Goal: Use online tool/utility: Utilize a website feature to perform a specific function

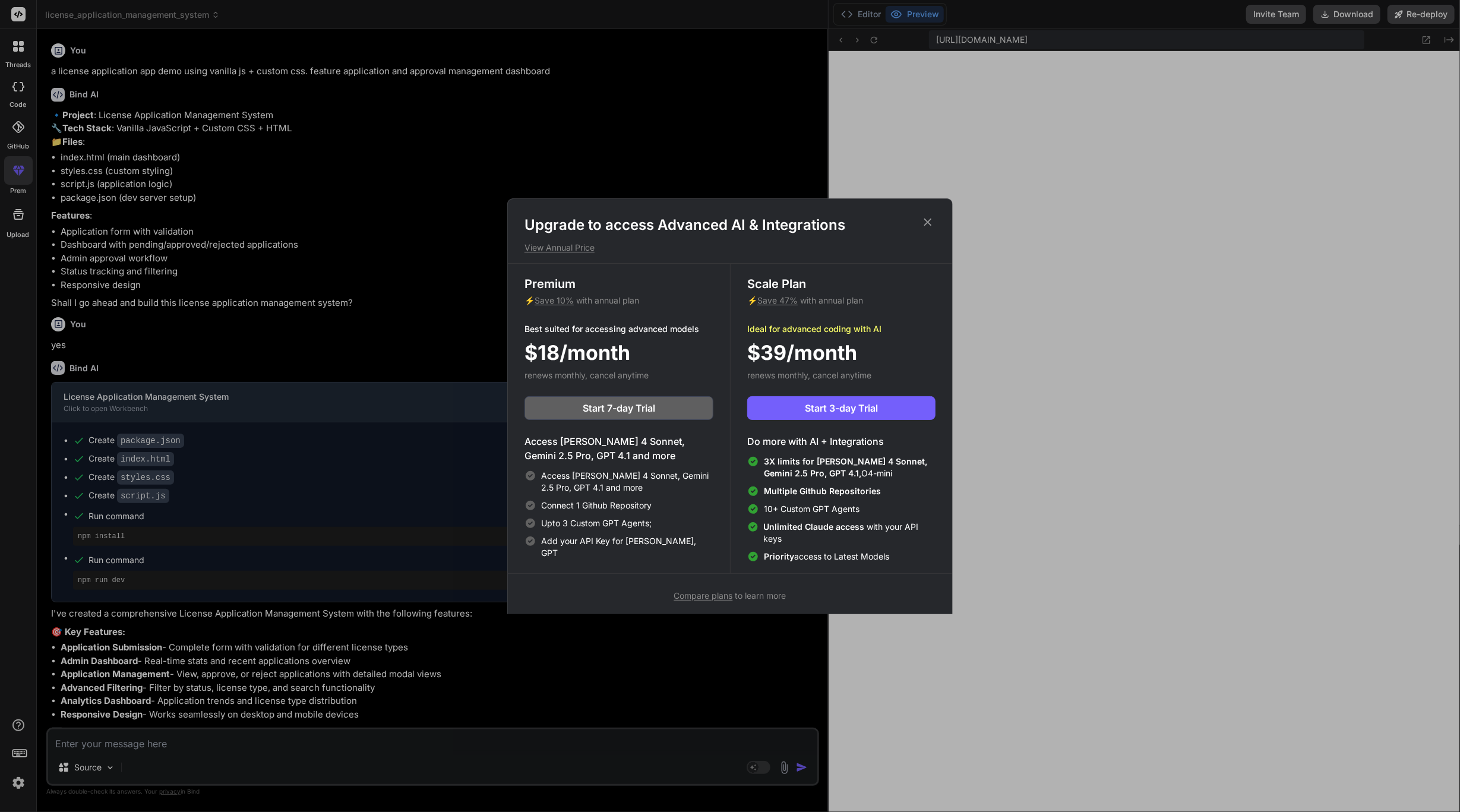
scroll to position [7413, 0]
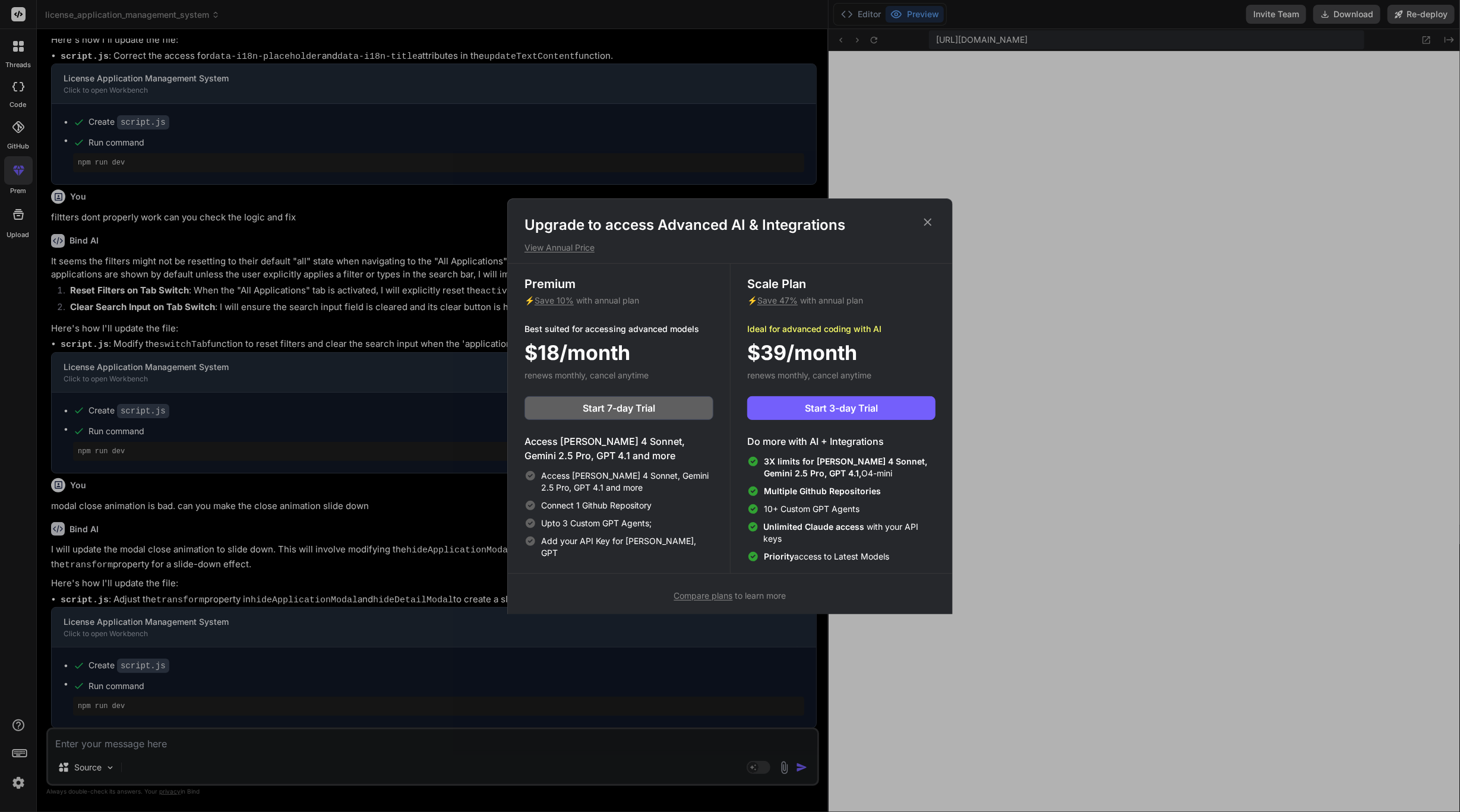
click at [935, 217] on h1 "Upgrade to access Advanced AI & Integrations" at bounding box center [730, 225] width 411 height 19
click at [715, 591] on span "Compare plans" at bounding box center [704, 595] width 59 height 10
click at [922, 215] on icon at bounding box center [928, 222] width 13 height 13
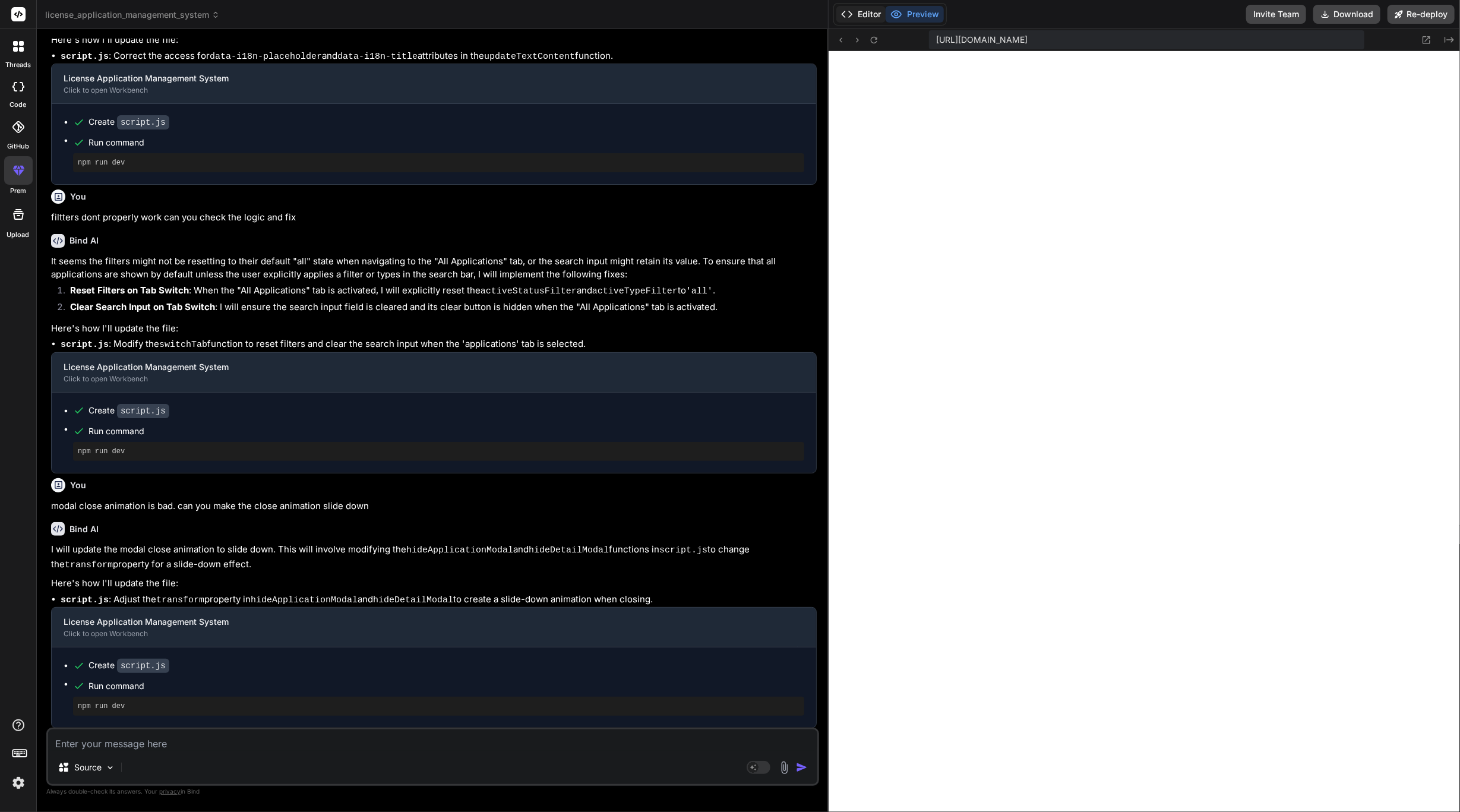
click at [861, 21] on button "Editor" at bounding box center [861, 14] width 50 height 17
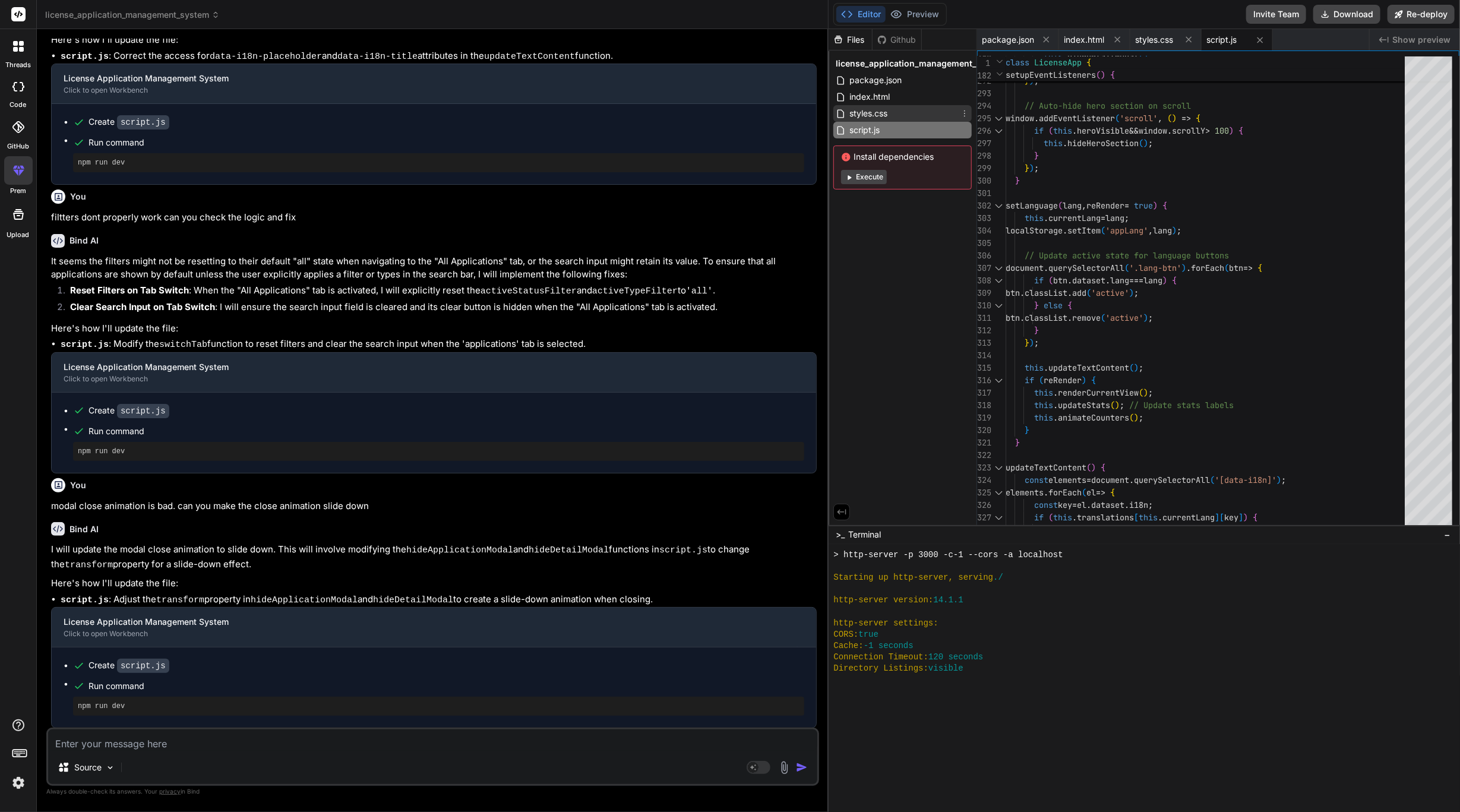
click at [921, 114] on div "styles.css" at bounding box center [903, 113] width 138 height 17
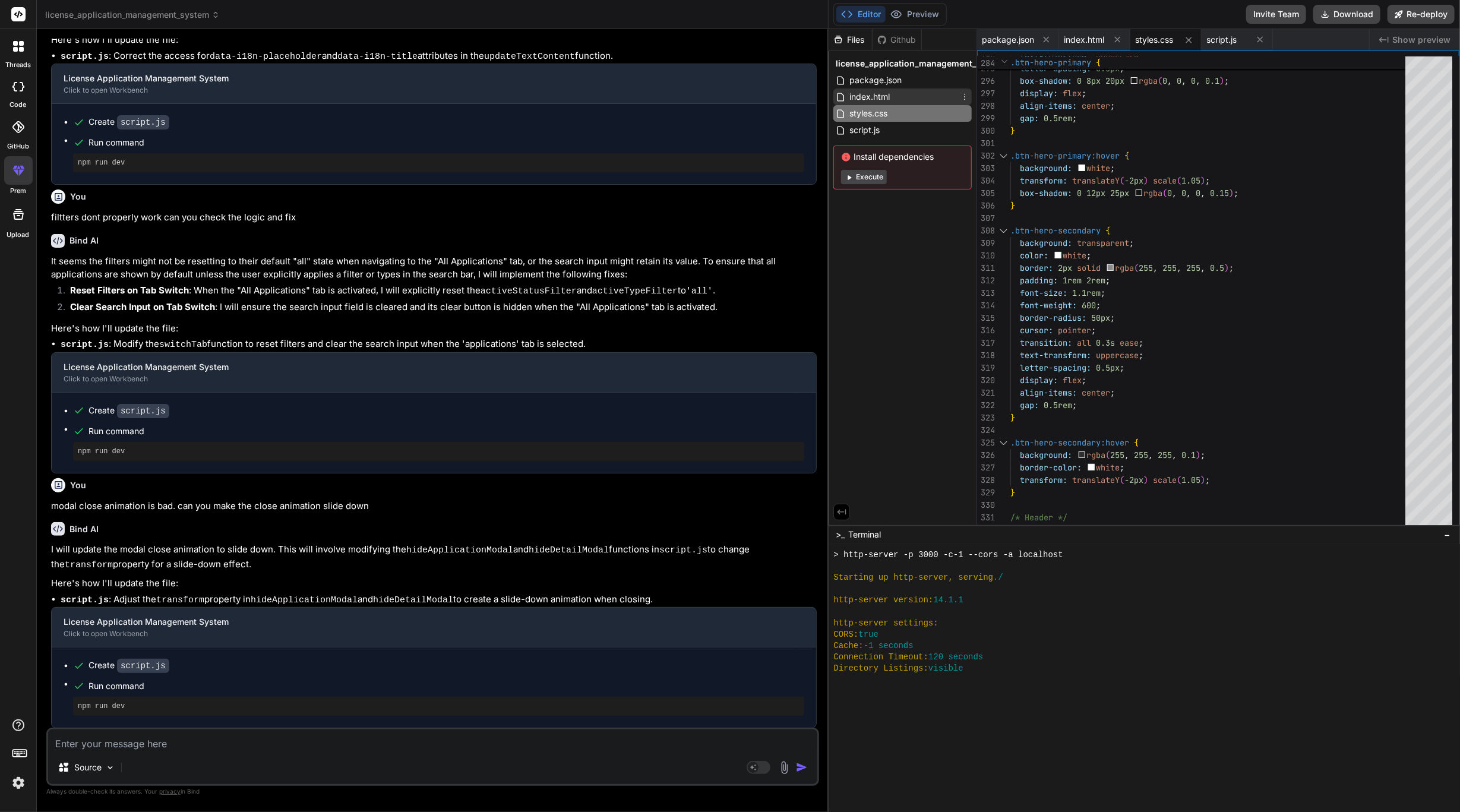
click at [921, 97] on div "index.html" at bounding box center [903, 97] width 138 height 17
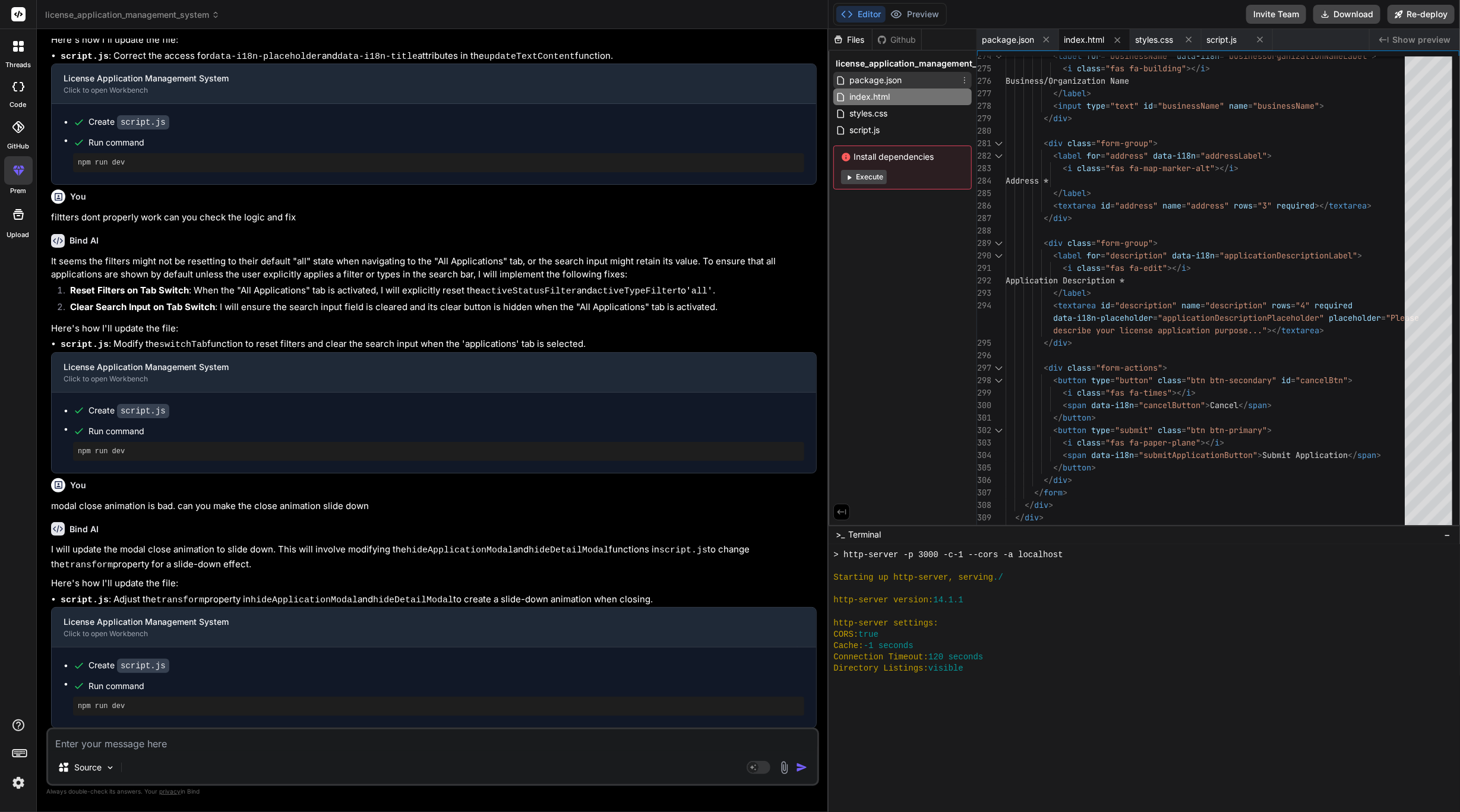
click at [925, 74] on div "package.json" at bounding box center [903, 79] width 138 height 17
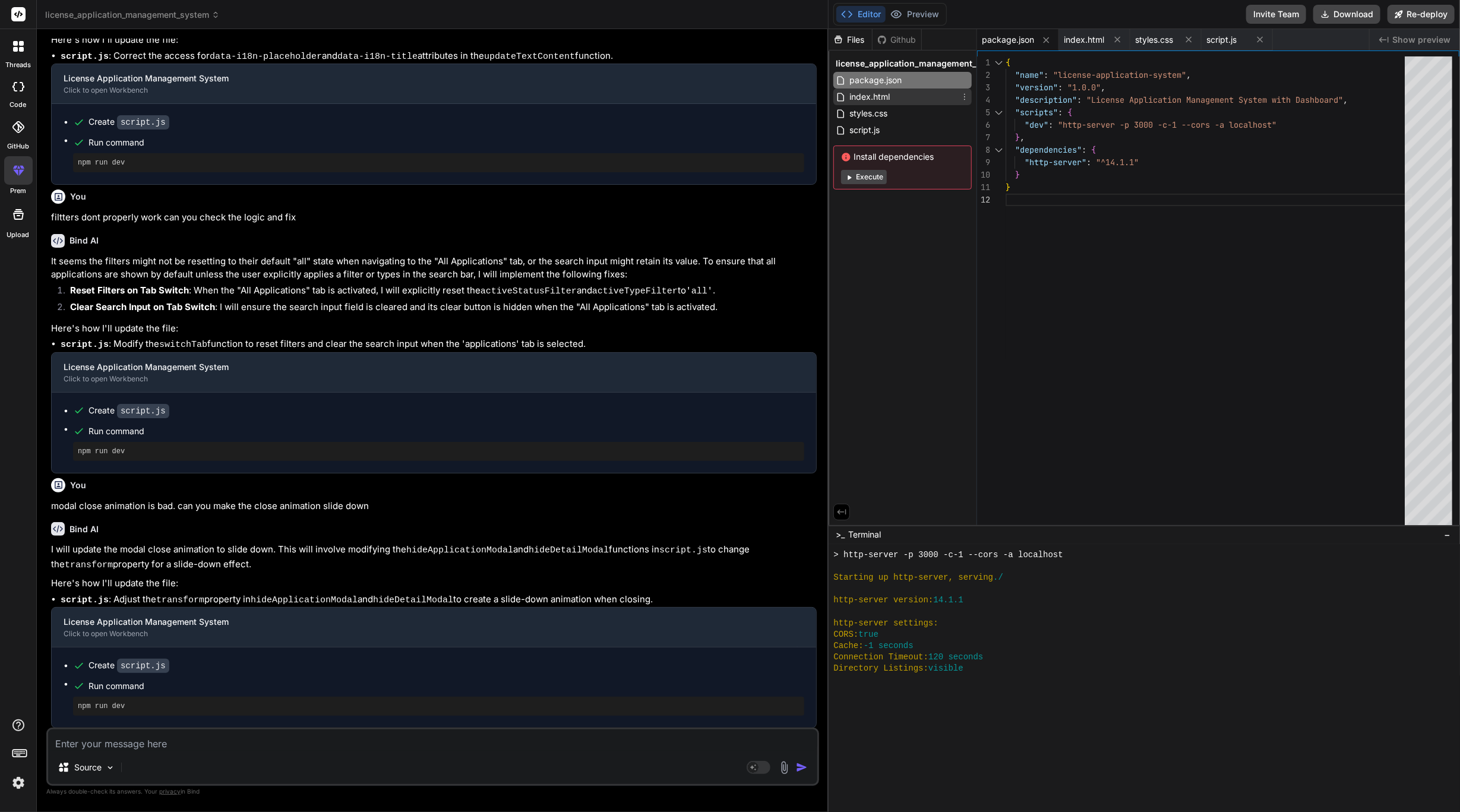
click at [902, 90] on div "index.html" at bounding box center [903, 97] width 138 height 17
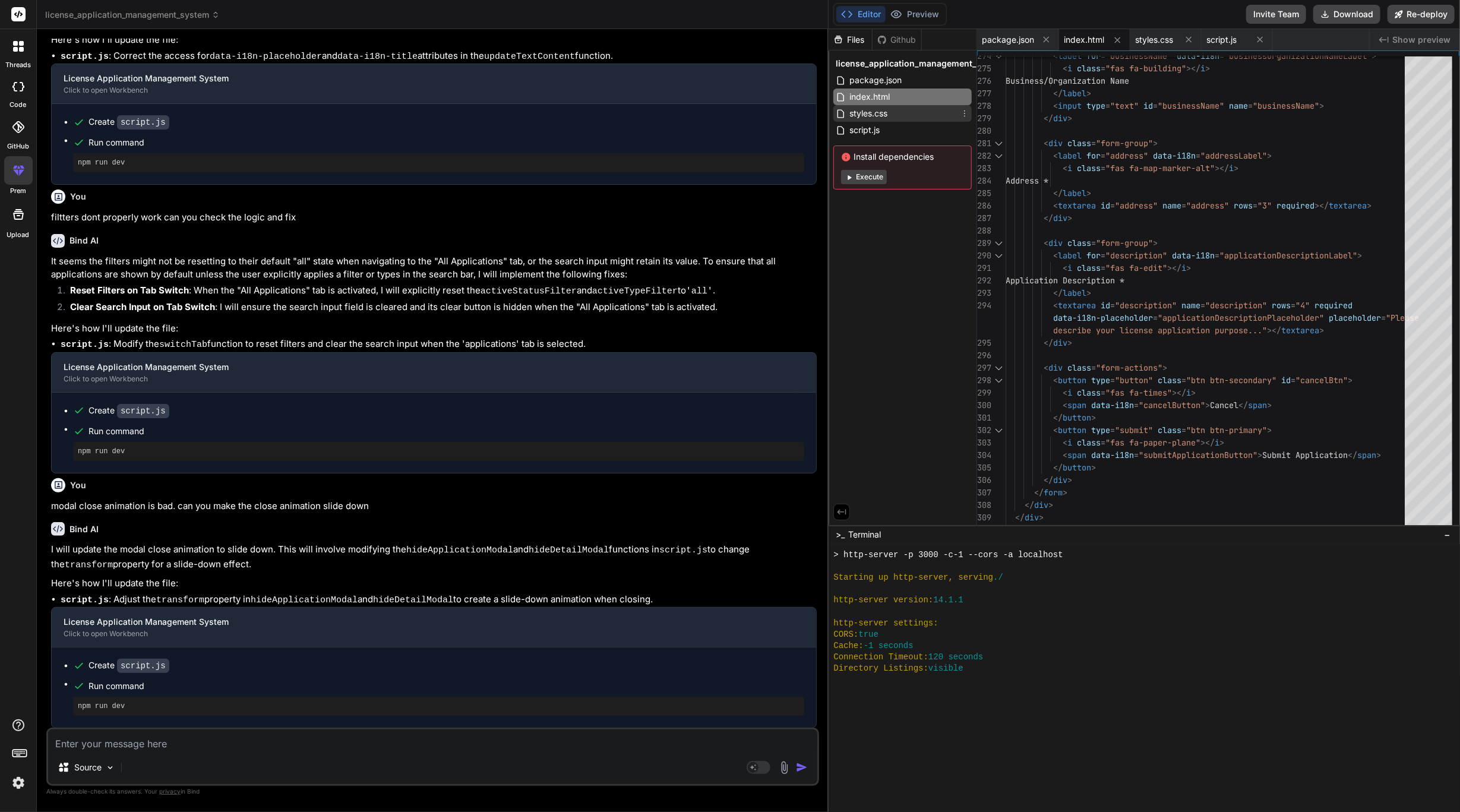
click at [903, 108] on div "styles.css" at bounding box center [903, 113] width 138 height 17
type textarea "/* Hide hero section when not on first load */ .hero-hidden { display: none; }"
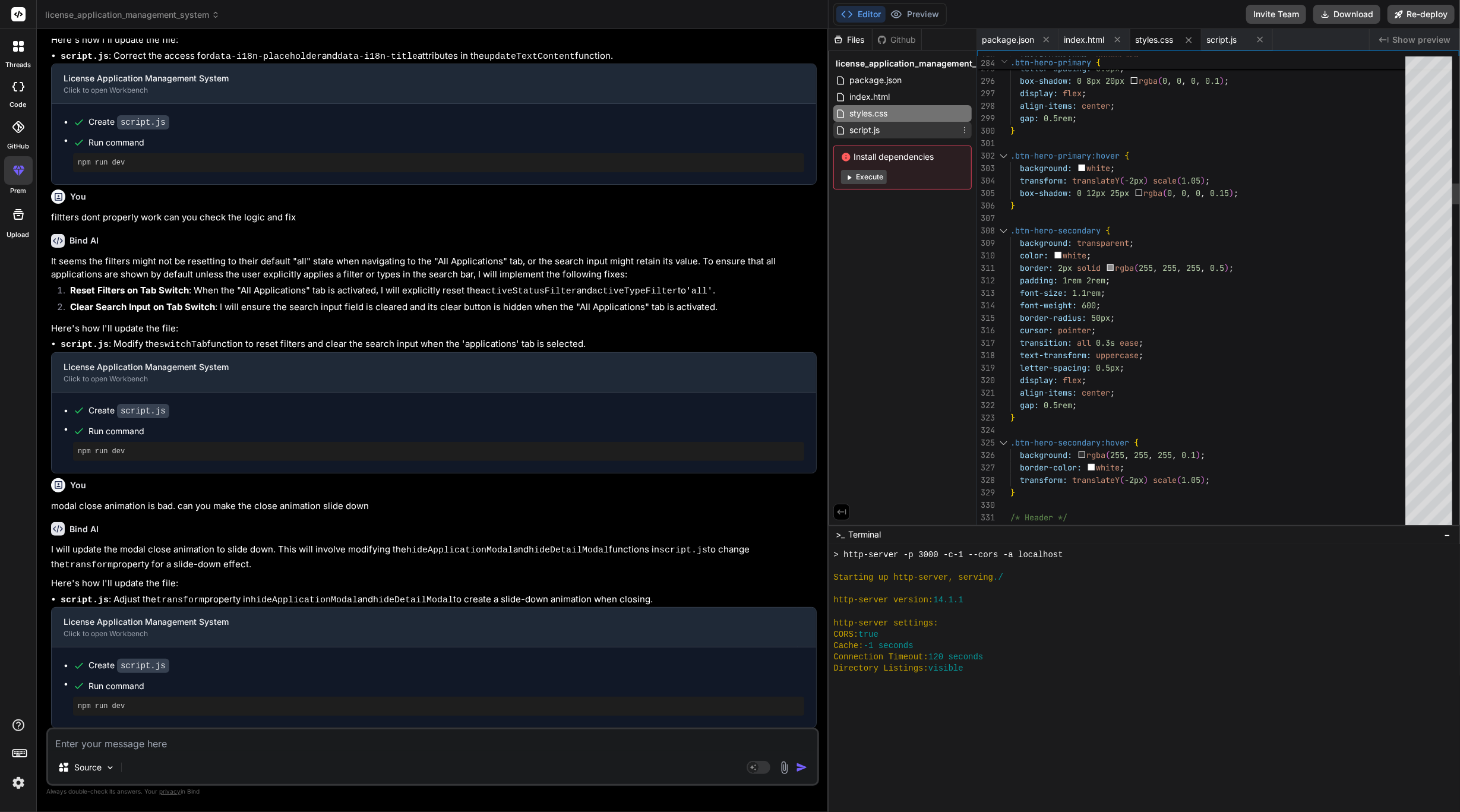
click at [901, 123] on div "script.js" at bounding box center [903, 130] width 138 height 17
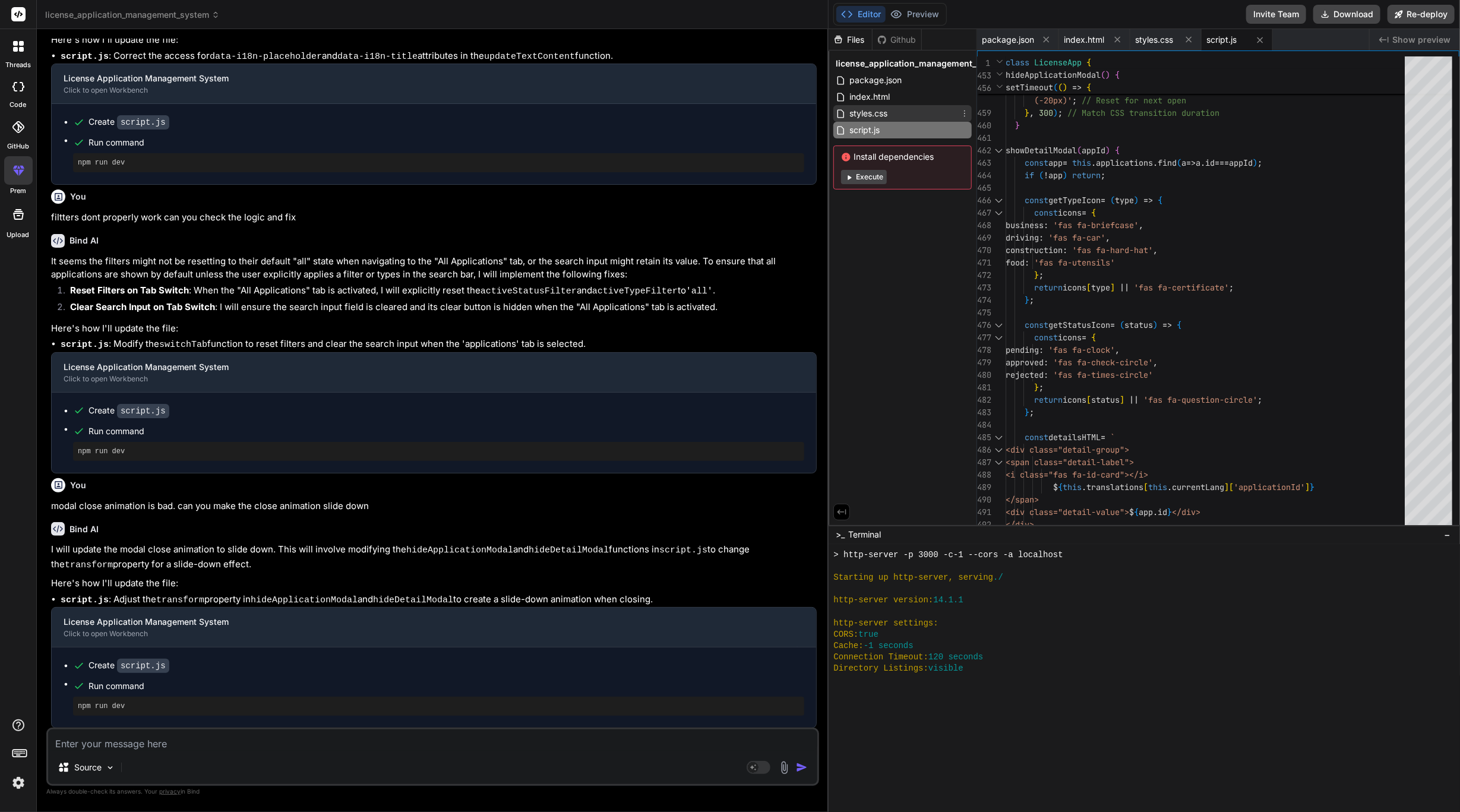
click at [918, 116] on div "styles.css" at bounding box center [903, 113] width 138 height 17
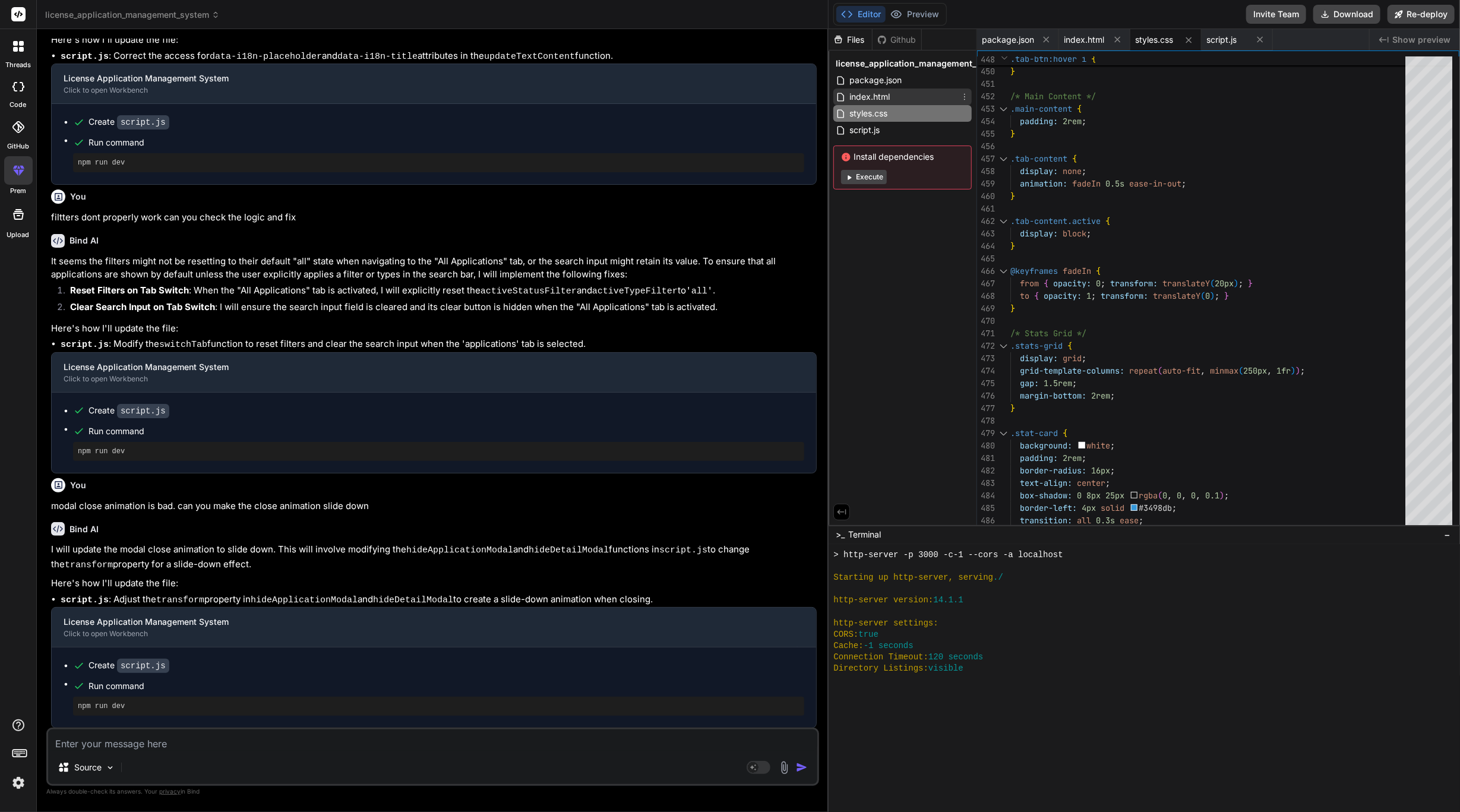
click at [892, 100] on span "index.html" at bounding box center [870, 97] width 42 height 14
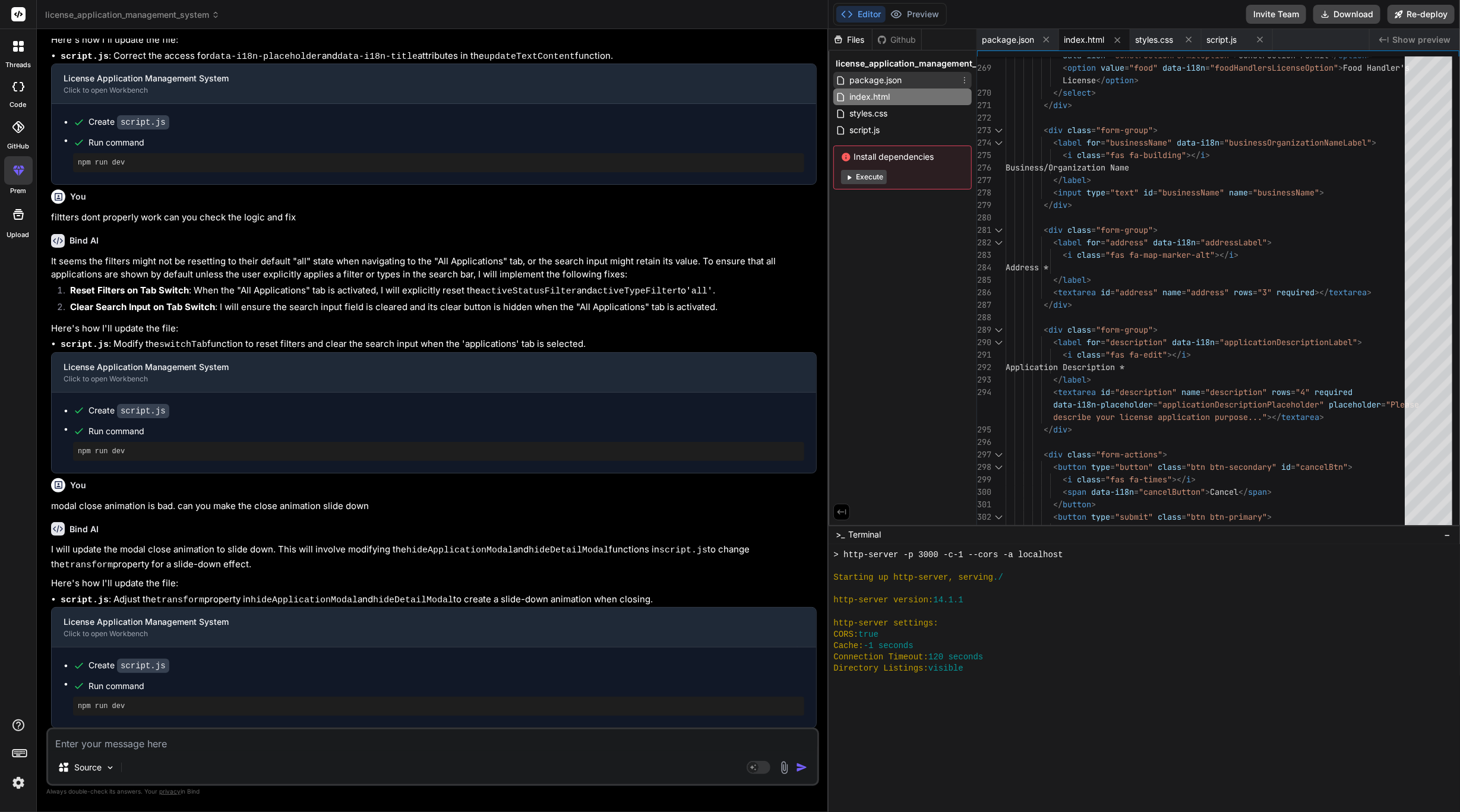
click at [901, 76] on span "package.json" at bounding box center [876, 80] width 55 height 14
type textarea "}"
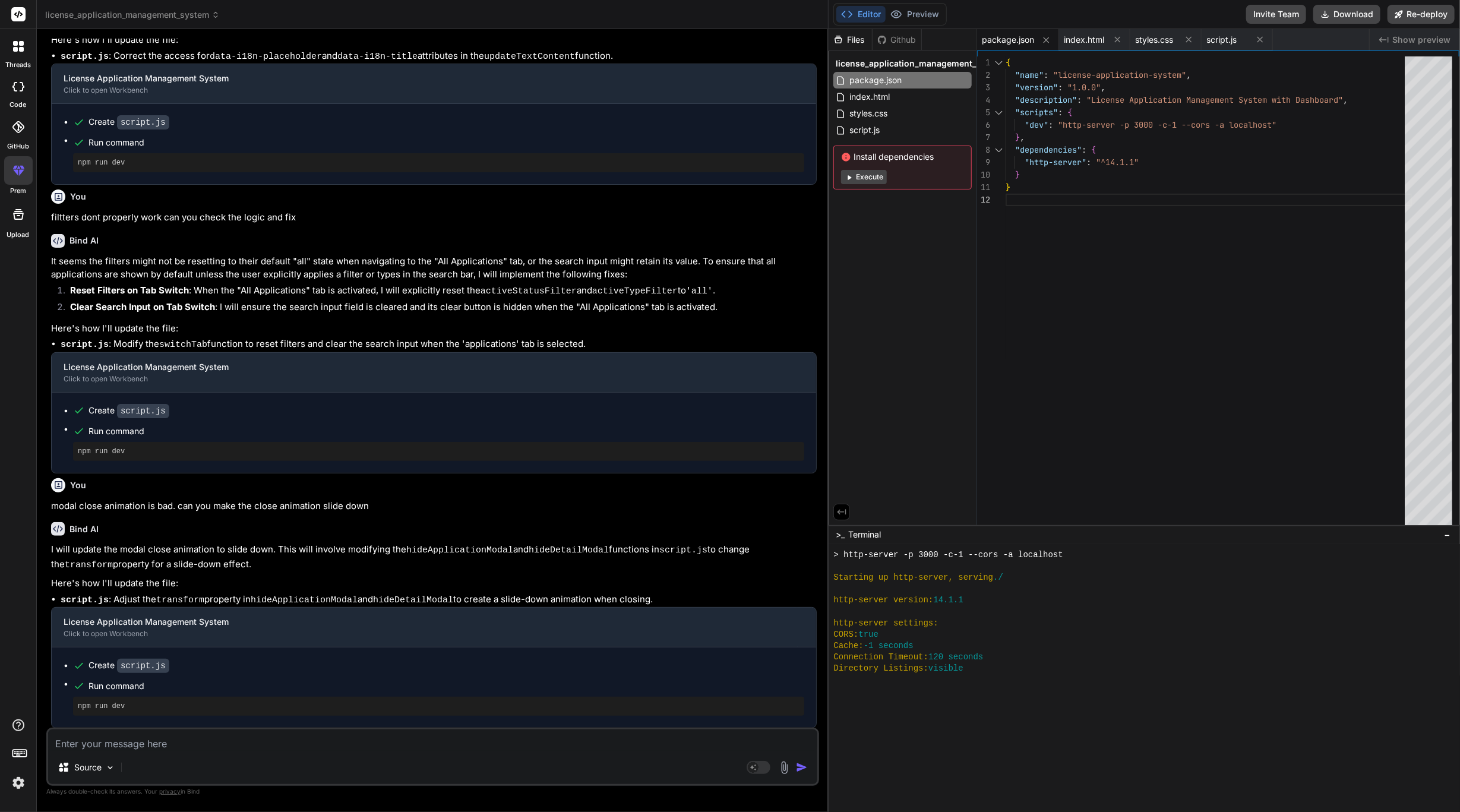
click at [17, 131] on icon at bounding box center [17, 127] width 12 height 12
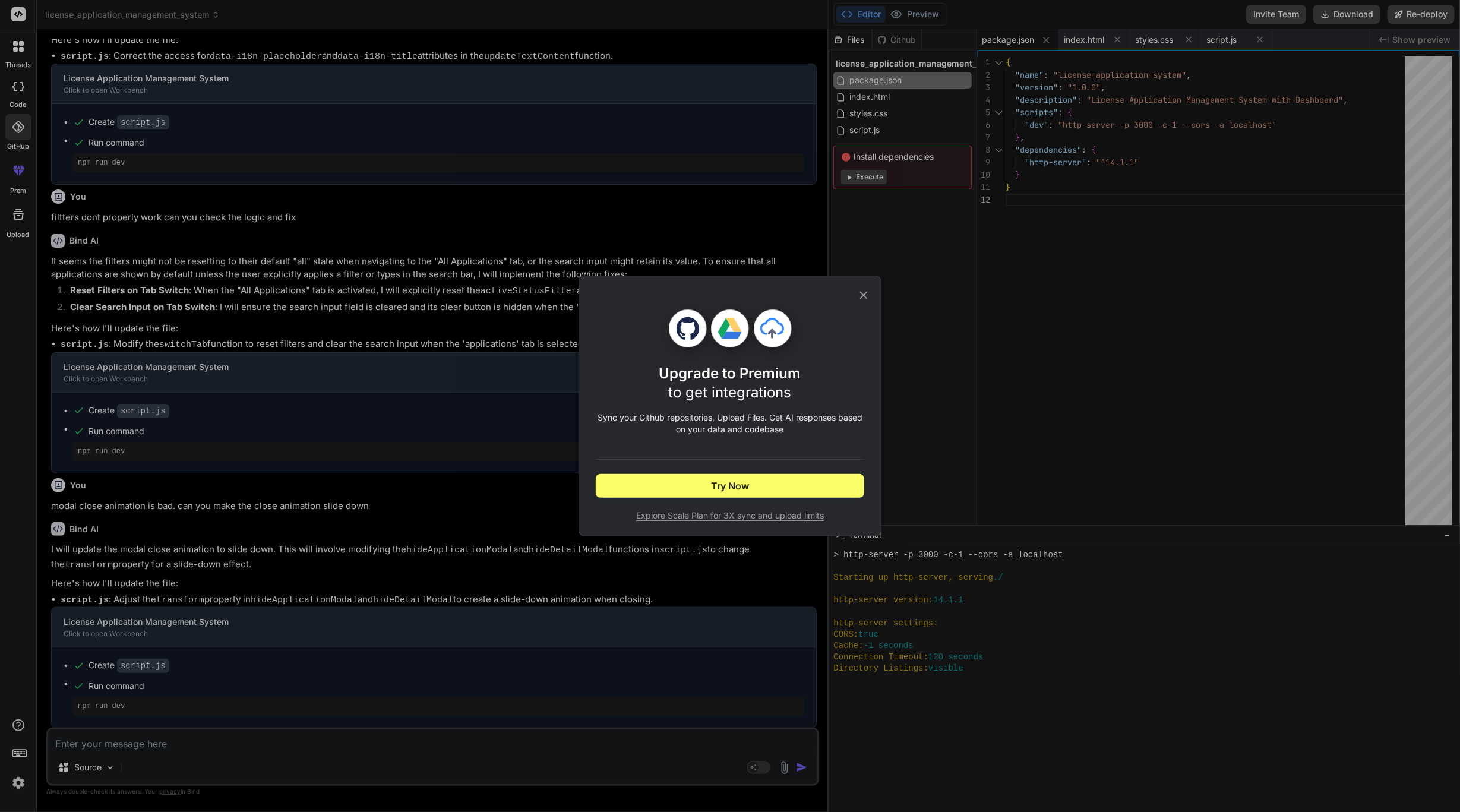
click at [17, 131] on div "Upgrade to Premium to get integrations Sync your Github repositories, Upload Fi…" at bounding box center [730, 406] width 1460 height 812
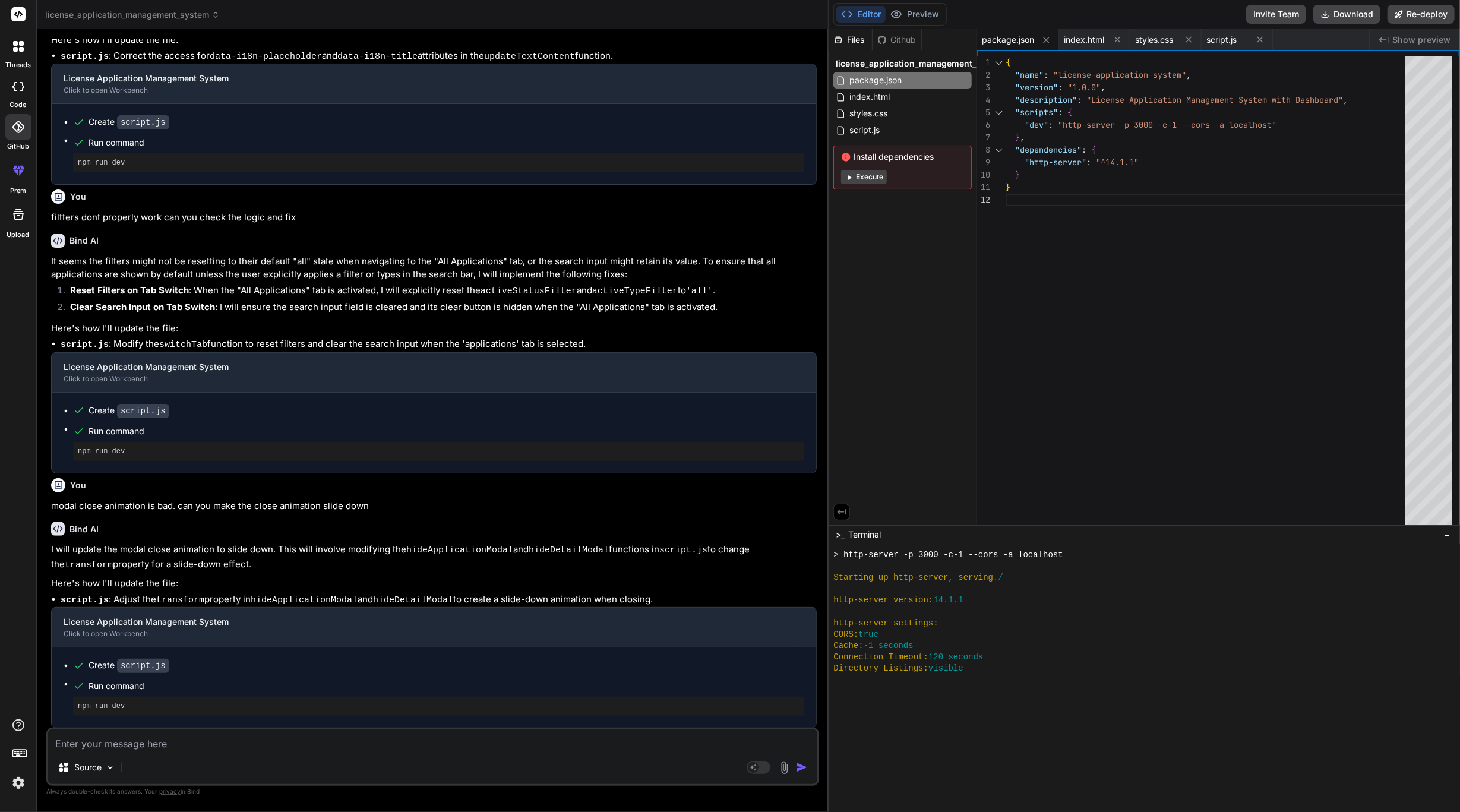
click at [20, 96] on div at bounding box center [18, 86] width 26 height 24
click at [17, 82] on icon at bounding box center [18, 86] width 12 height 9
click at [10, 91] on div at bounding box center [18, 86] width 26 height 24
click at [20, 57] on div at bounding box center [19, 46] width 25 height 25
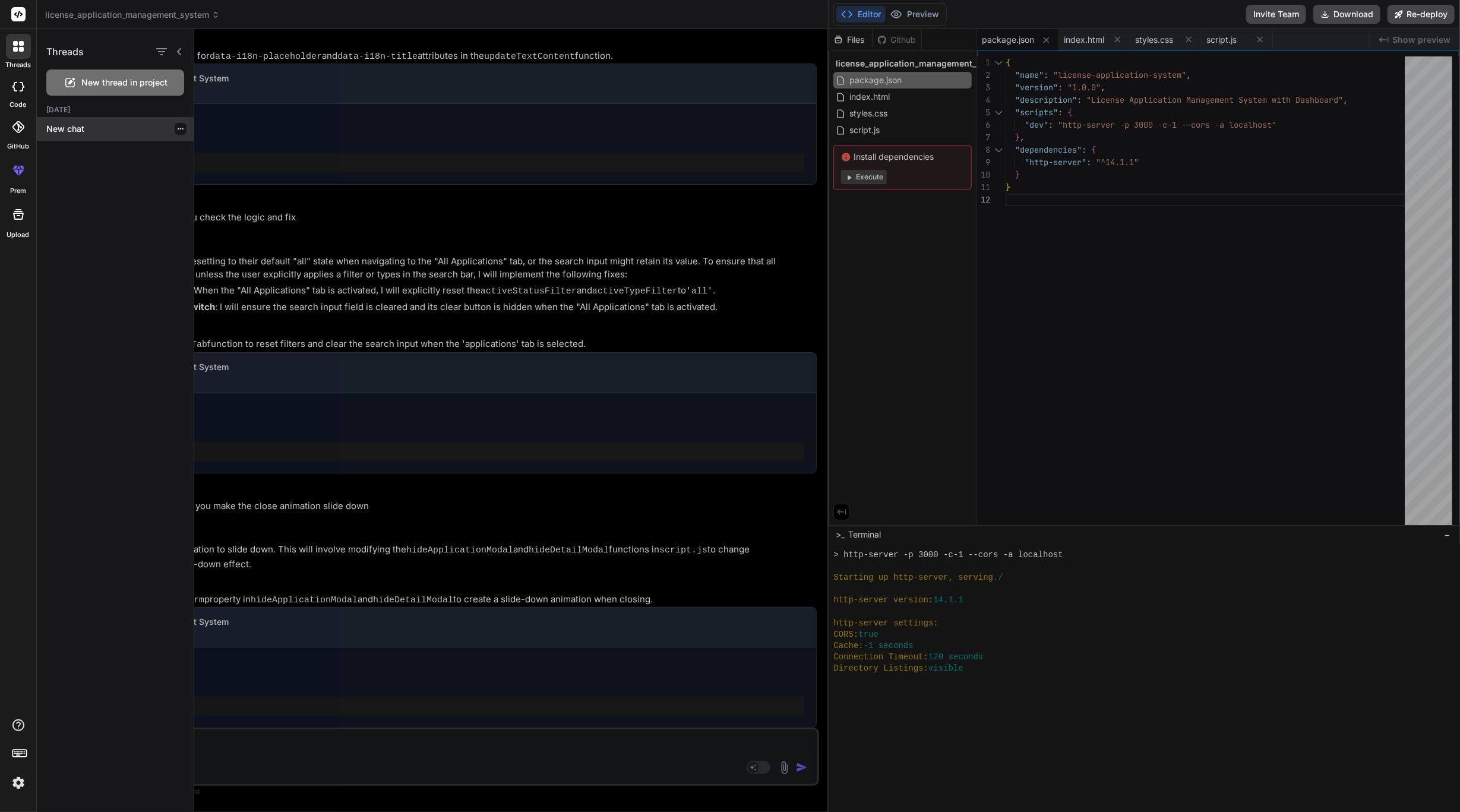
click at [86, 126] on p "New chat" at bounding box center [120, 128] width 147 height 12
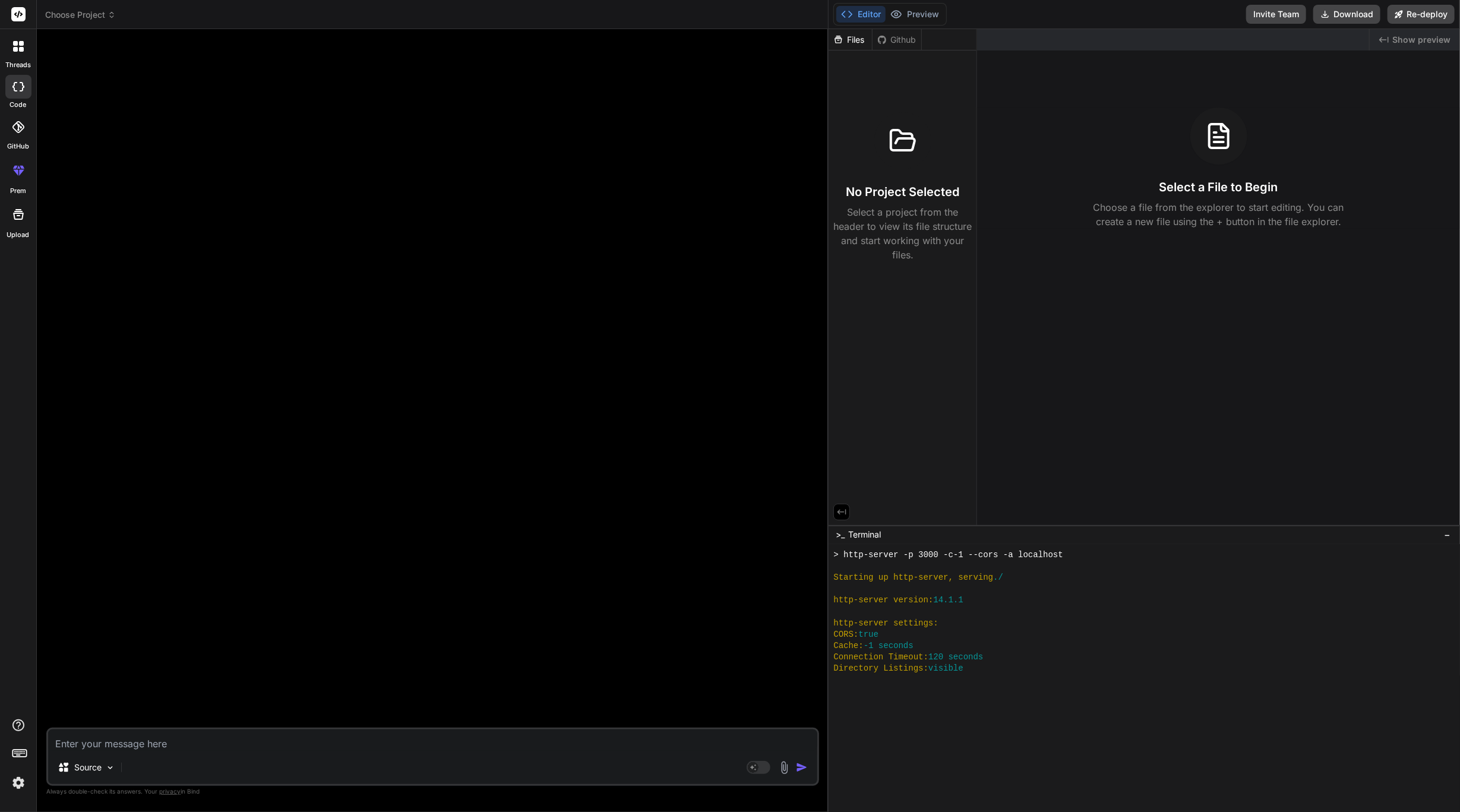
scroll to position [7356, 0]
click at [6, 90] on div at bounding box center [18, 86] width 26 height 24
click at [31, 87] on div at bounding box center [18, 86] width 26 height 24
click at [11, 87] on div at bounding box center [18, 86] width 26 height 24
click at [19, 53] on div at bounding box center [19, 46] width 25 height 25
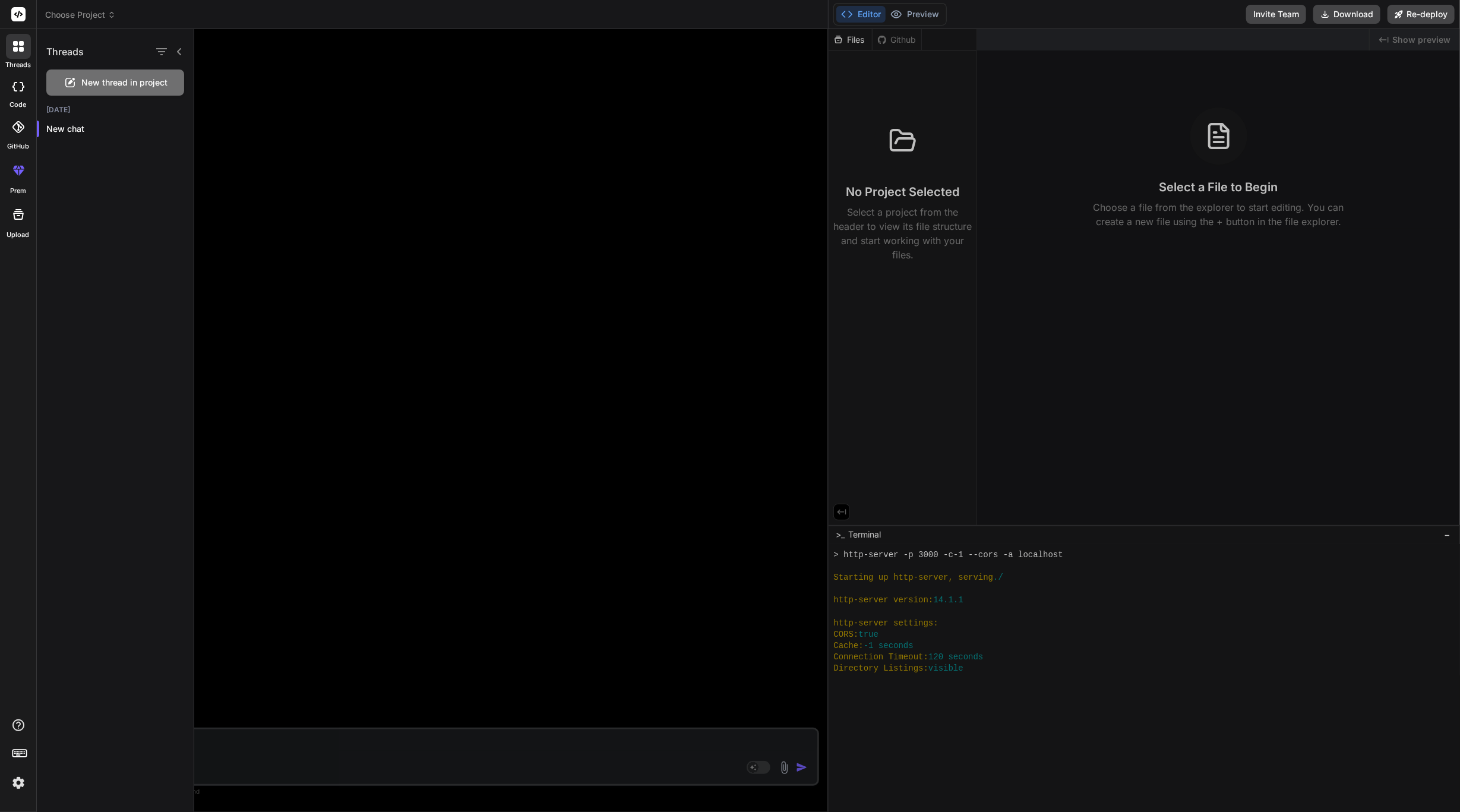
click at [19, 86] on icon at bounding box center [18, 86] width 12 height 9
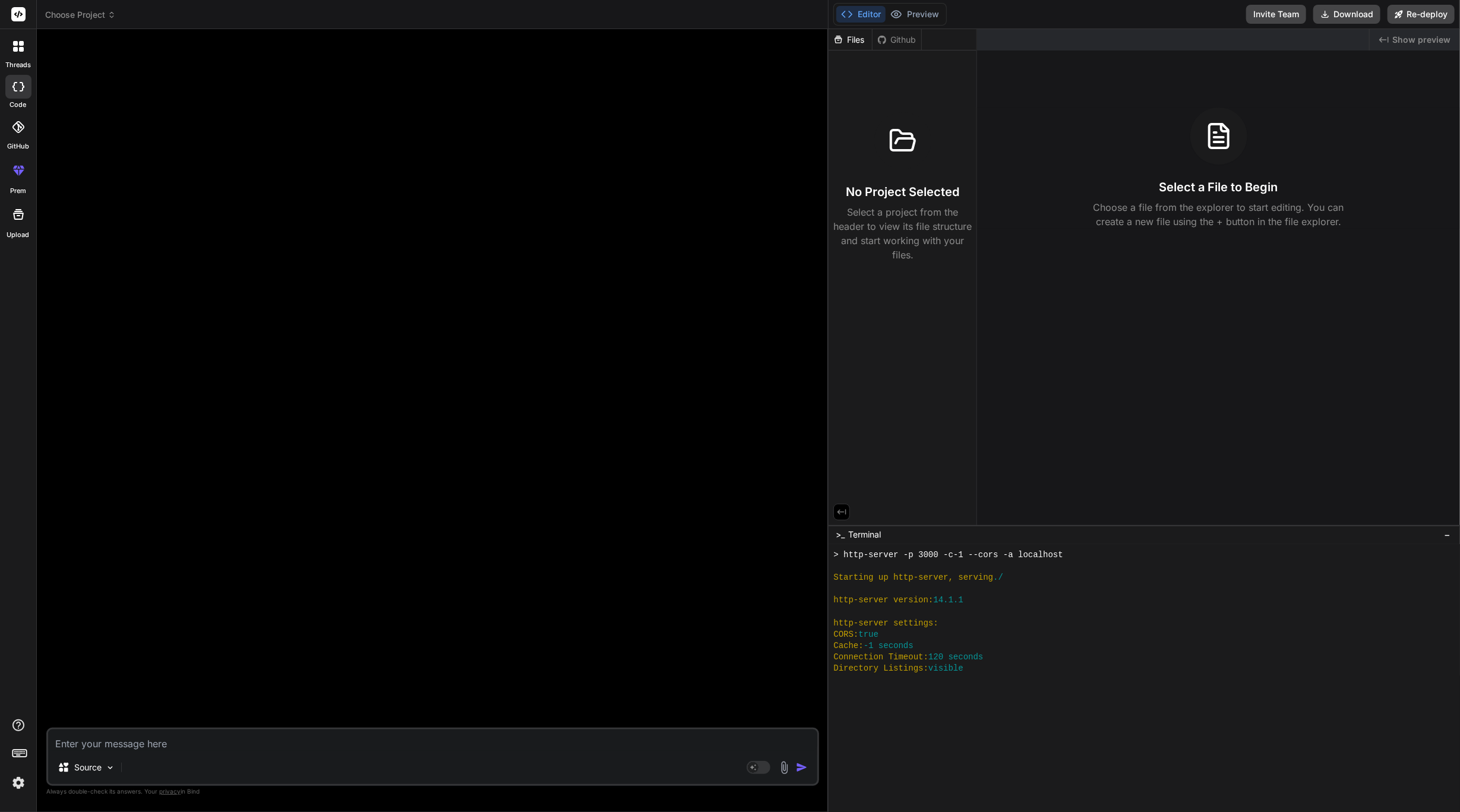
click at [20, 123] on icon at bounding box center [17, 127] width 12 height 12
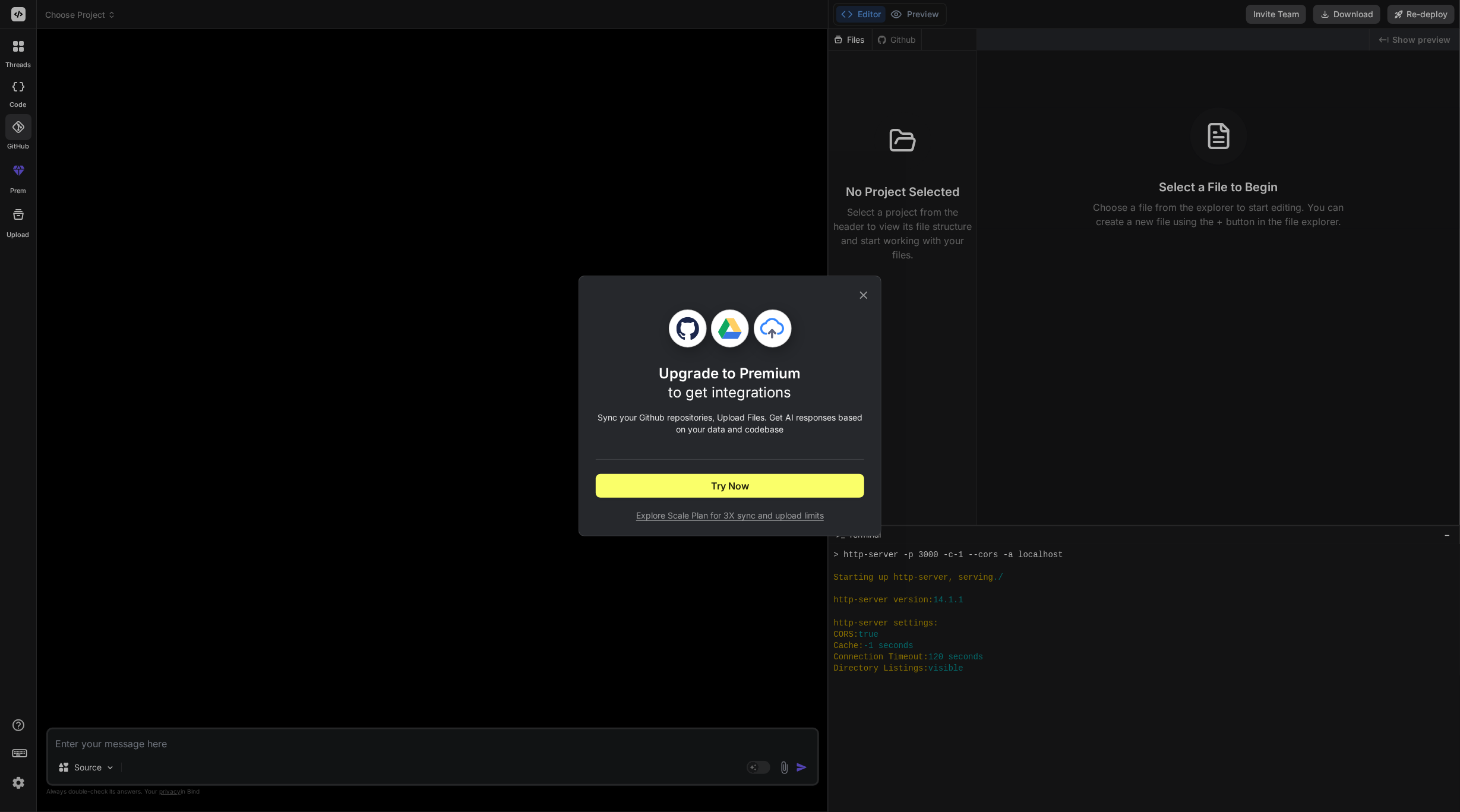
click at [862, 298] on icon at bounding box center [864, 296] width 8 height 8
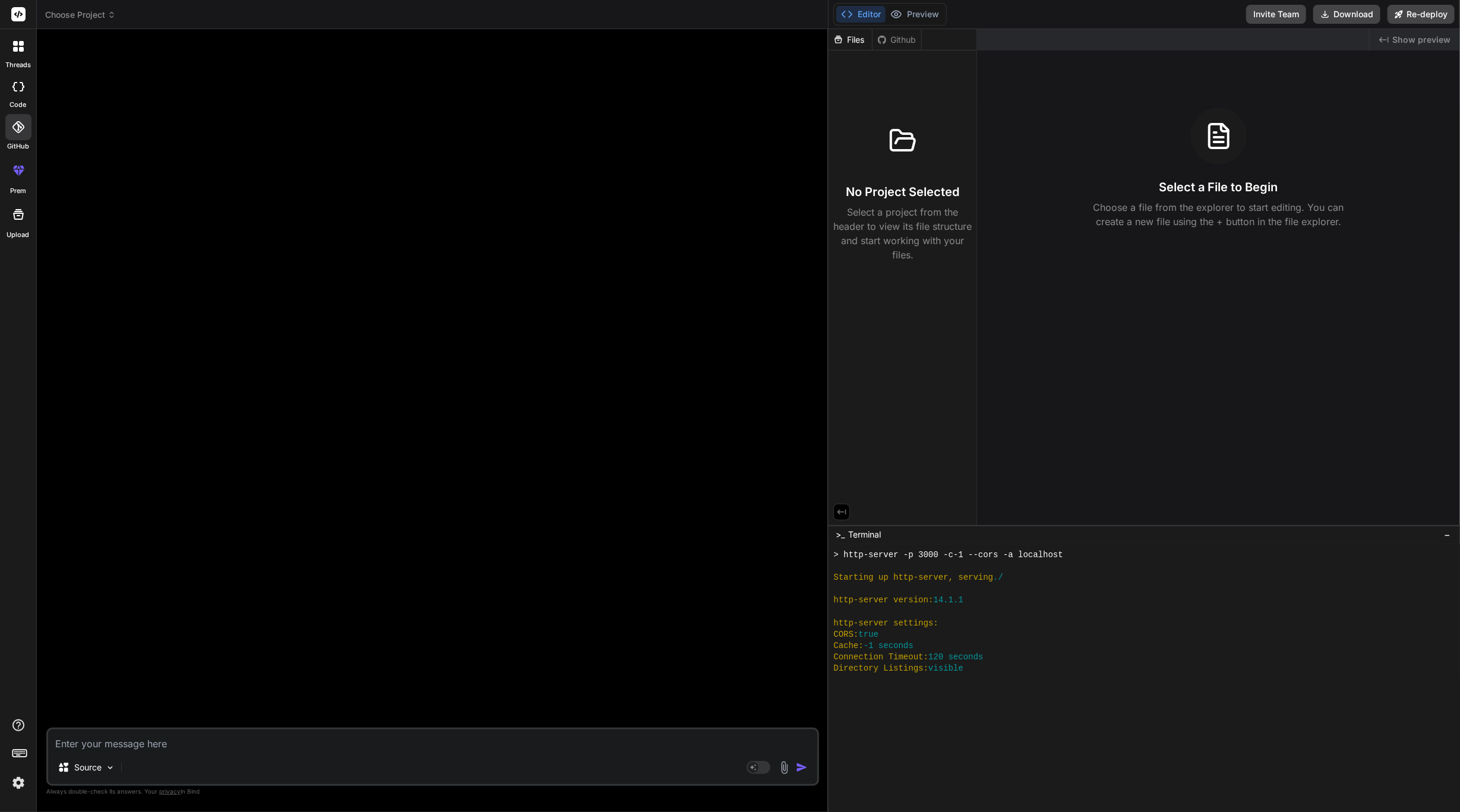
click at [17, 232] on label "Upload" at bounding box center [18, 234] width 23 height 10
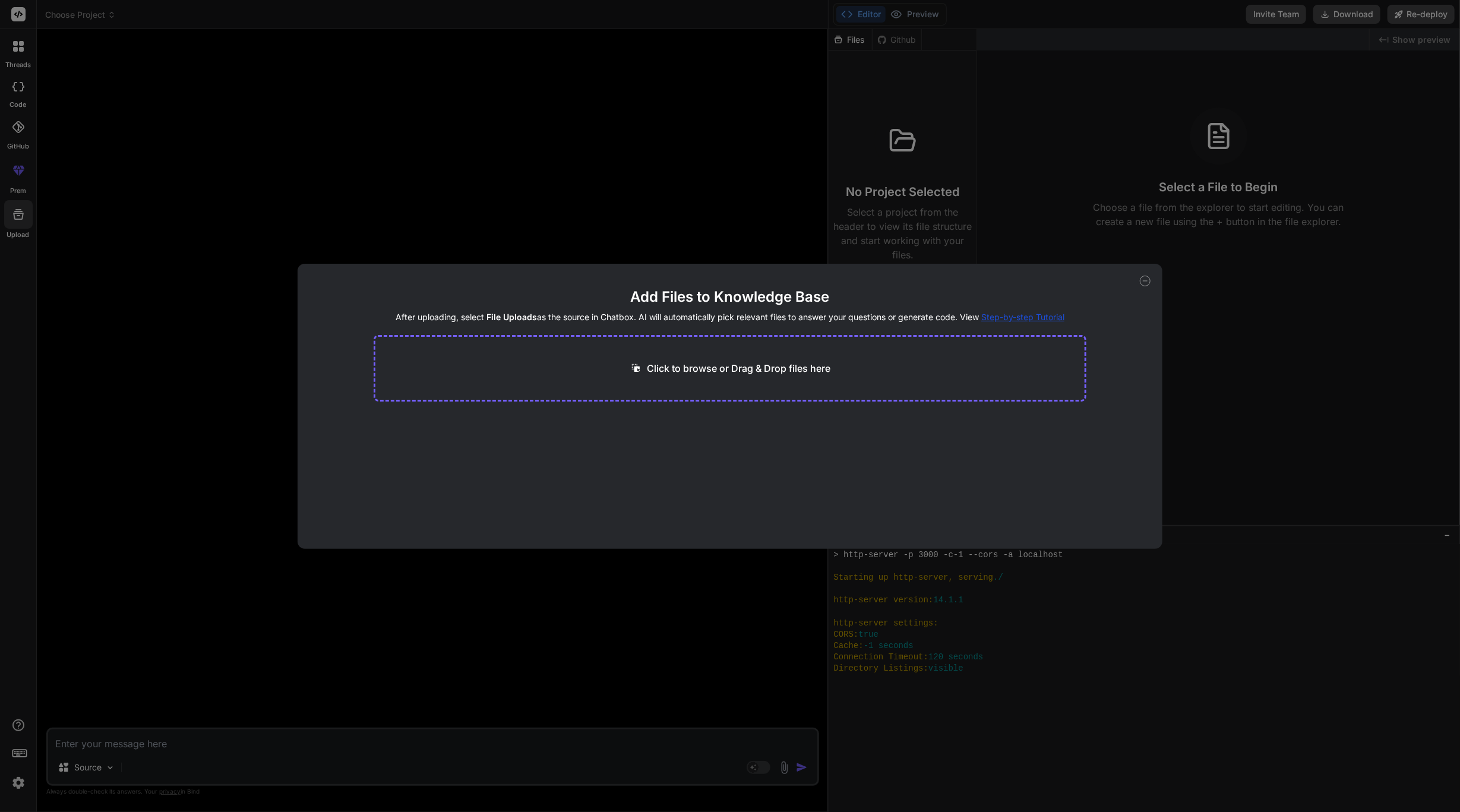
click at [753, 365] on p "Click to browse or Drag & Drop files here" at bounding box center [739, 368] width 184 height 14
click at [1145, 278] on icon at bounding box center [1146, 281] width 11 height 11
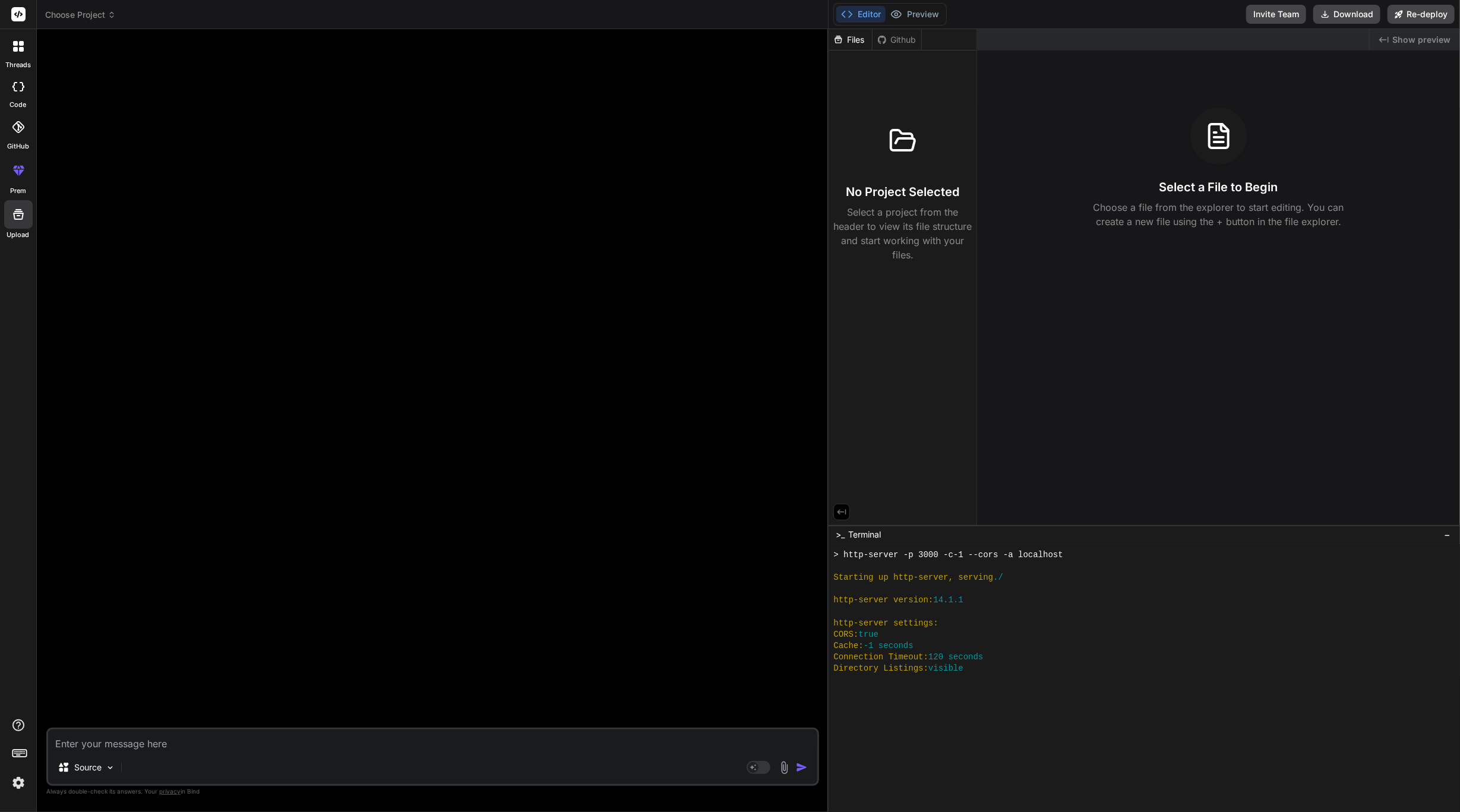
click at [19, 6] on div at bounding box center [18, 14] width 36 height 29
click at [16, 7] on icon at bounding box center [18, 14] width 14 height 14
click at [128, 19] on div "Choose Project" at bounding box center [432, 14] width 774 height 12
click at [96, 18] on span "Choose Project" at bounding box center [80, 14] width 71 height 12
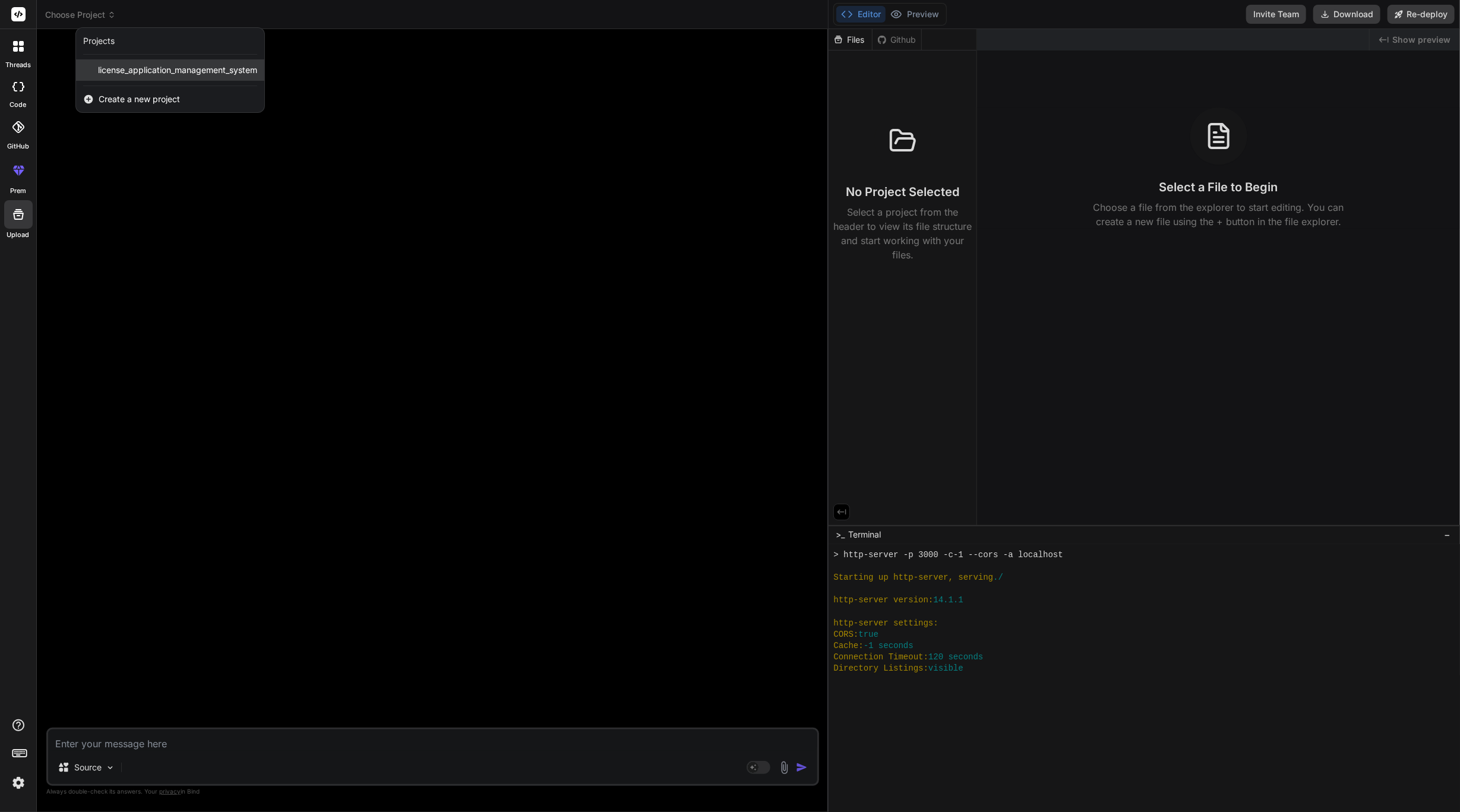
click at [178, 73] on span "license_application_management_system" at bounding box center [178, 70] width 160 height 12
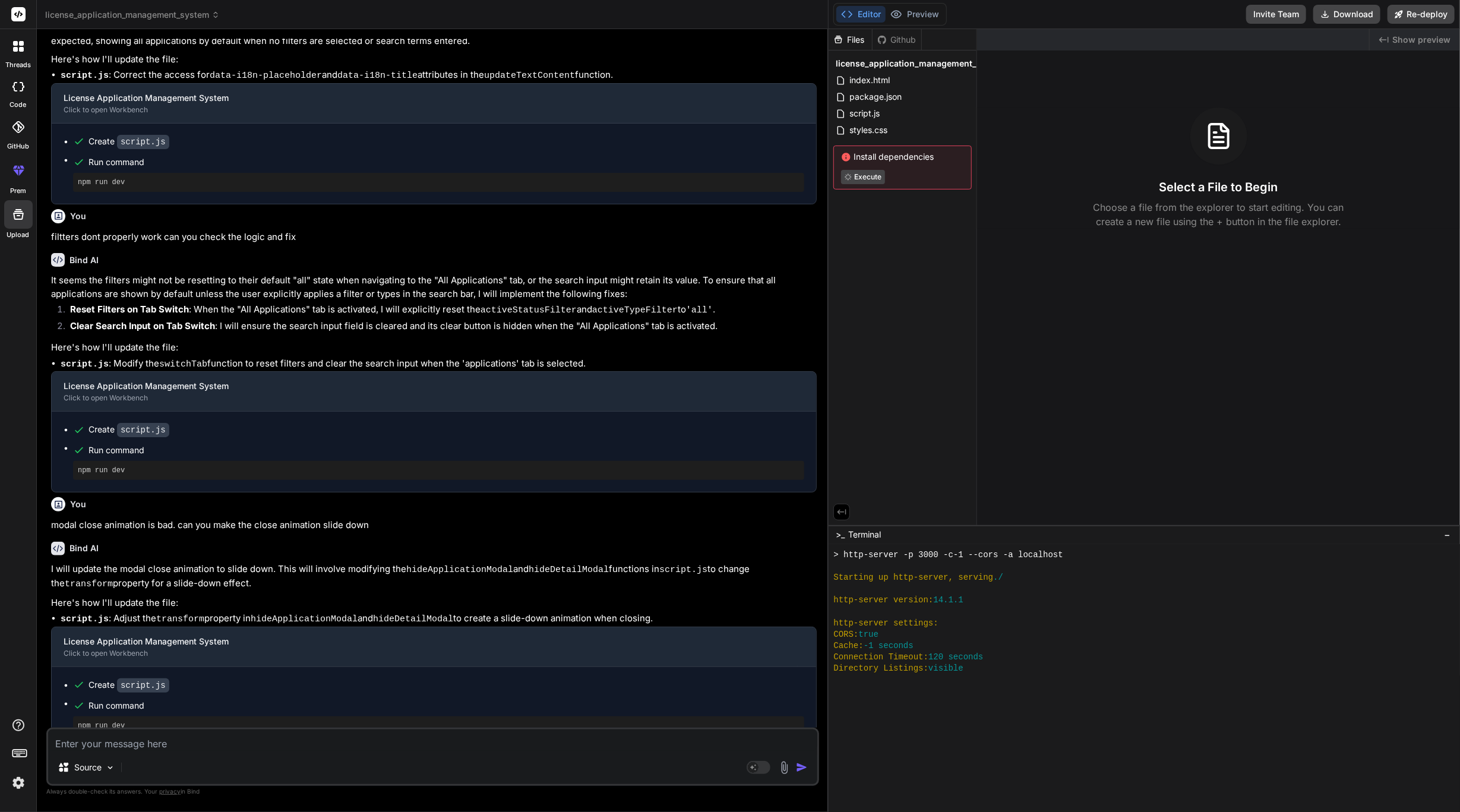
scroll to position [665, 0]
click at [14, 86] on icon at bounding box center [18, 86] width 12 height 9
click at [438, 751] on textarea at bounding box center [432, 740] width 770 height 21
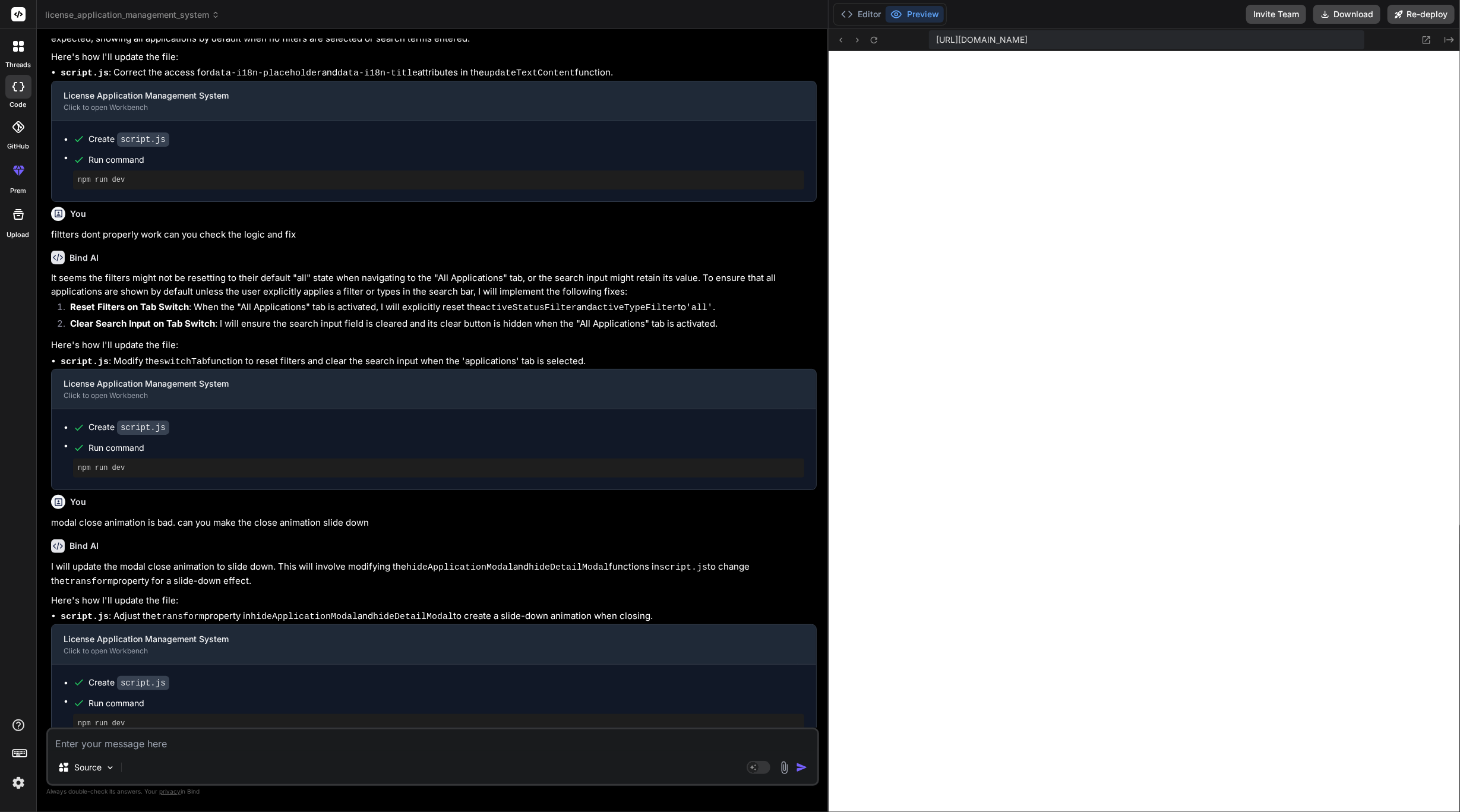
scroll to position [6820, 0]
click at [169, 792] on span "privacy" at bounding box center [170, 791] width 21 height 7
click at [165, 792] on span "privacy" at bounding box center [170, 791] width 21 height 7
drag, startPoint x: 106, startPoint y: 792, endPoint x: 235, endPoint y: 796, distance: 129.1
click at [235, 796] on p "Always double-check its answers. Your privacy in [GEOGRAPHIC_DATA]" at bounding box center [432, 792] width 773 height 11
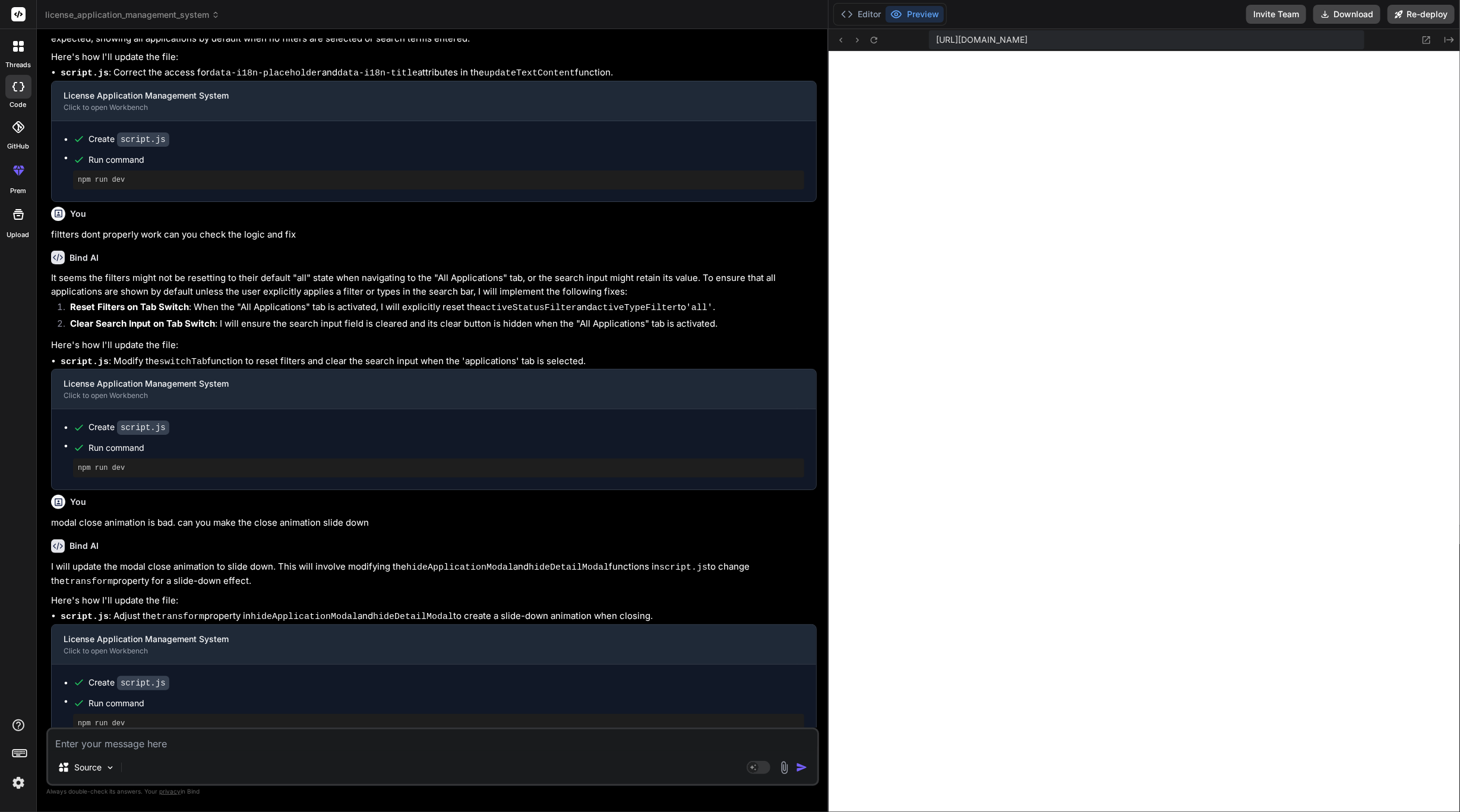
click at [173, 795] on p "Always double-check its answers. Your privacy in [GEOGRAPHIC_DATA]" at bounding box center [432, 792] width 773 height 11
click at [173, 794] on span "privacy" at bounding box center [170, 791] width 21 height 7
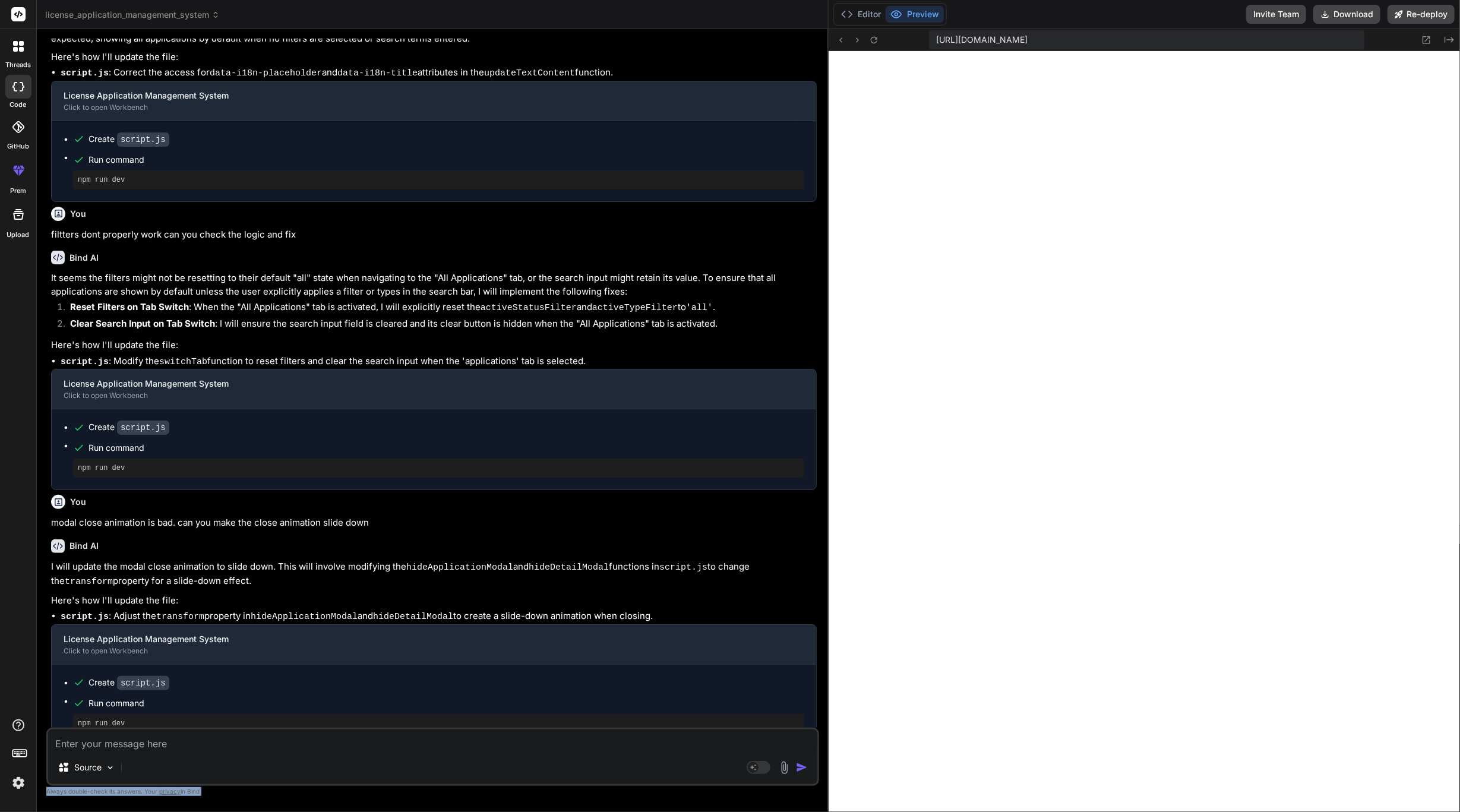
click at [173, 794] on span "privacy" at bounding box center [170, 791] width 21 height 7
click at [230, 792] on p "Always double-check its answers. Your privacy in [GEOGRAPHIC_DATA]" at bounding box center [432, 792] width 773 height 11
click at [174, 792] on span "privacy" at bounding box center [170, 791] width 21 height 7
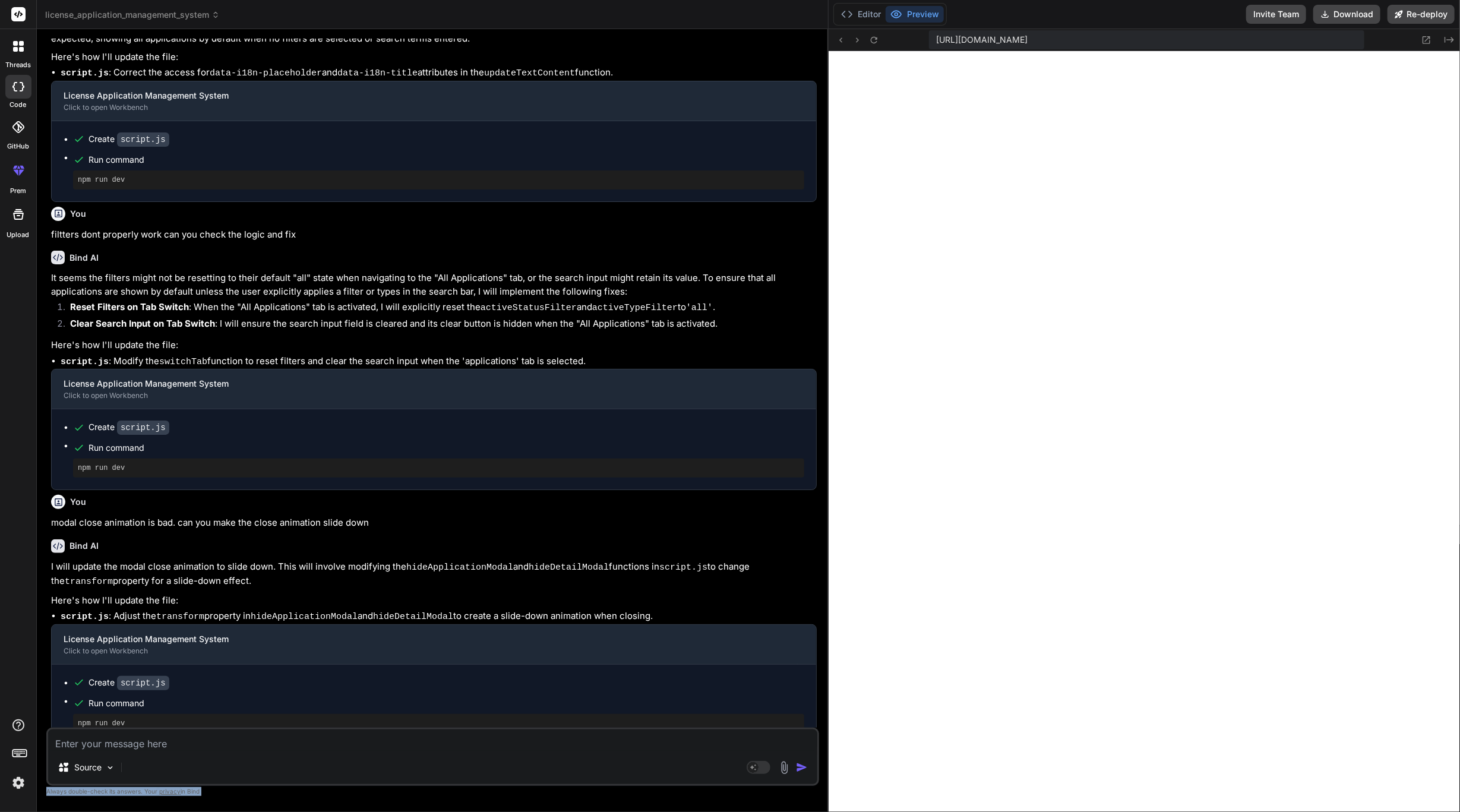
click at [174, 792] on span "privacy" at bounding box center [170, 791] width 21 height 7
click at [17, 50] on icon at bounding box center [19, 46] width 11 height 11
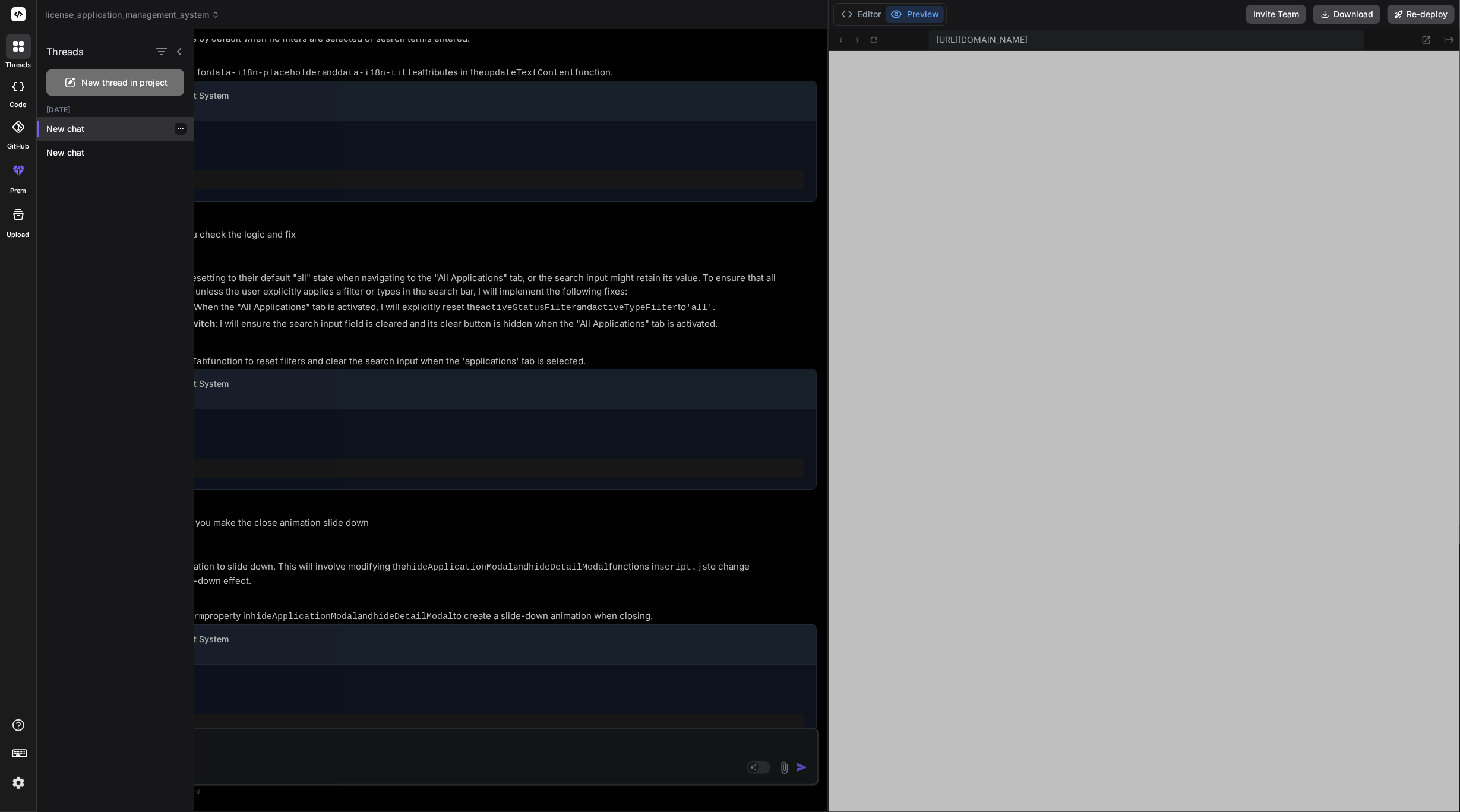
click at [79, 137] on div "New chat" at bounding box center [116, 129] width 157 height 24
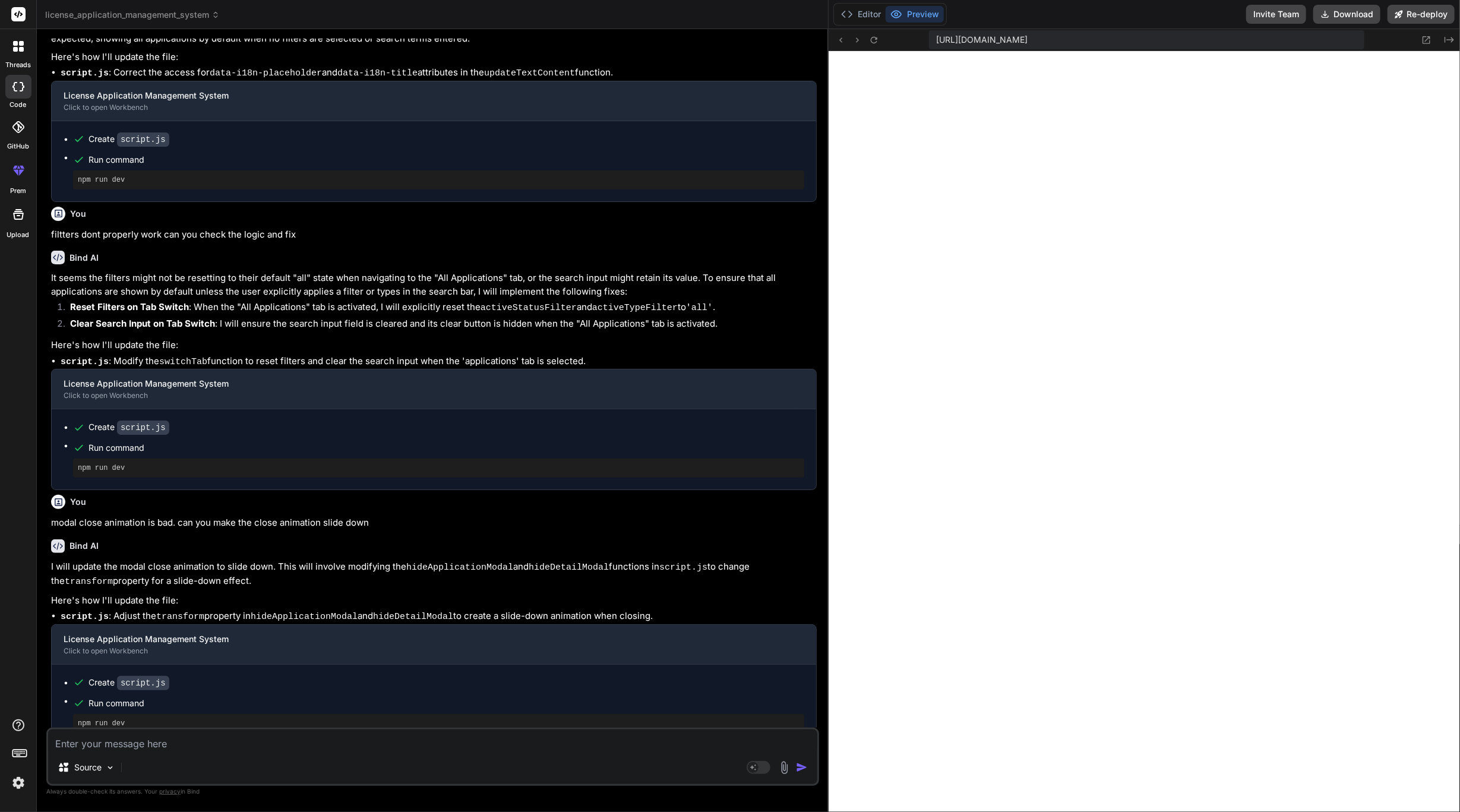
click at [14, 54] on div at bounding box center [19, 46] width 25 height 25
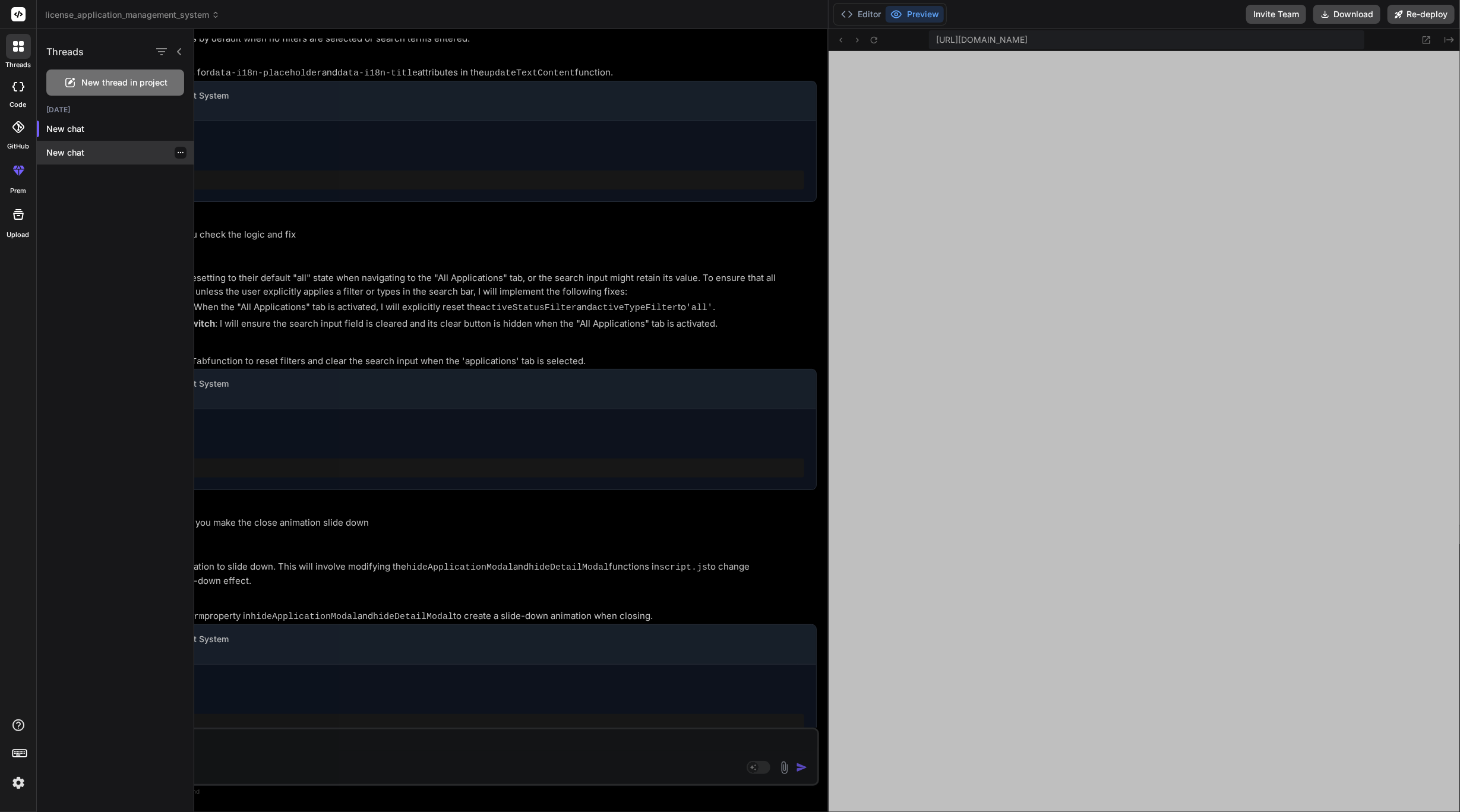
click at [62, 159] on div "New chat" at bounding box center [116, 152] width 157 height 24
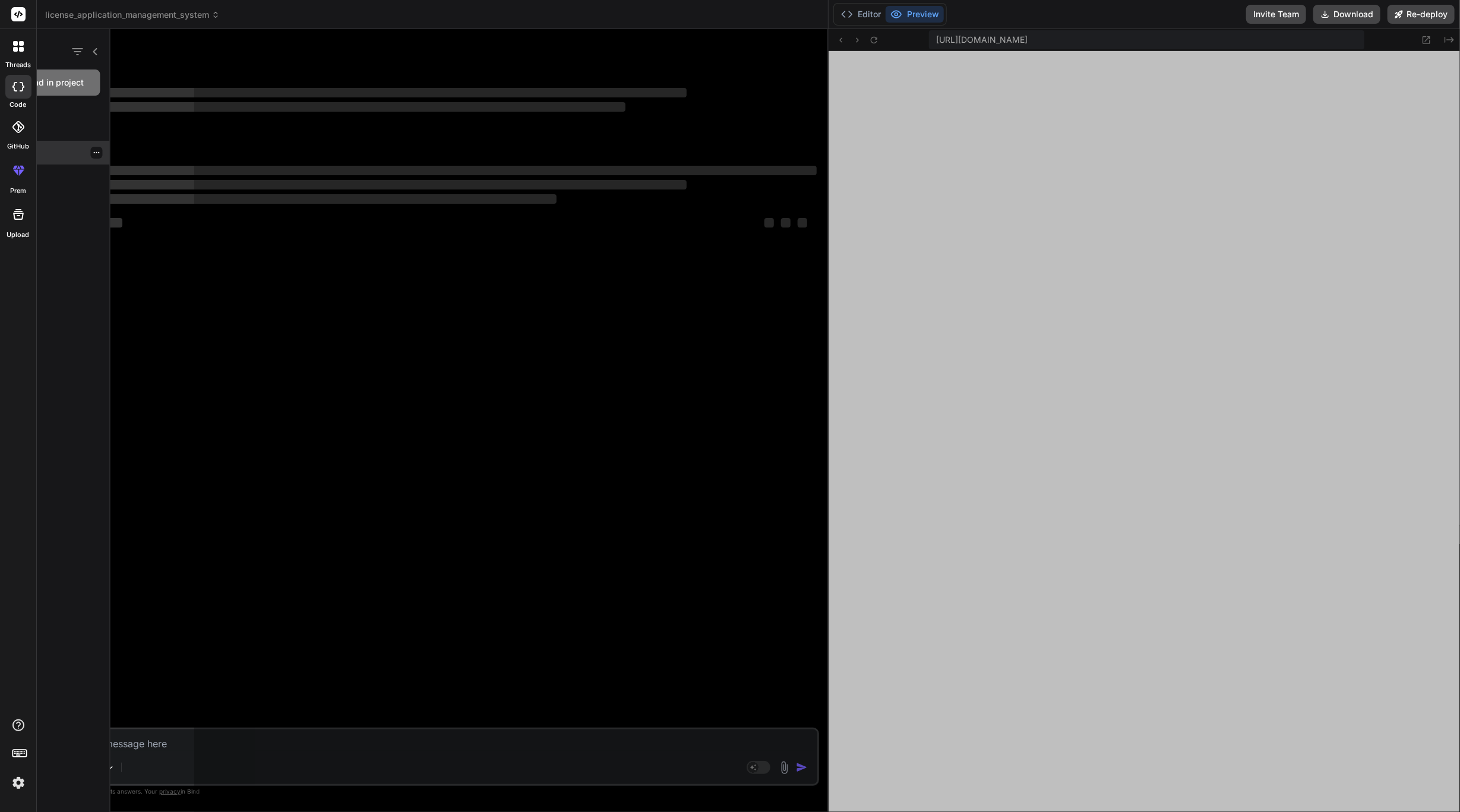
scroll to position [0, 0]
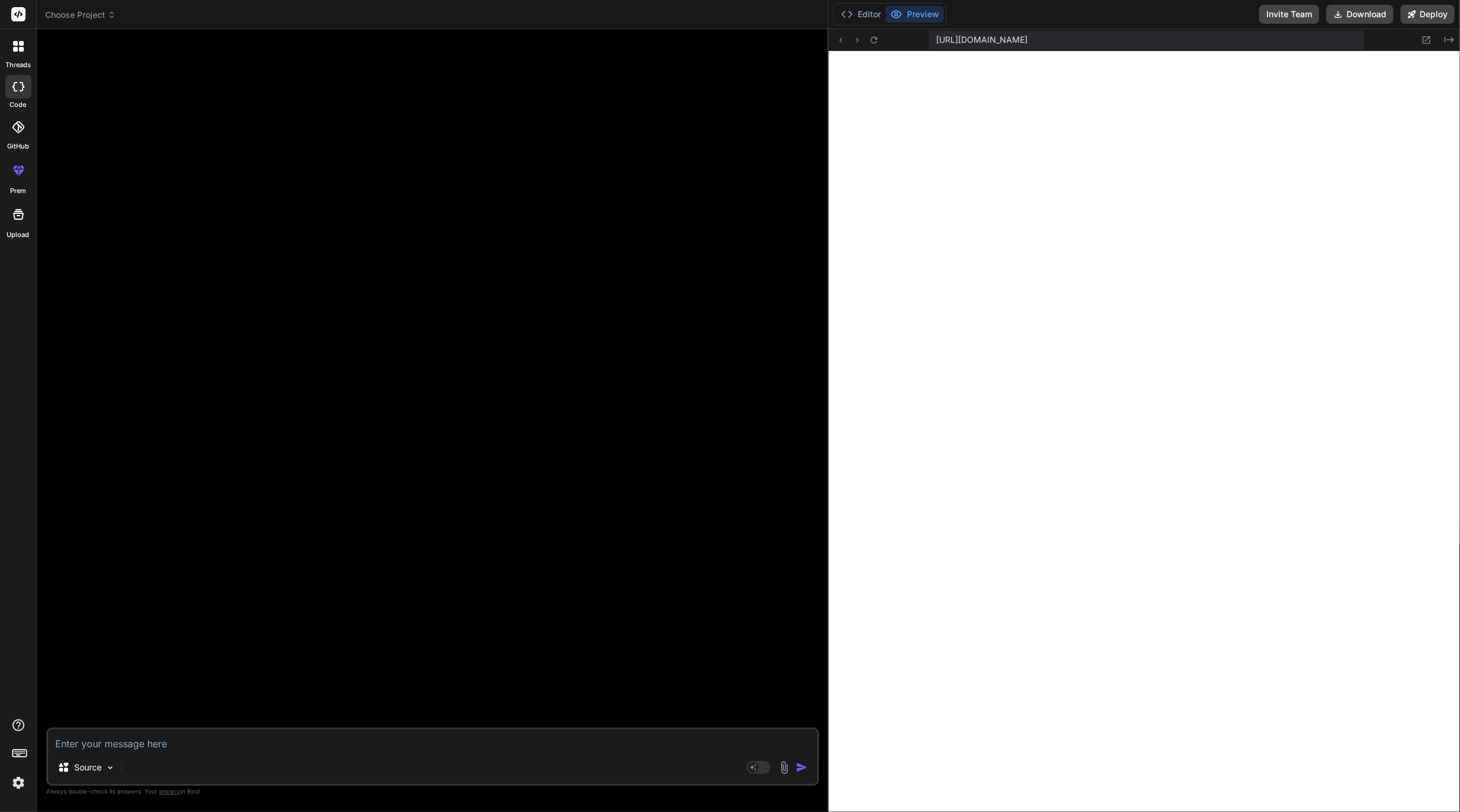
type textarea "x"
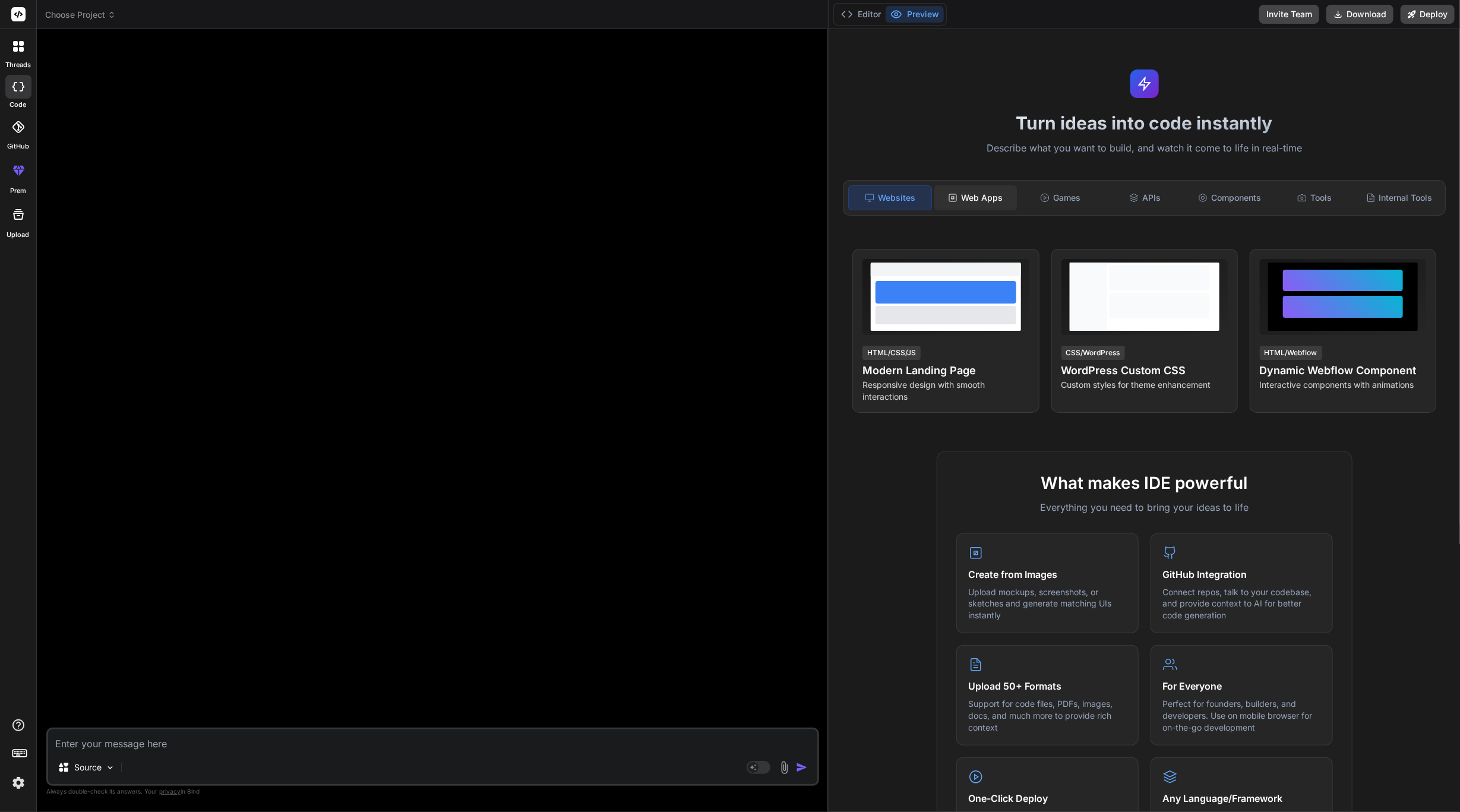
click at [948, 199] on icon at bounding box center [953, 198] width 9 height 9
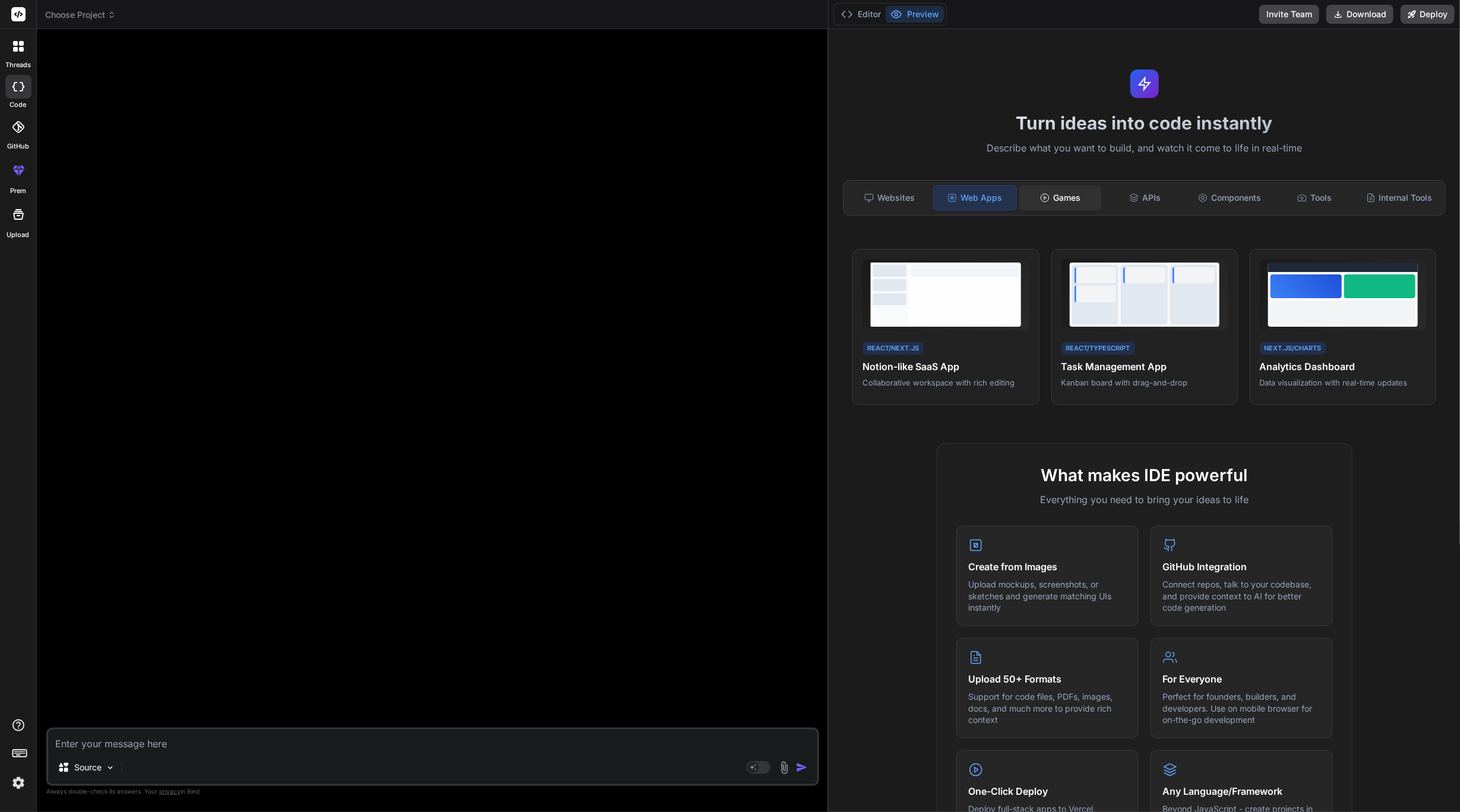
click at [1054, 197] on div "Games" at bounding box center [1061, 198] width 83 height 25
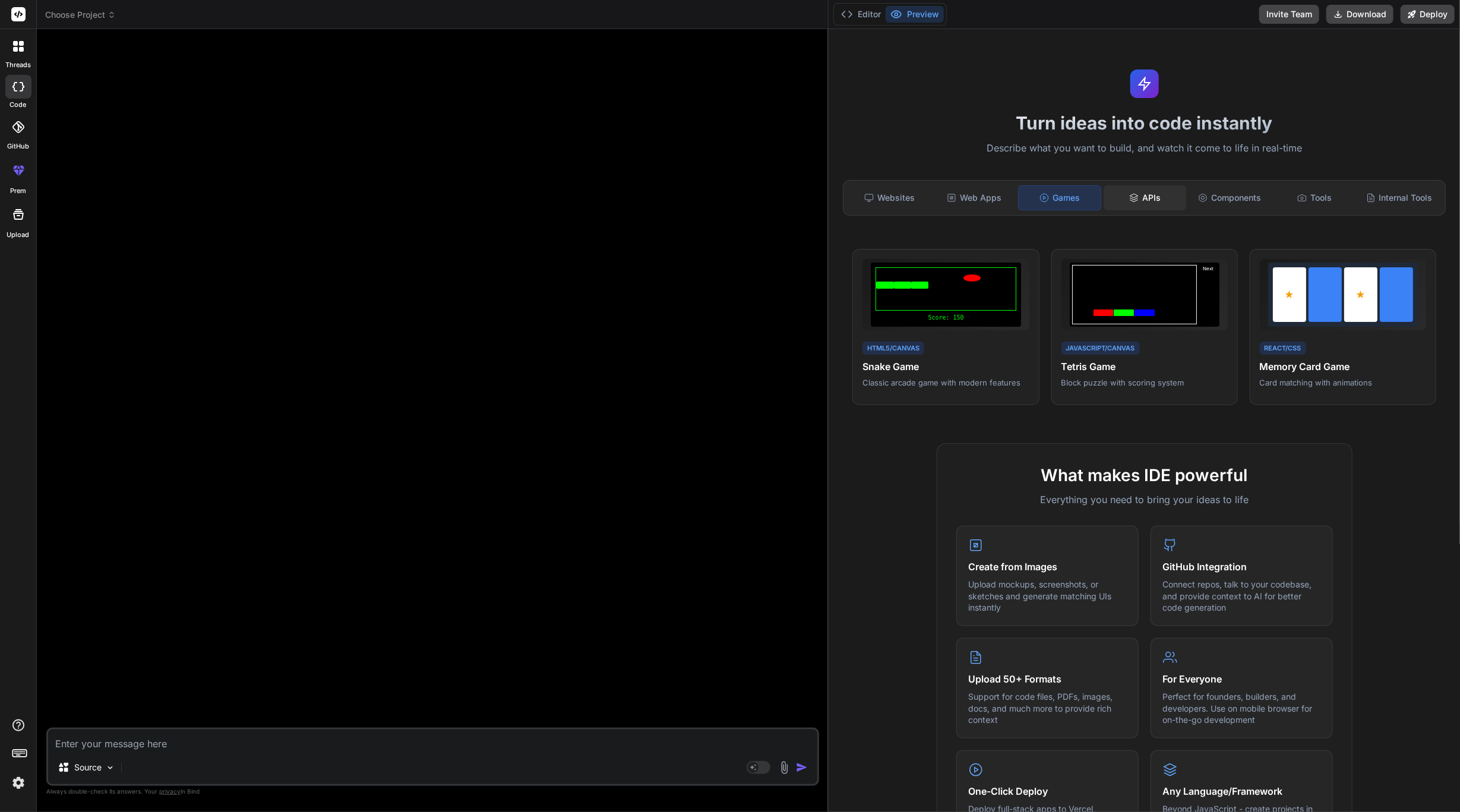
click at [1135, 196] on div "APIs" at bounding box center [1145, 198] width 83 height 25
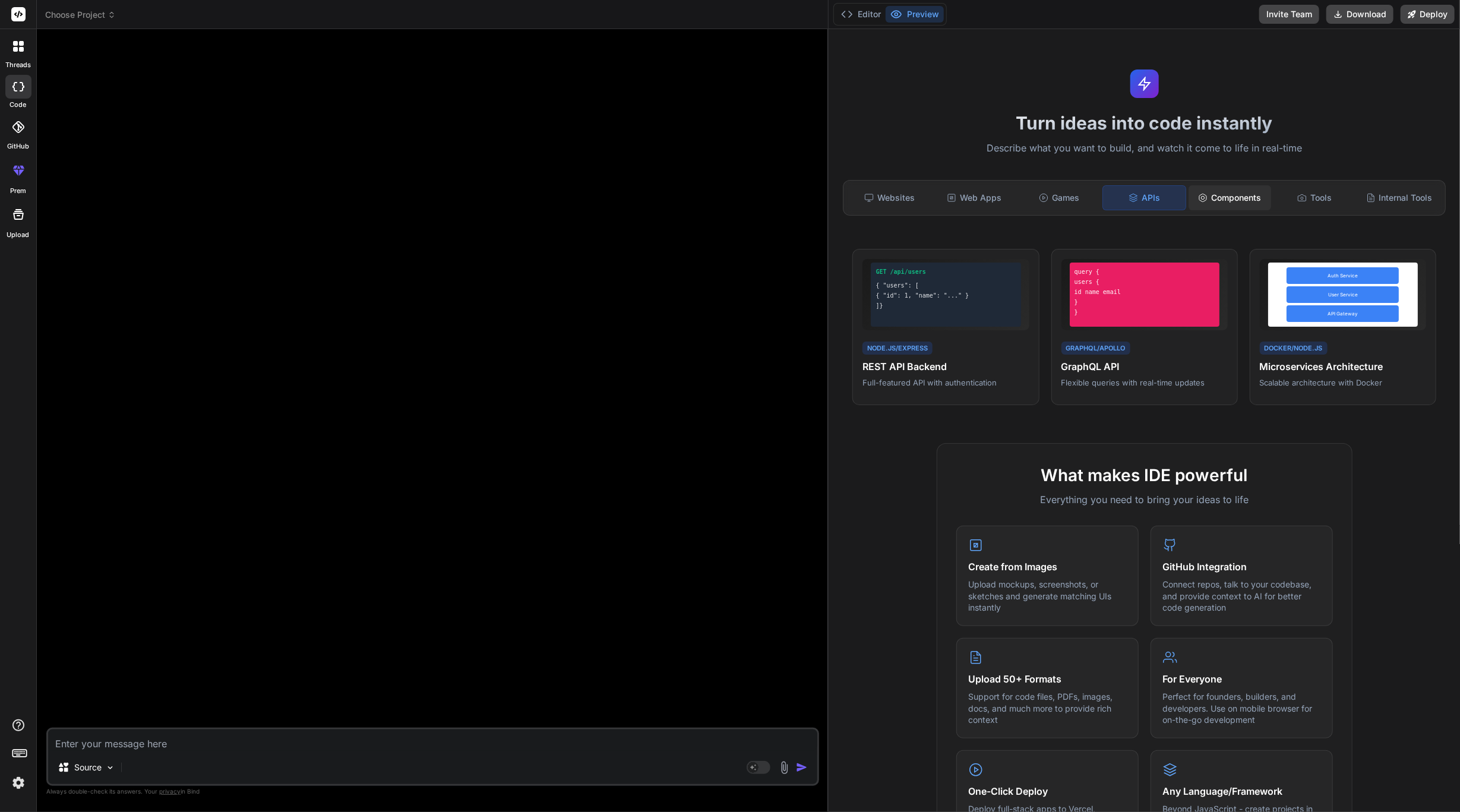
click at [1232, 198] on div "Components" at bounding box center [1230, 198] width 83 height 25
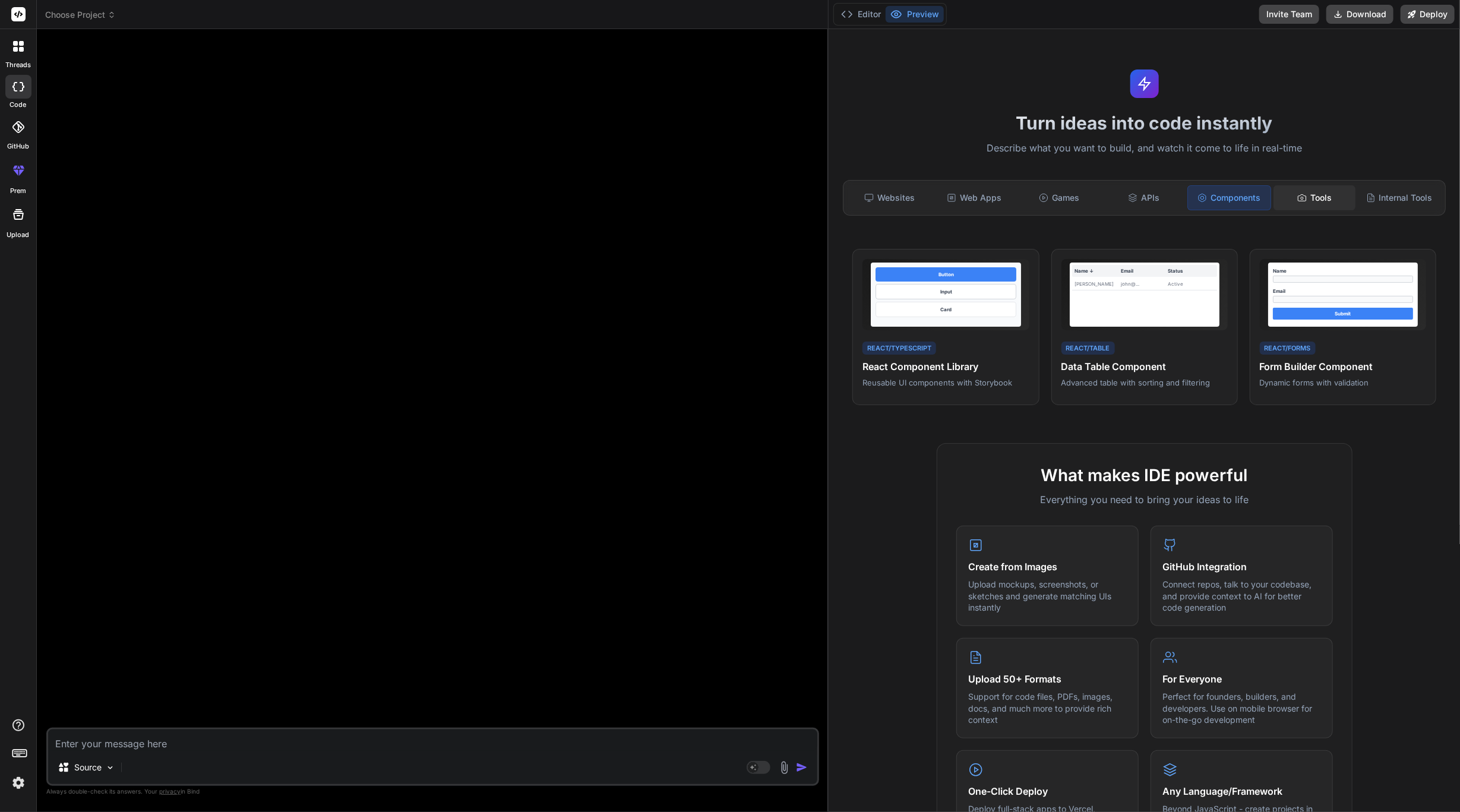
click at [1307, 197] on div "Tools" at bounding box center [1315, 198] width 83 height 25
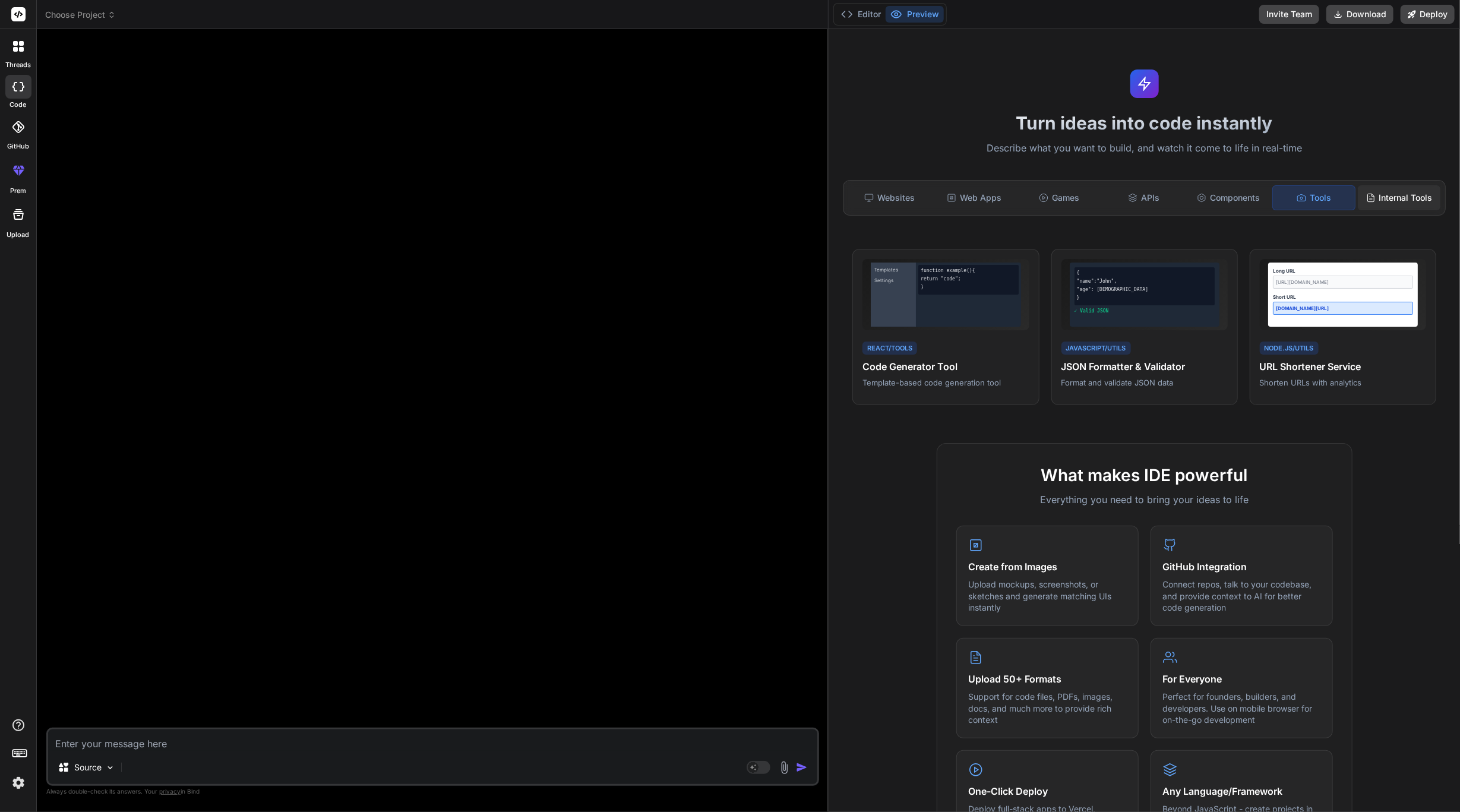
click at [1376, 206] on div "Internal Tools" at bounding box center [1399, 198] width 83 height 25
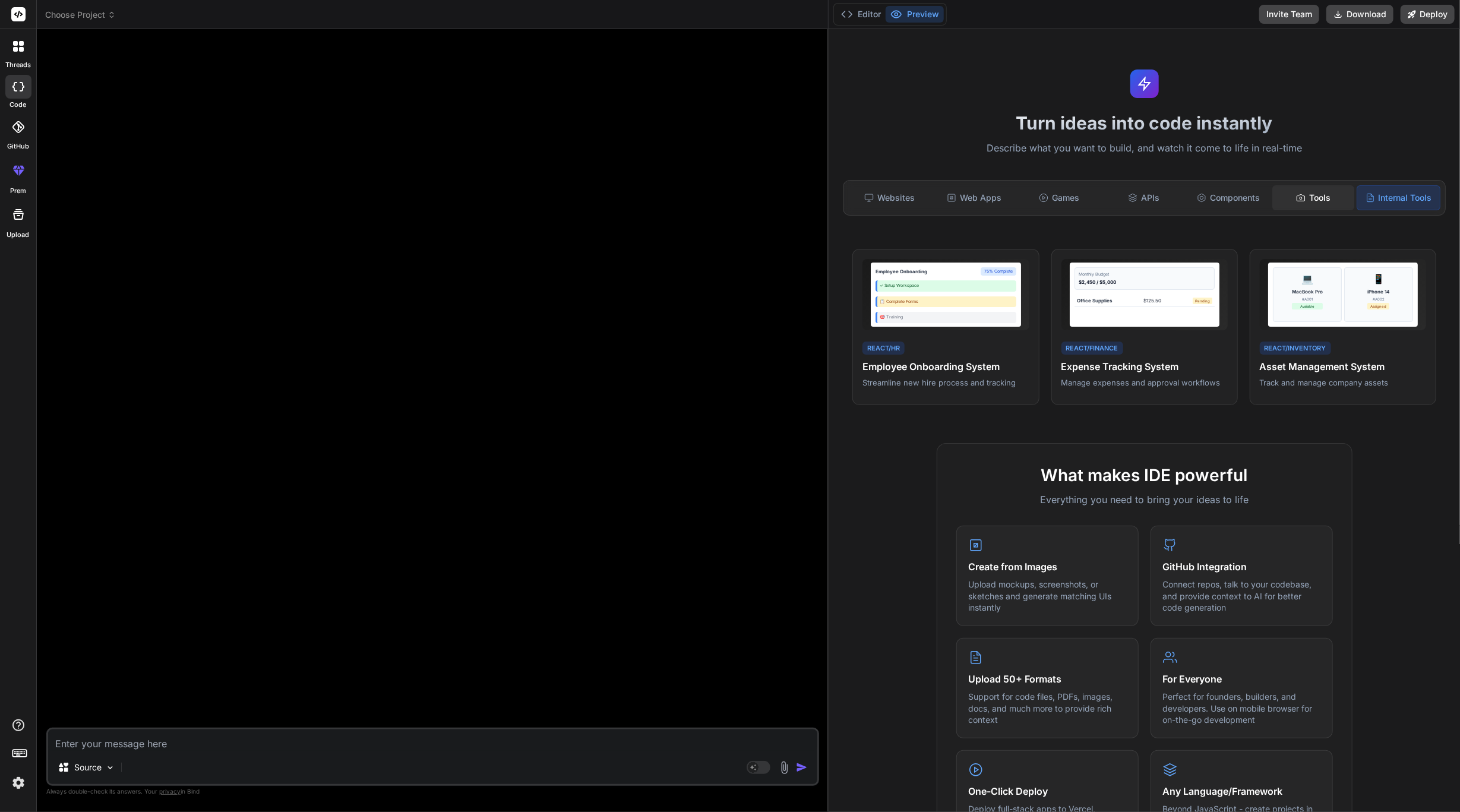
click at [1302, 204] on div "Tools" at bounding box center [1314, 198] width 83 height 25
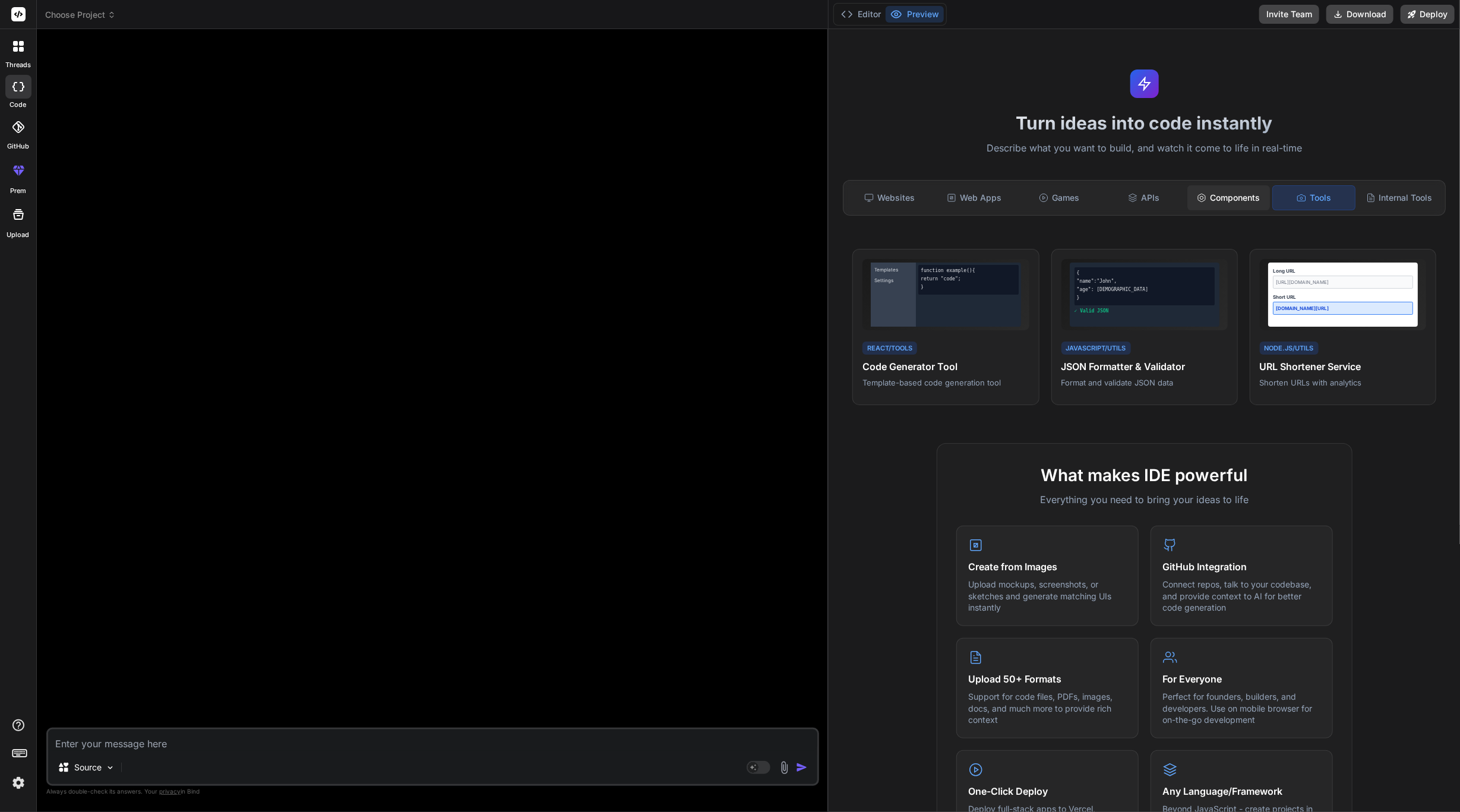
click at [1231, 204] on div "Components" at bounding box center [1229, 198] width 83 height 25
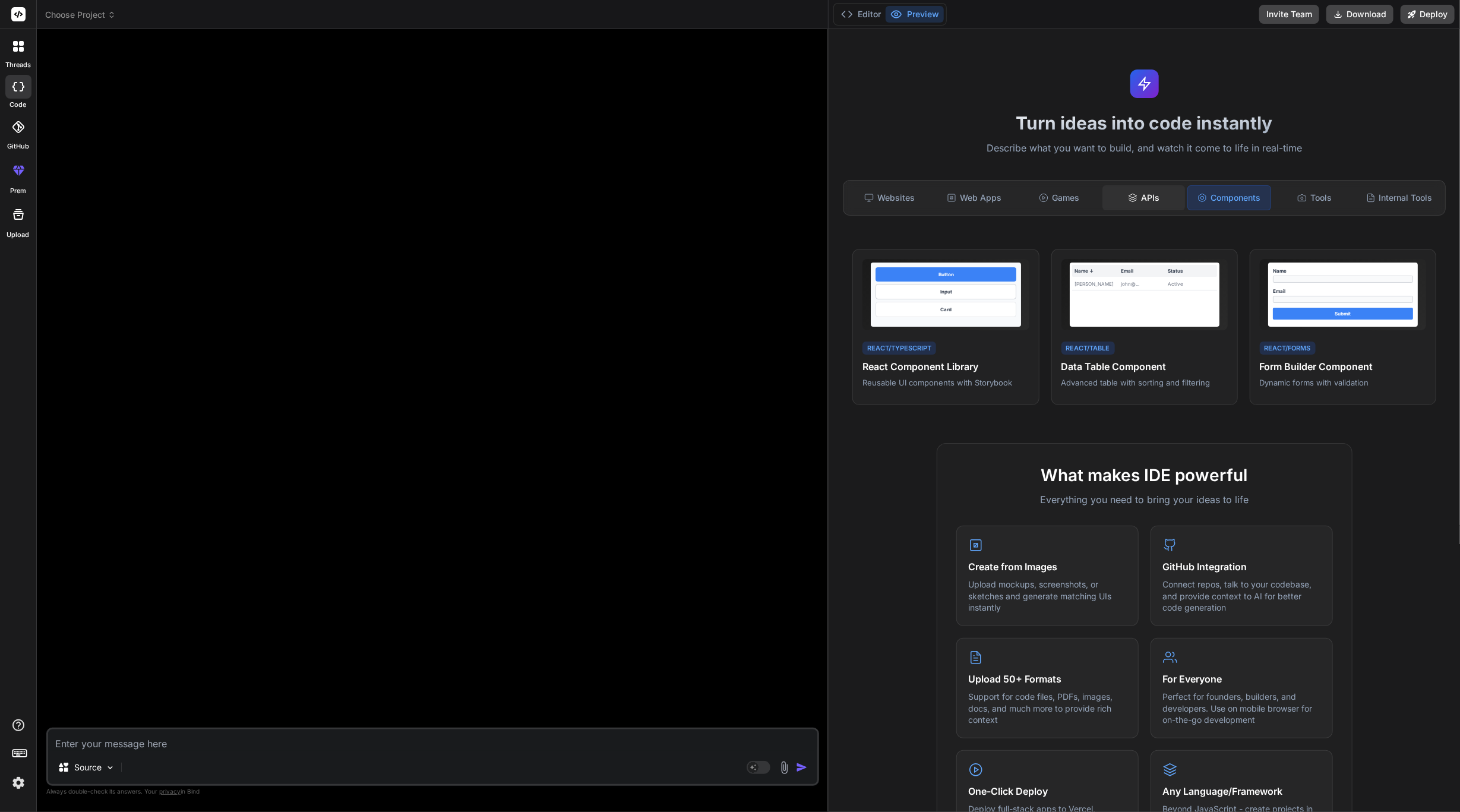
click at [1128, 203] on div "APIs" at bounding box center [1144, 198] width 83 height 25
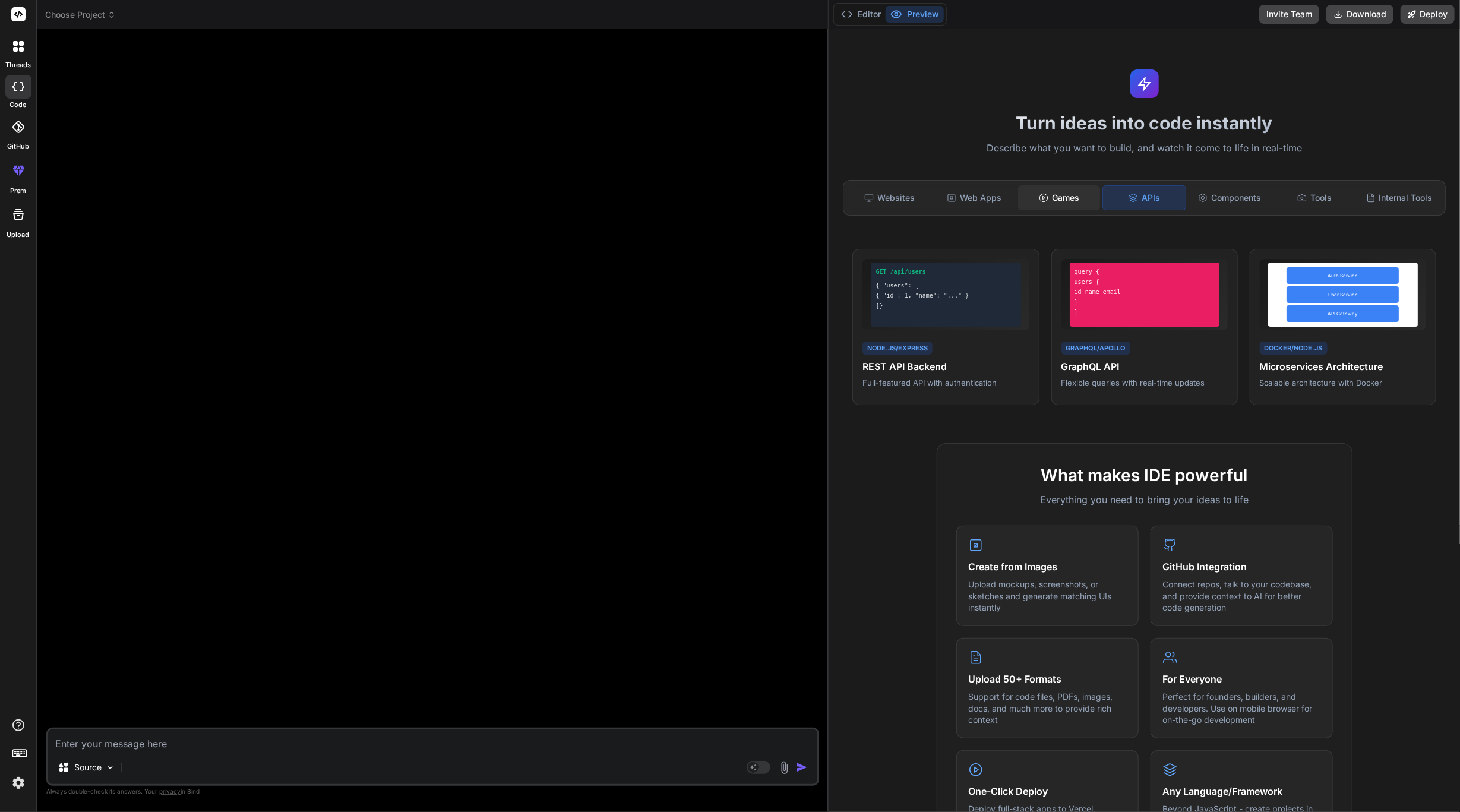
click at [1087, 197] on div "Games" at bounding box center [1059, 198] width 83 height 25
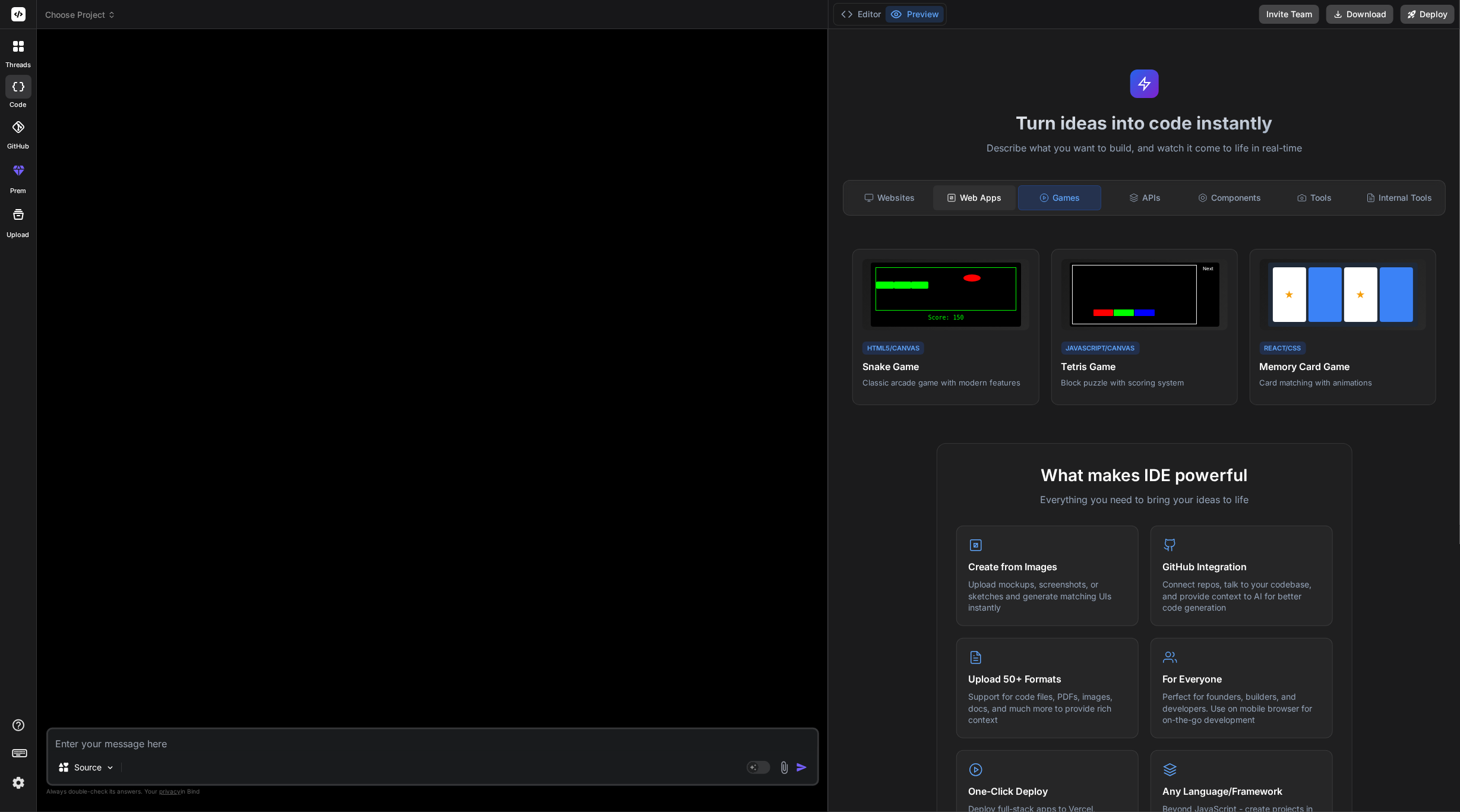
click at [991, 196] on div "Web Apps" at bounding box center [974, 198] width 83 height 25
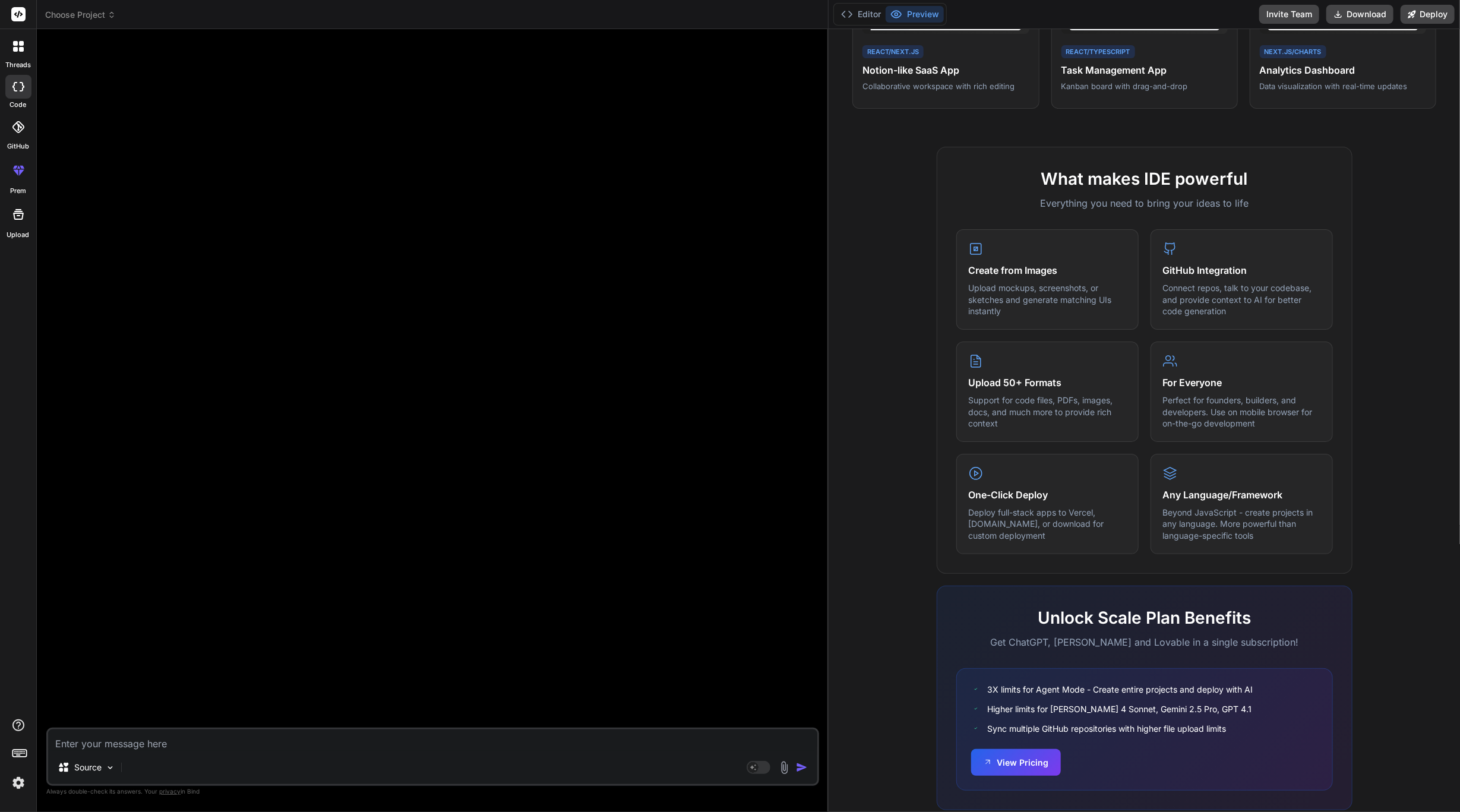
scroll to position [297, 0]
click at [1037, 301] on p "Upload mockups, screenshots, or sketches and generate matching UIs instantly" at bounding box center [1048, 298] width 157 height 35
click at [1179, 303] on p "Connect repos, talk to your codebase, and provide context to AI for better code…" at bounding box center [1242, 298] width 157 height 35
drag, startPoint x: 1203, startPoint y: 386, endPoint x: 1200, endPoint y: 395, distance: 9.5
click at [1203, 387] on div "For Everyone Perfect for founders, builders, and developers. Use on mobile brow…" at bounding box center [1242, 390] width 182 height 101
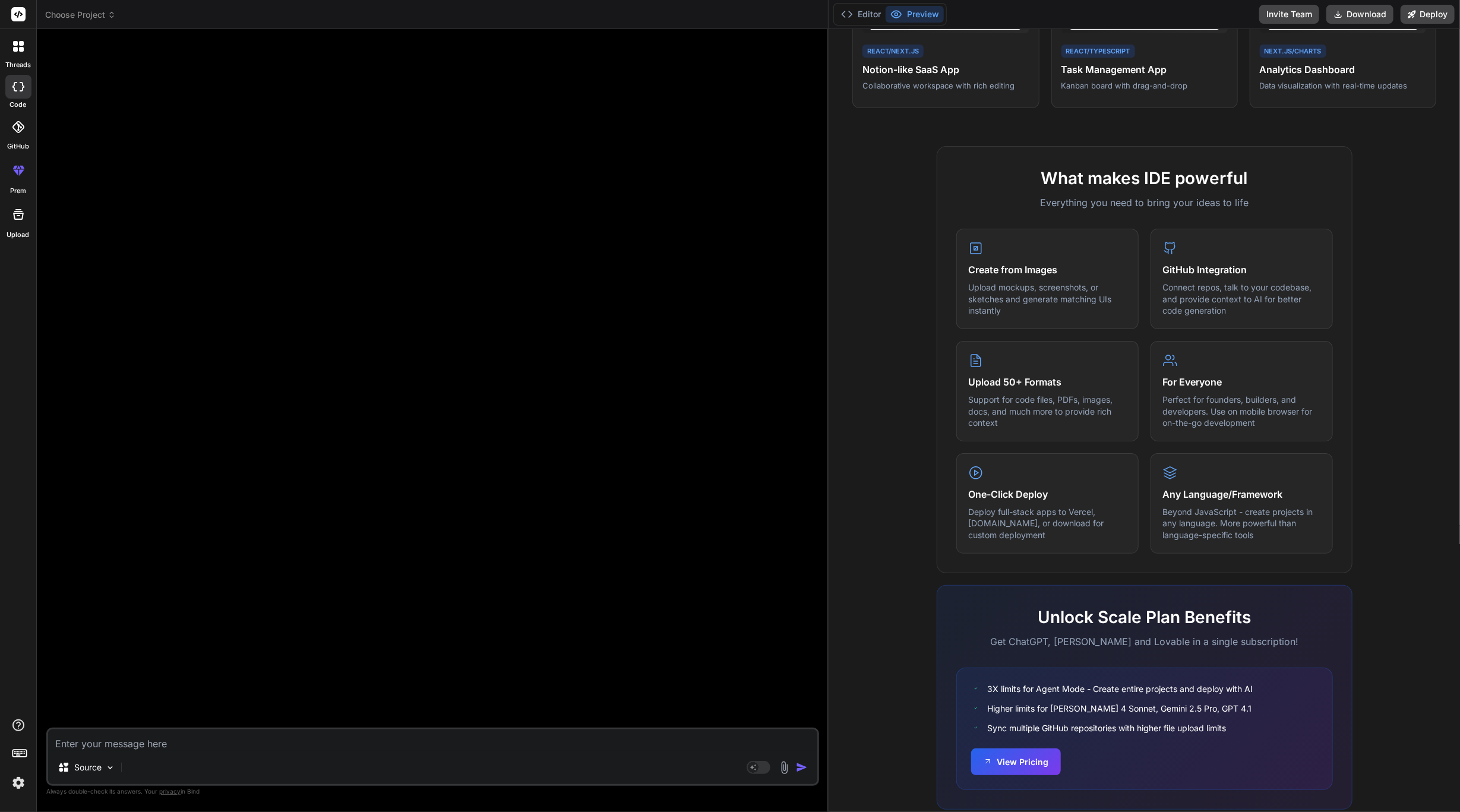
scroll to position [322, 0]
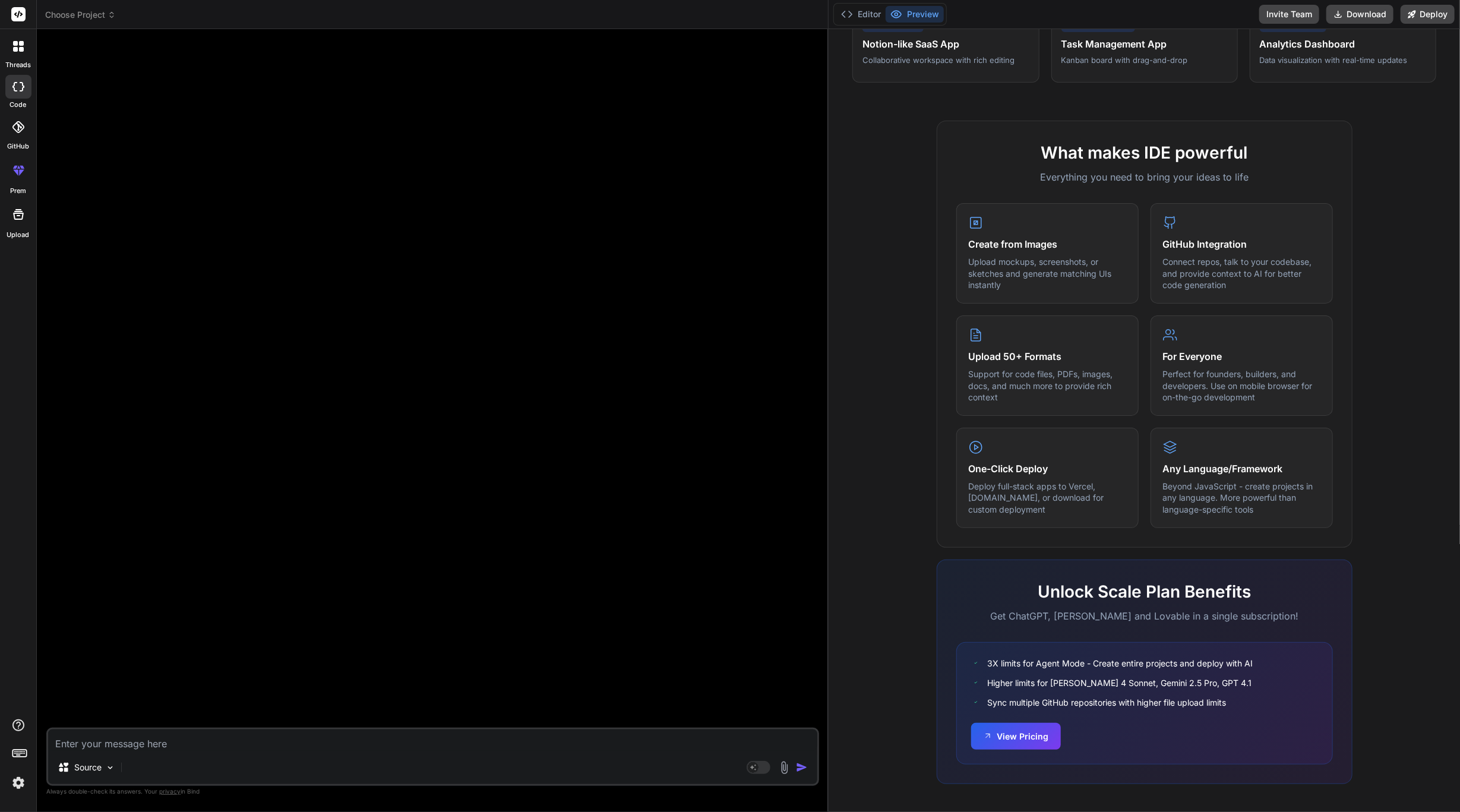
click at [1025, 750] on div "3X limits for Agent Mode - Create entire projects and deploy with AI Higher lim…" at bounding box center [1145, 704] width 377 height 123
click at [1028, 737] on button "View Pricing" at bounding box center [1017, 735] width 90 height 27
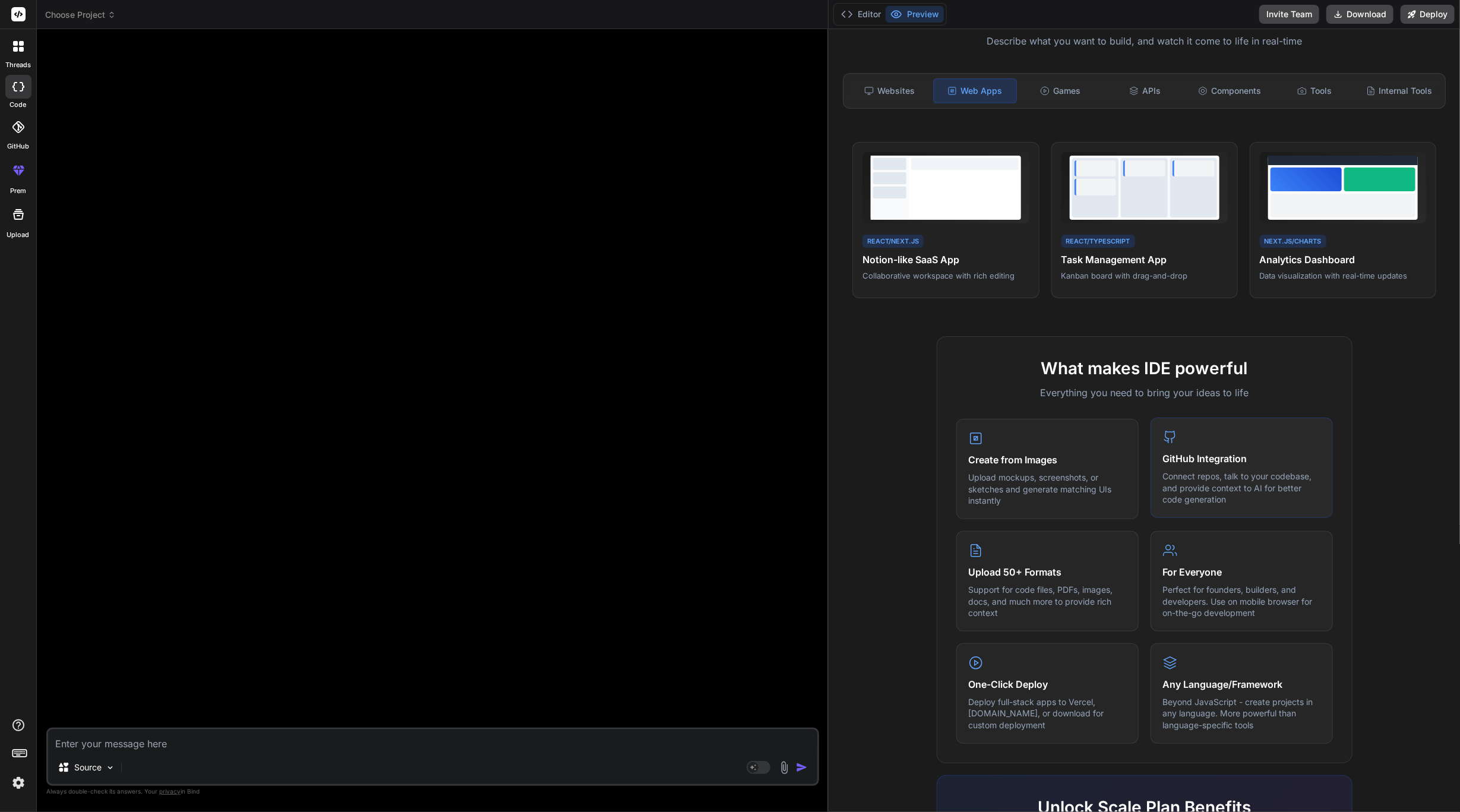
scroll to position [0, 0]
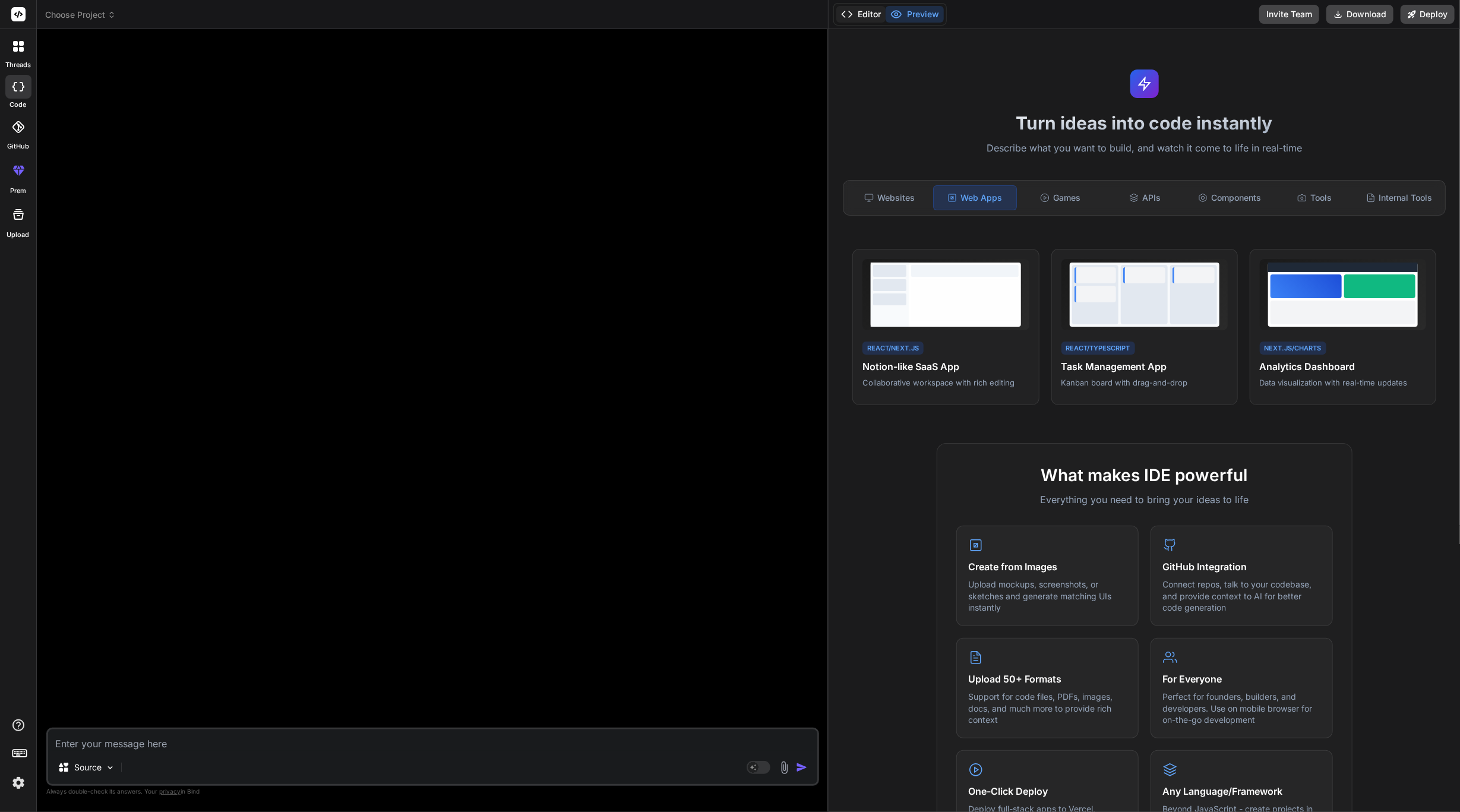
click at [856, 18] on button "Editor" at bounding box center [861, 14] width 50 height 17
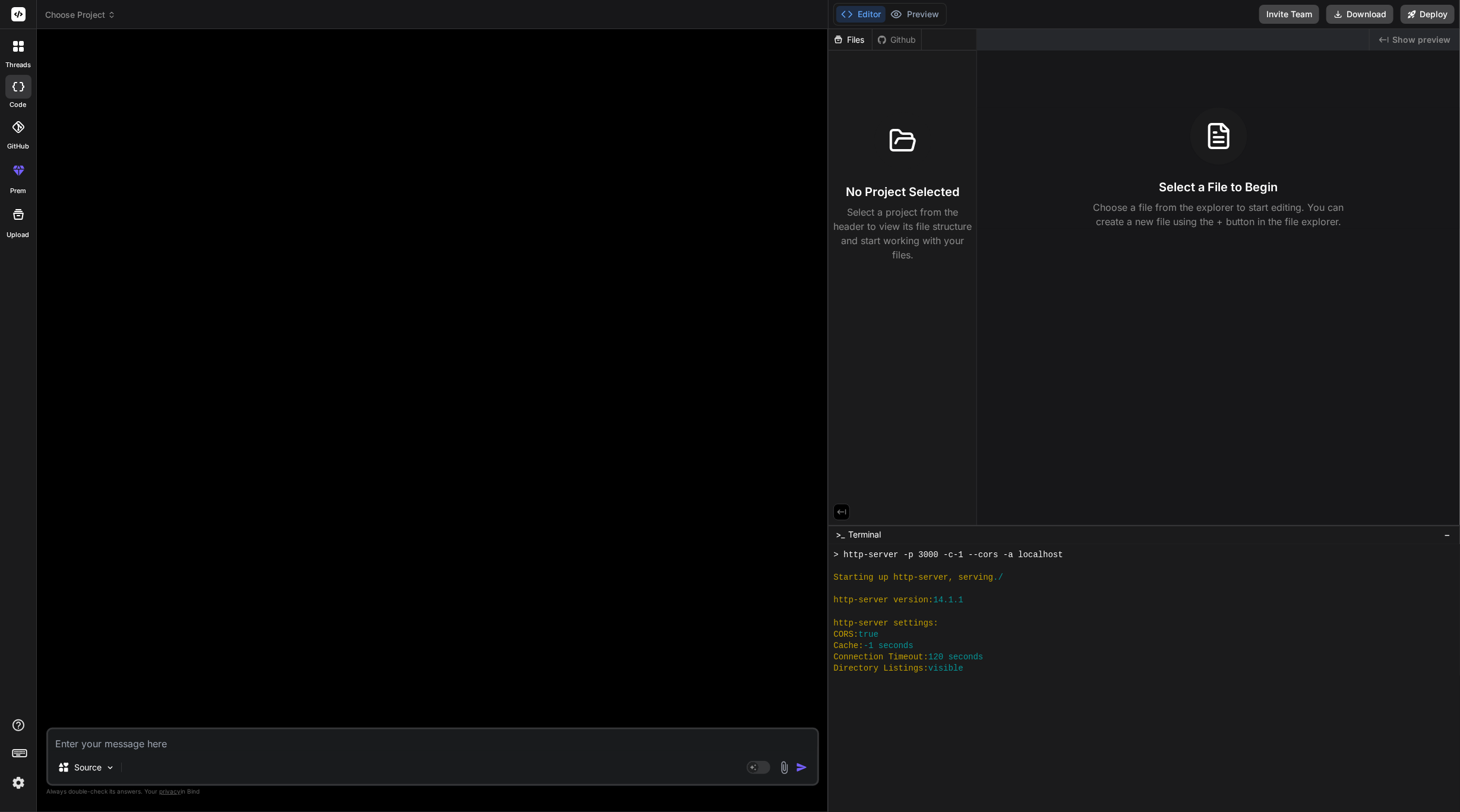
click at [856, 18] on button "Editor" at bounding box center [861, 14] width 50 height 17
click at [6, 47] on div at bounding box center [19, 46] width 25 height 25
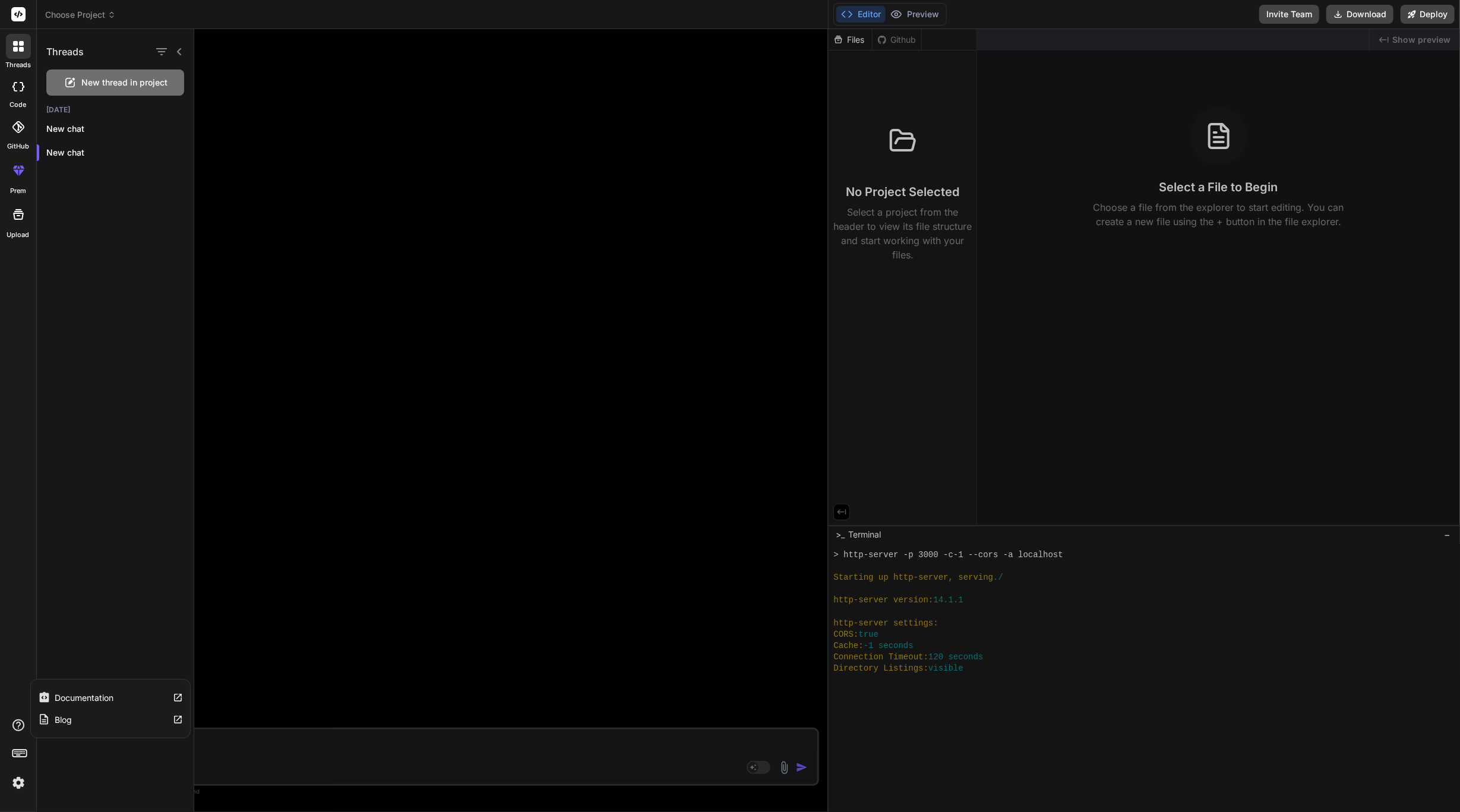
click at [67, 723] on label "Blog" at bounding box center [64, 719] width 17 height 12
click at [20, 783] on img at bounding box center [19, 783] width 20 height 20
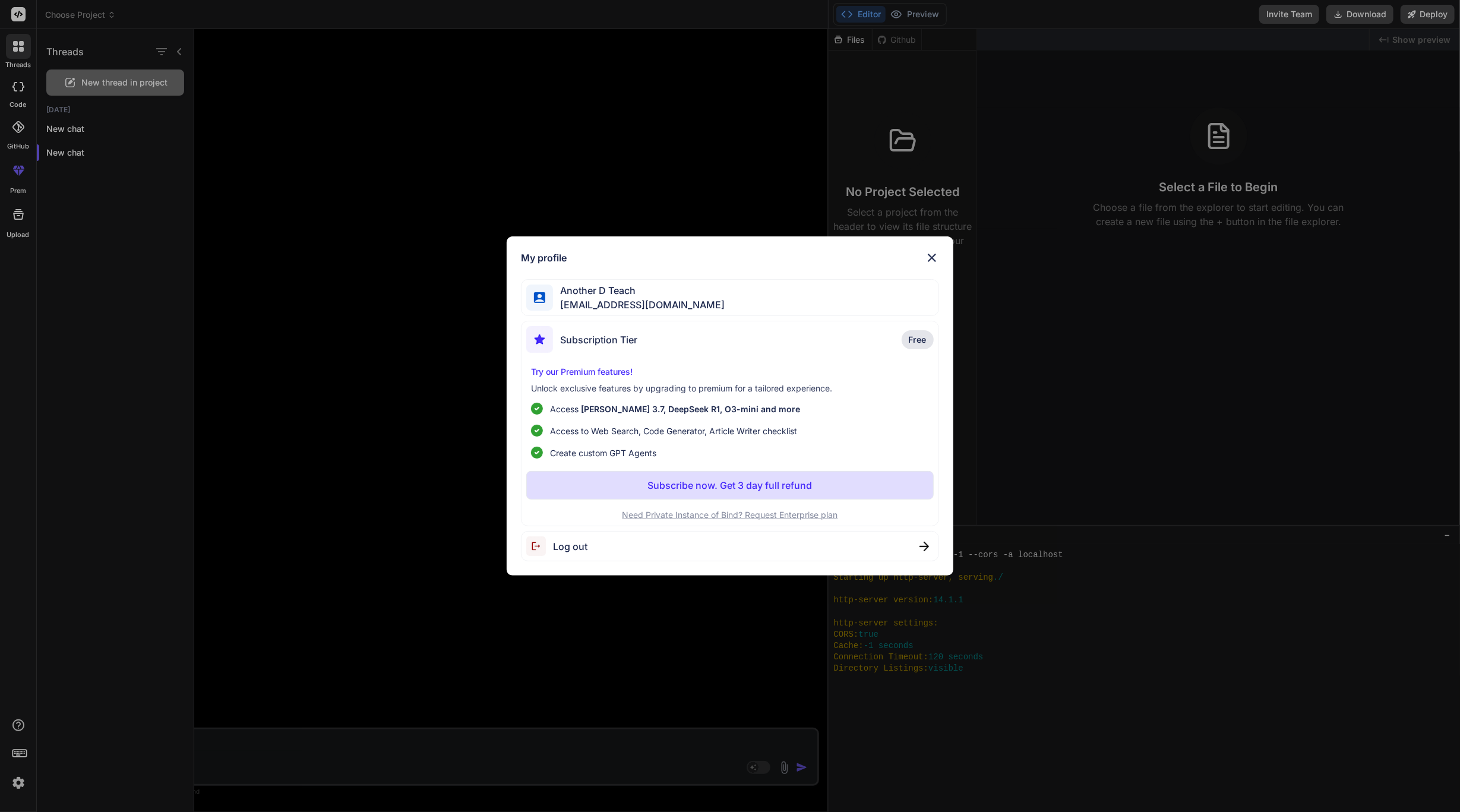
click at [896, 339] on div "Subscription Tier Free" at bounding box center [730, 342] width 407 height 31
click at [905, 339] on p "Free" at bounding box center [918, 340] width 32 height 19
click at [936, 247] on div "My profile Another D Teach [EMAIL_ADDRESS][DOMAIN_NAME] Subscription Tier Free …" at bounding box center [730, 406] width 447 height 340
click at [929, 252] on img at bounding box center [932, 258] width 14 height 14
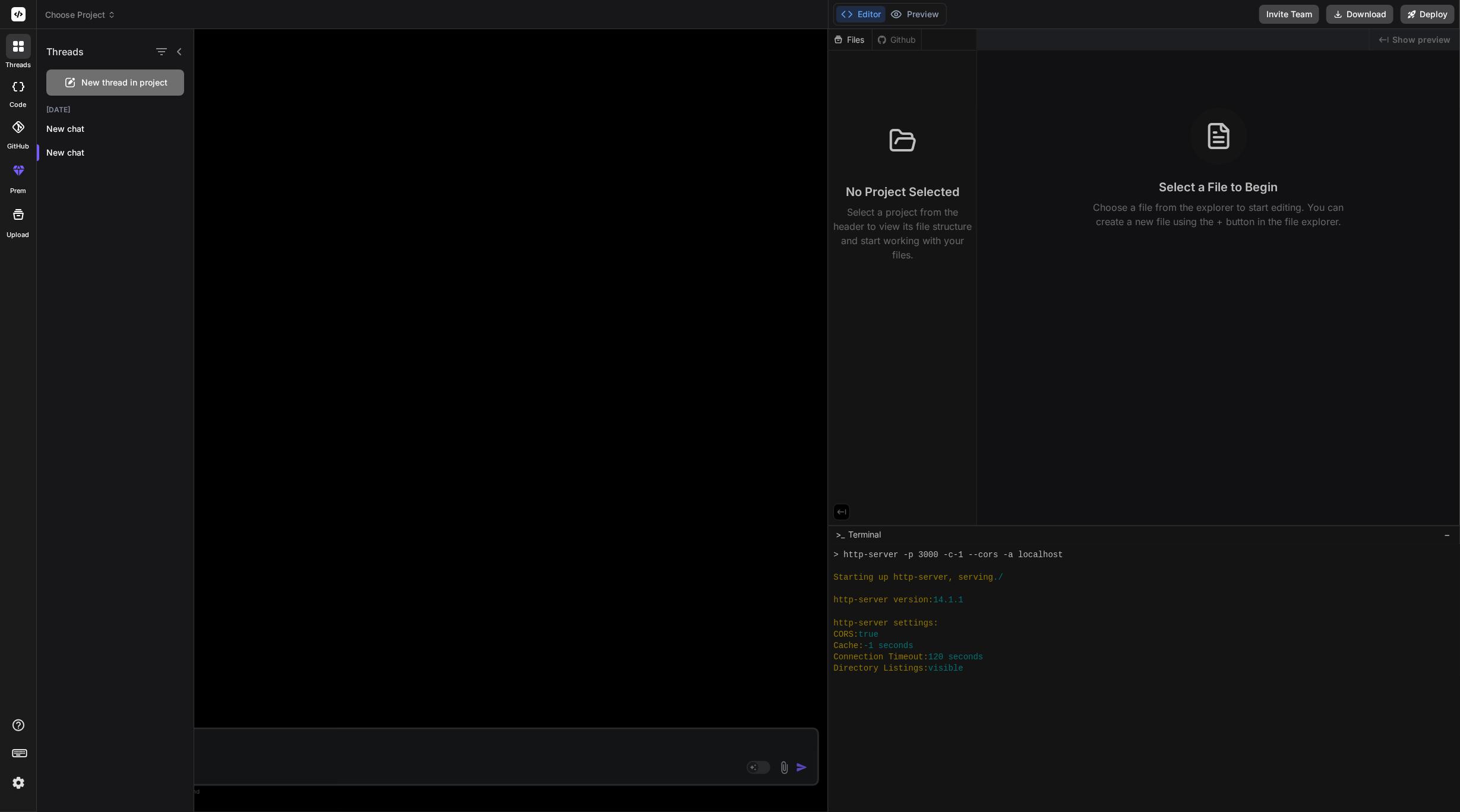
click at [14, 749] on icon at bounding box center [19, 752] width 17 height 17
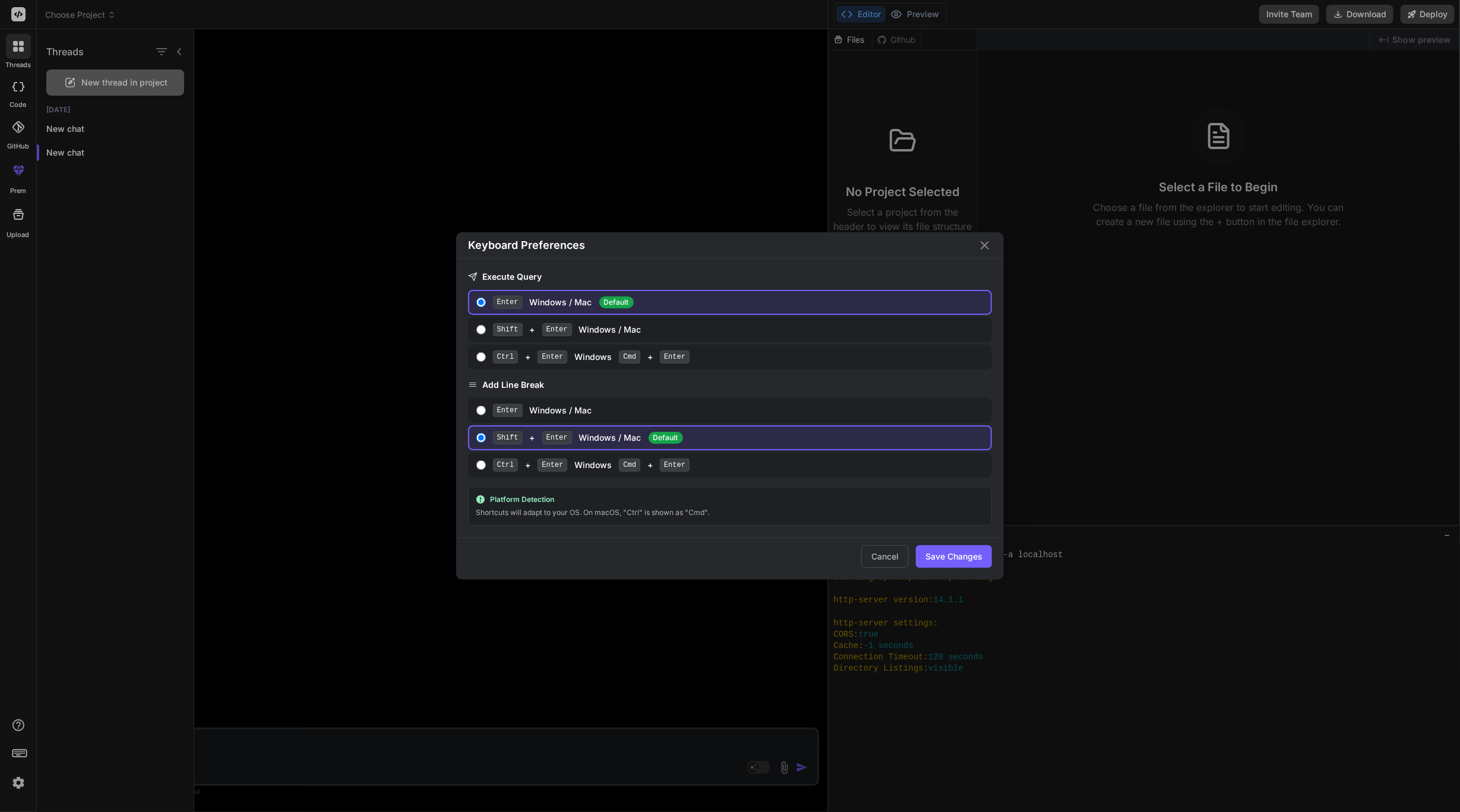
click at [14, 749] on div "Keyboard Preferences Execute Query Enter Windows / Mac Default Shift + Enter Wi…" at bounding box center [730, 406] width 1460 height 812
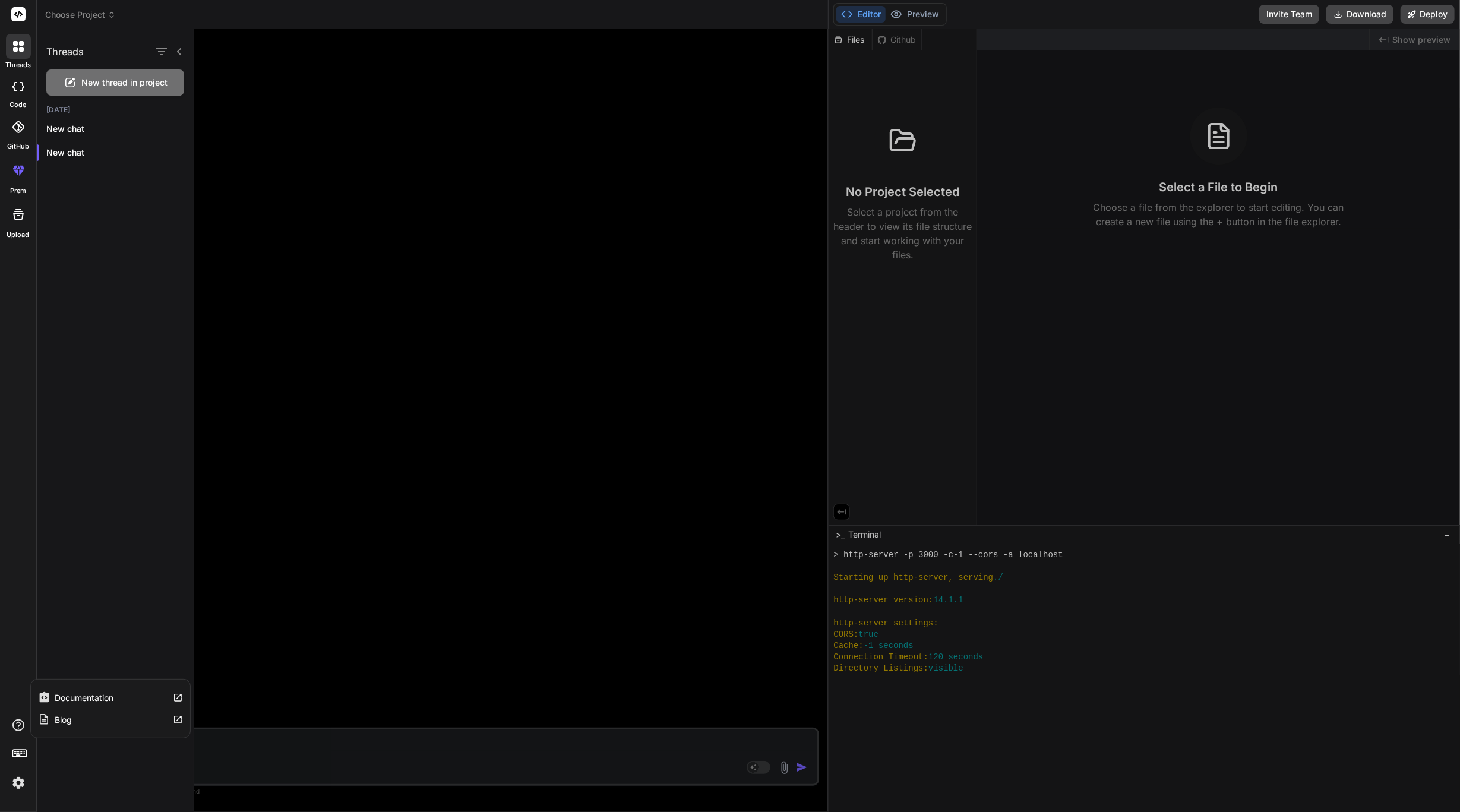
click at [19, 722] on icon at bounding box center [18, 725] width 12 height 12
click at [24, 767] on div "Documentation Blog" at bounding box center [18, 755] width 36 height 75
click at [13, 783] on img at bounding box center [19, 783] width 20 height 20
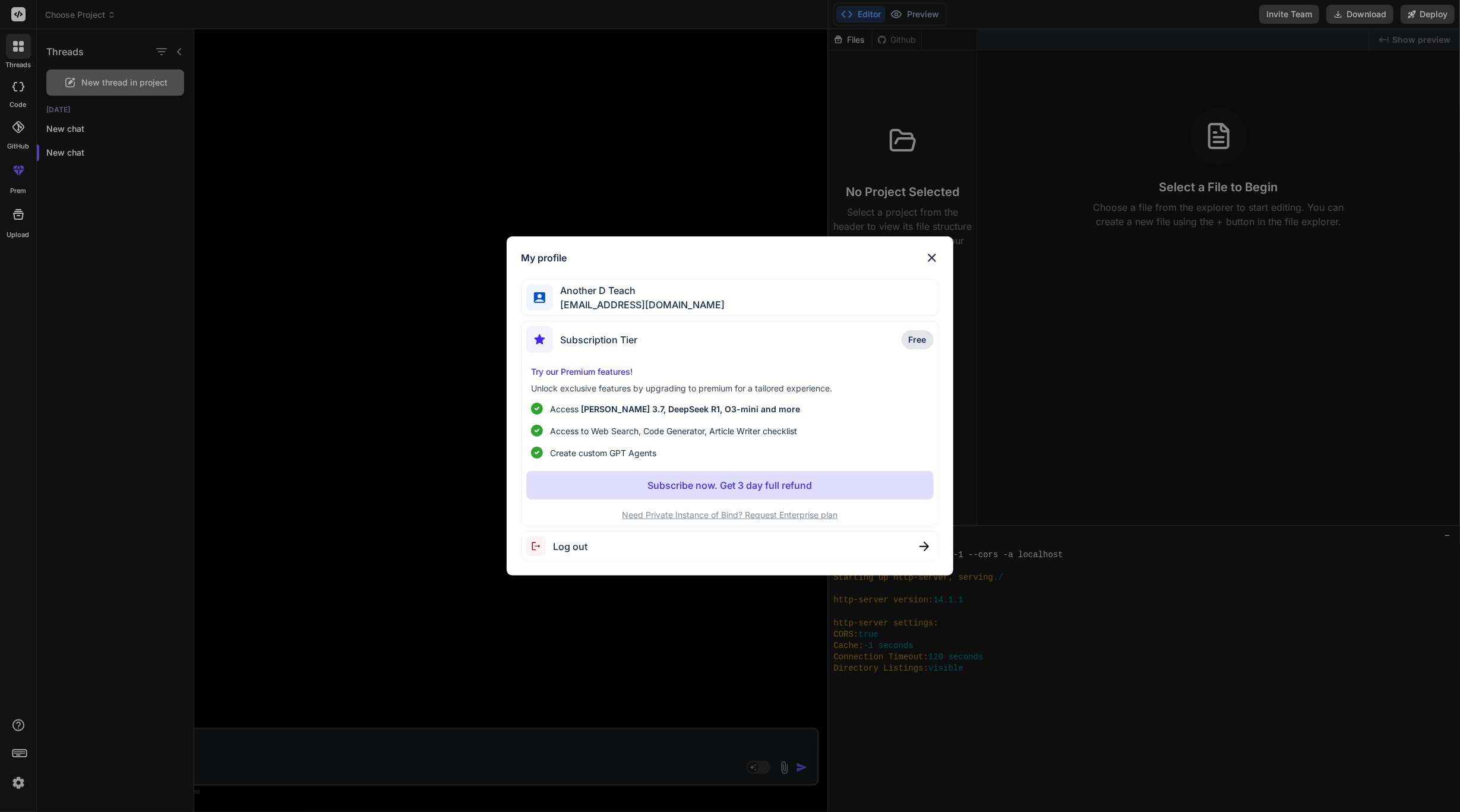
click at [13, 783] on div "My profile Another D Teach [EMAIL_ADDRESS][DOMAIN_NAME] Subscription Tier Free …" at bounding box center [730, 406] width 1460 height 812
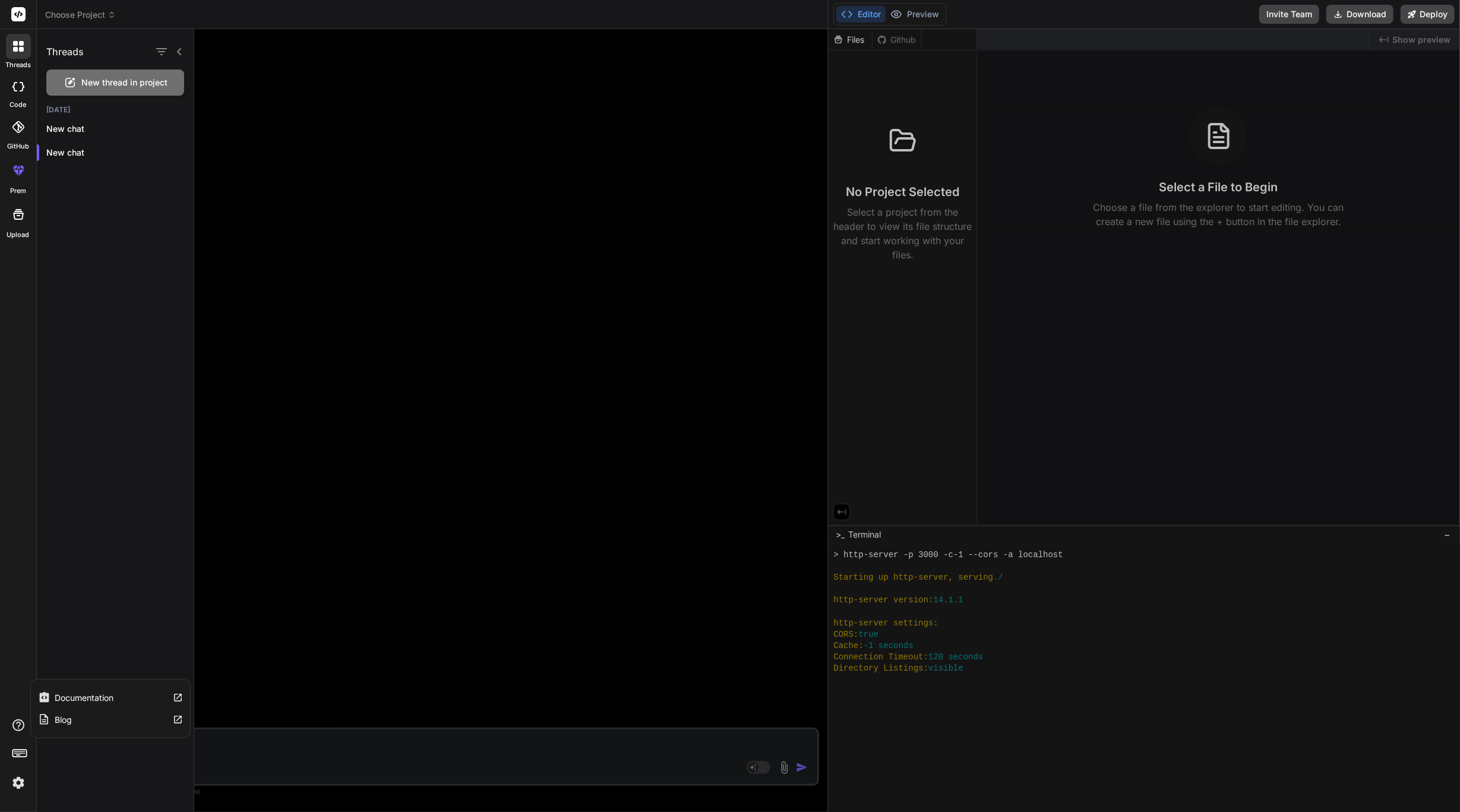
click at [18, 730] on icon at bounding box center [18, 725] width 12 height 12
click at [76, 692] on label "Documentation" at bounding box center [84, 697] width 59 height 12
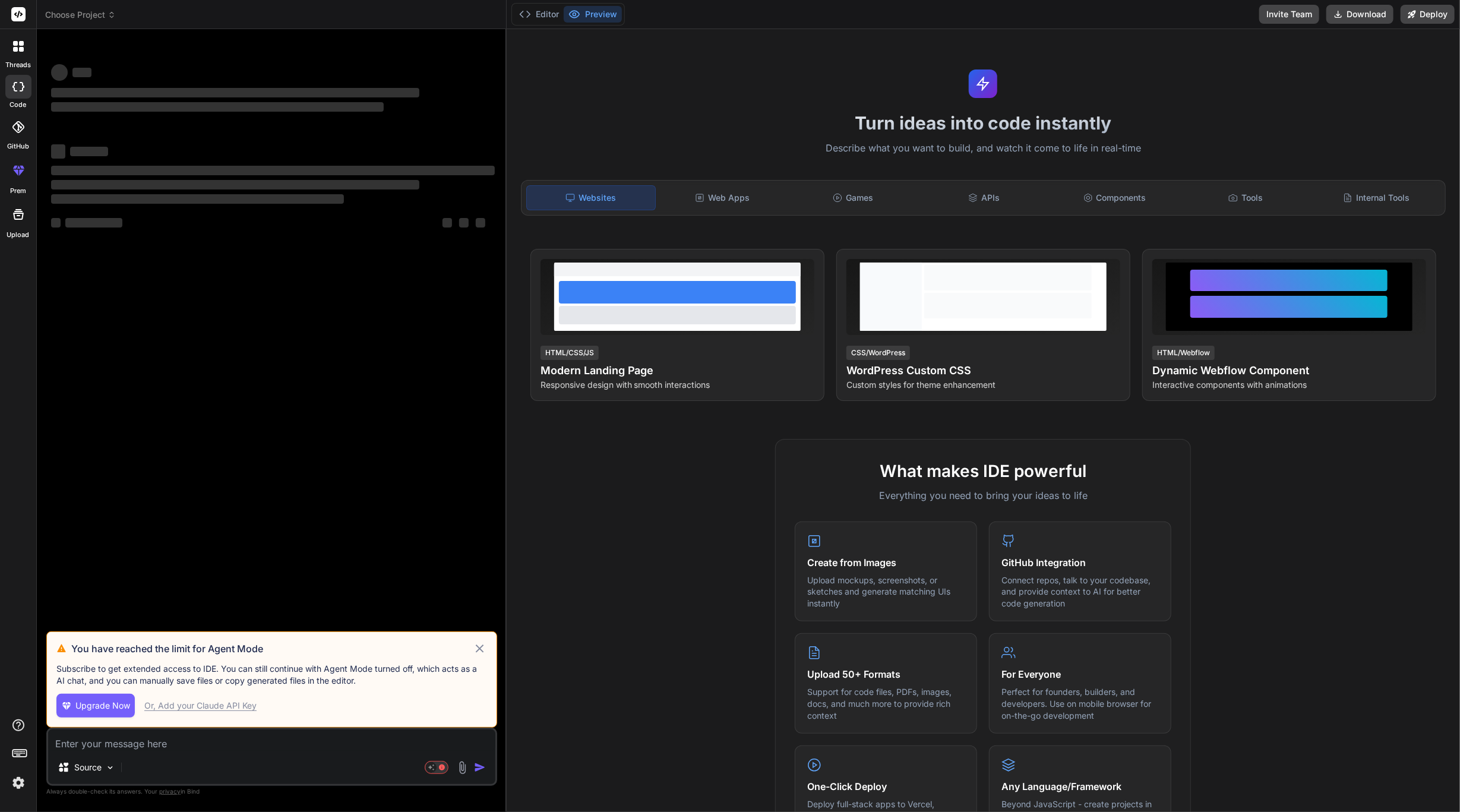
click at [86, 13] on span "Choose Project" at bounding box center [80, 14] width 71 height 12
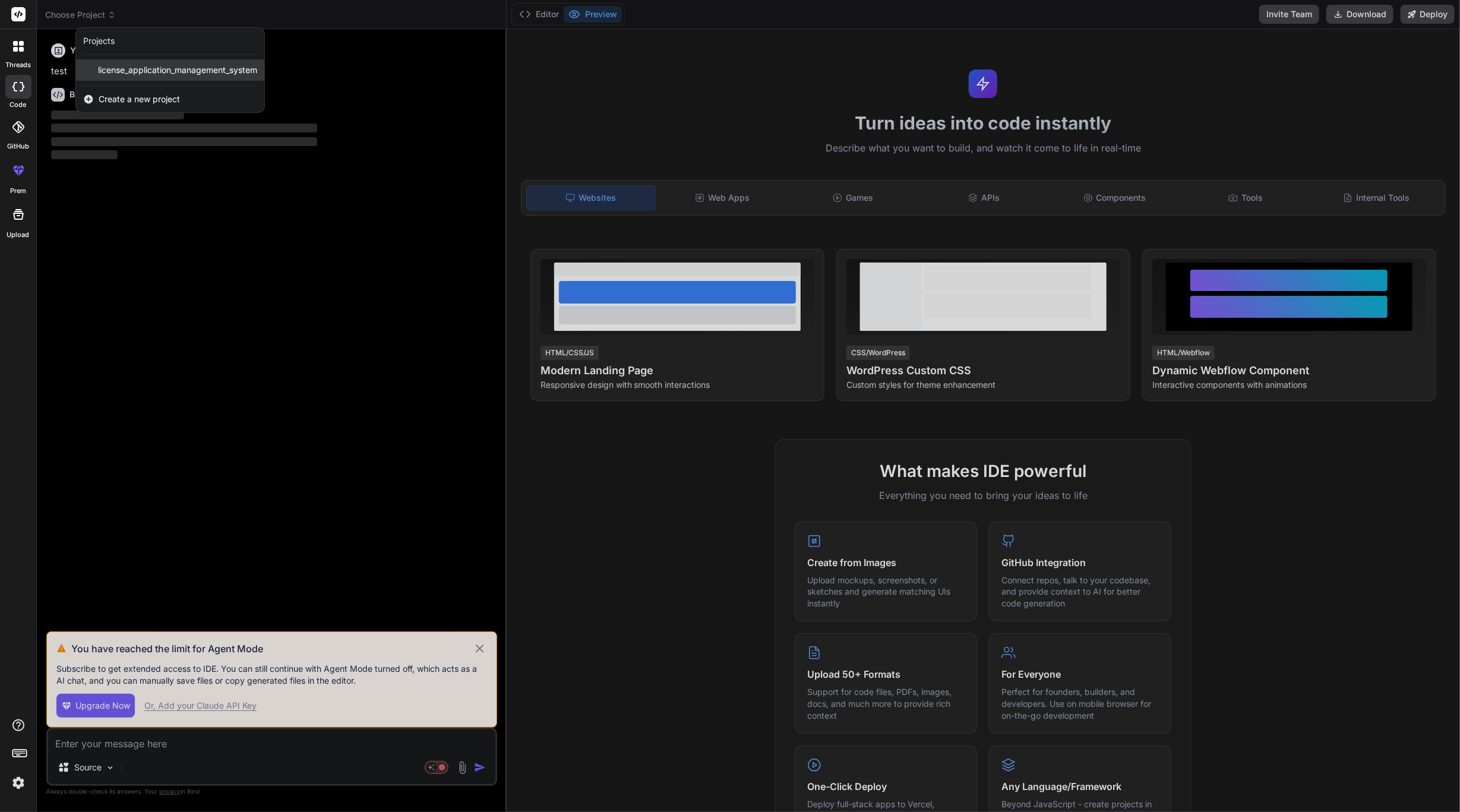
click at [134, 64] on span "license_application_management_system" at bounding box center [178, 70] width 160 height 12
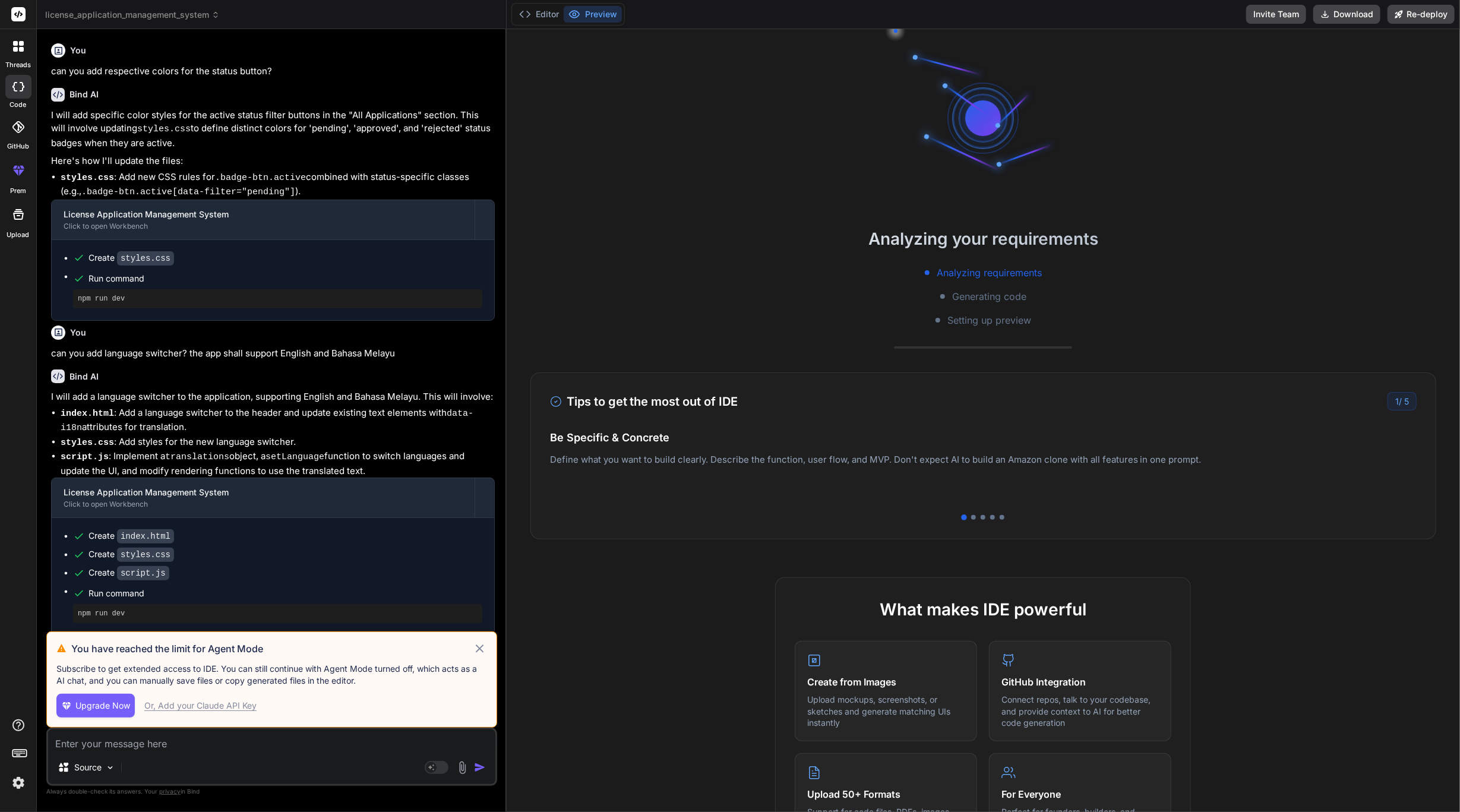
click at [111, 14] on span "license_application_management_system" at bounding box center [132, 14] width 175 height 12
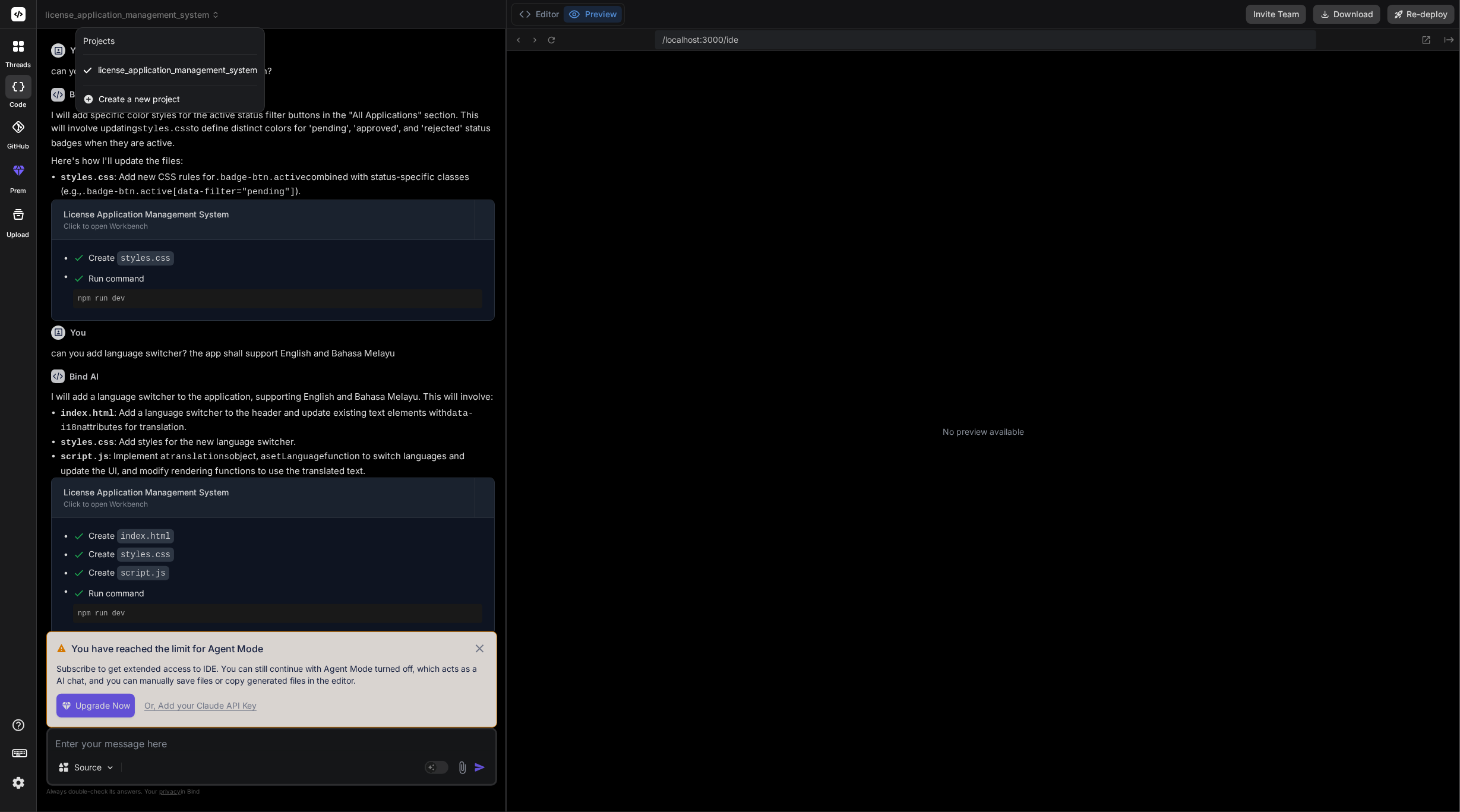
scroll to position [79, 0]
click at [116, 175] on div at bounding box center [730, 406] width 1460 height 812
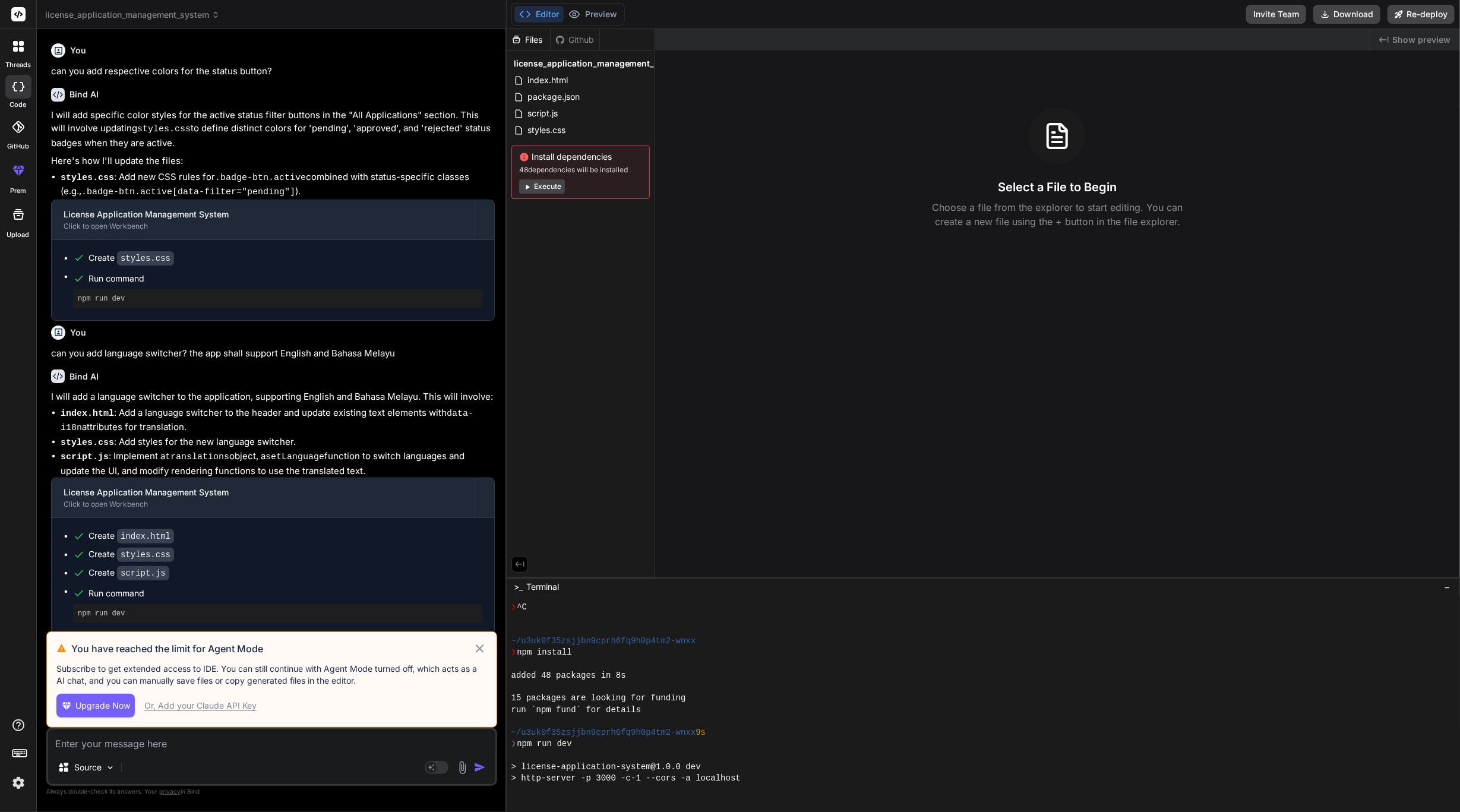
click at [20, 48] on icon at bounding box center [21, 50] width 5 height 5
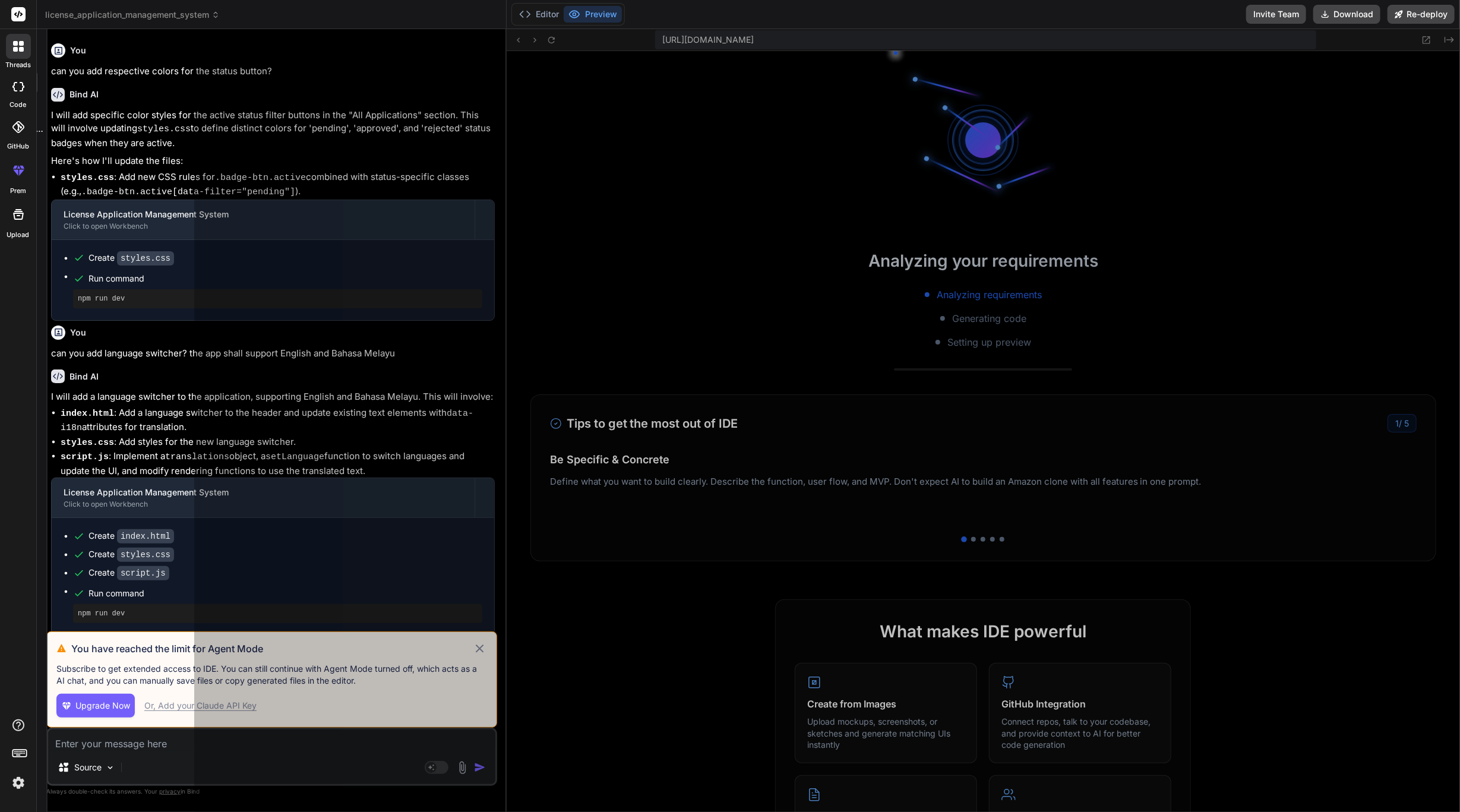
scroll to position [342, 0]
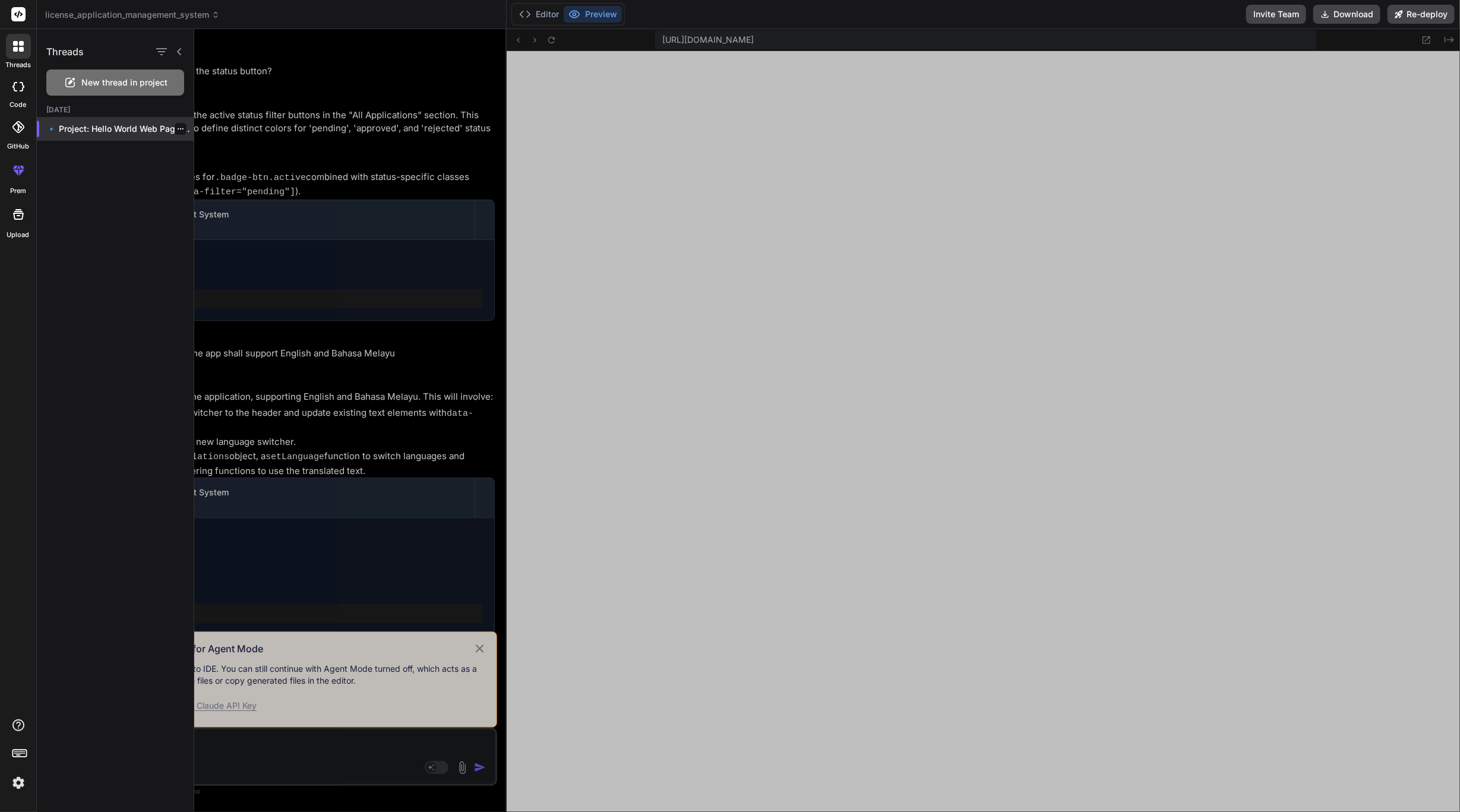
click at [113, 135] on div "🔹 Project: Hello World Web Page 🔧 Tech..." at bounding box center [116, 129] width 157 height 24
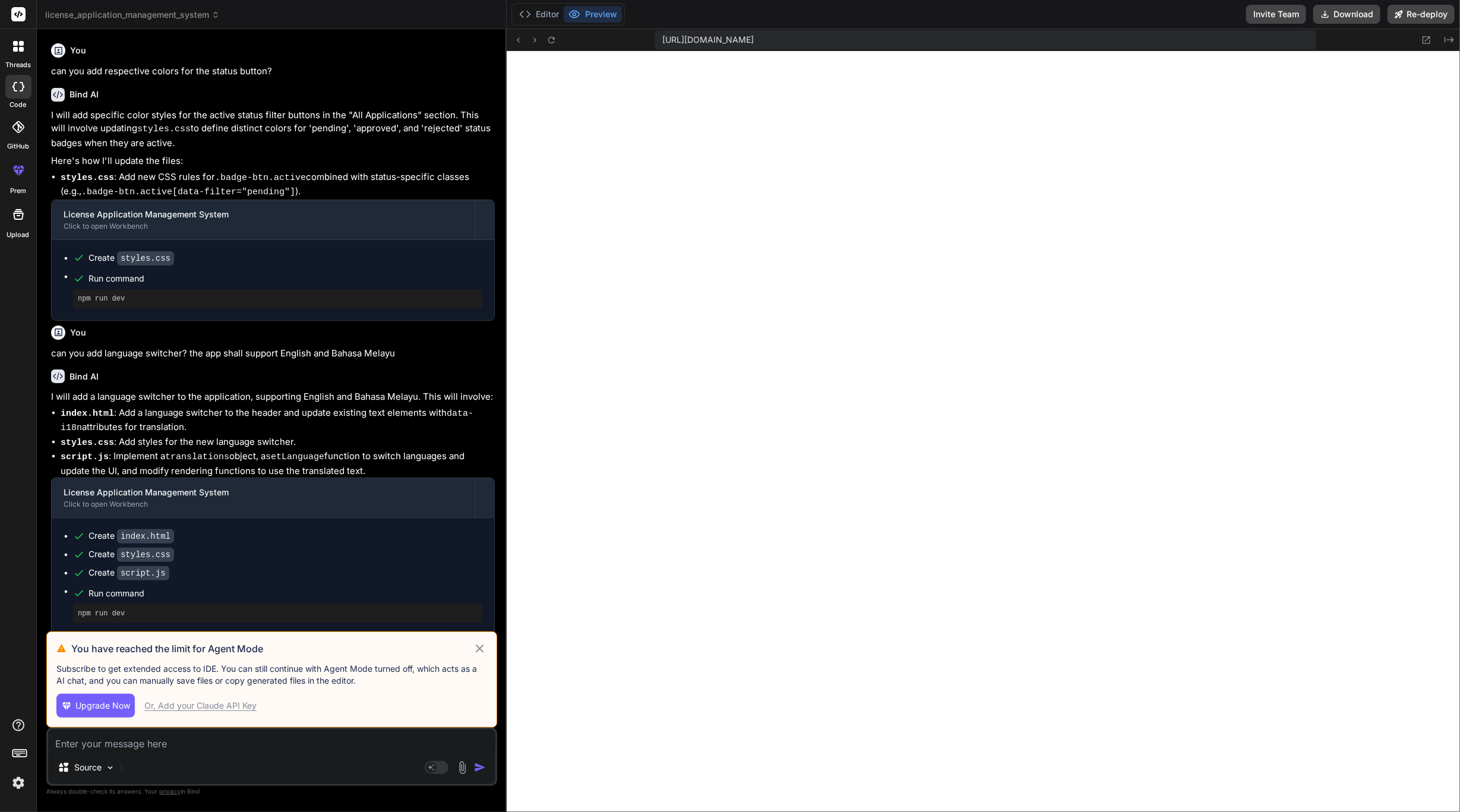
click at [95, 76] on p "can you add respective colors for the status button?" at bounding box center [273, 71] width 443 height 13
click at [241, 108] on p "I will add specific color styles for the active status filter buttons in the "A…" at bounding box center [273, 129] width 443 height 42
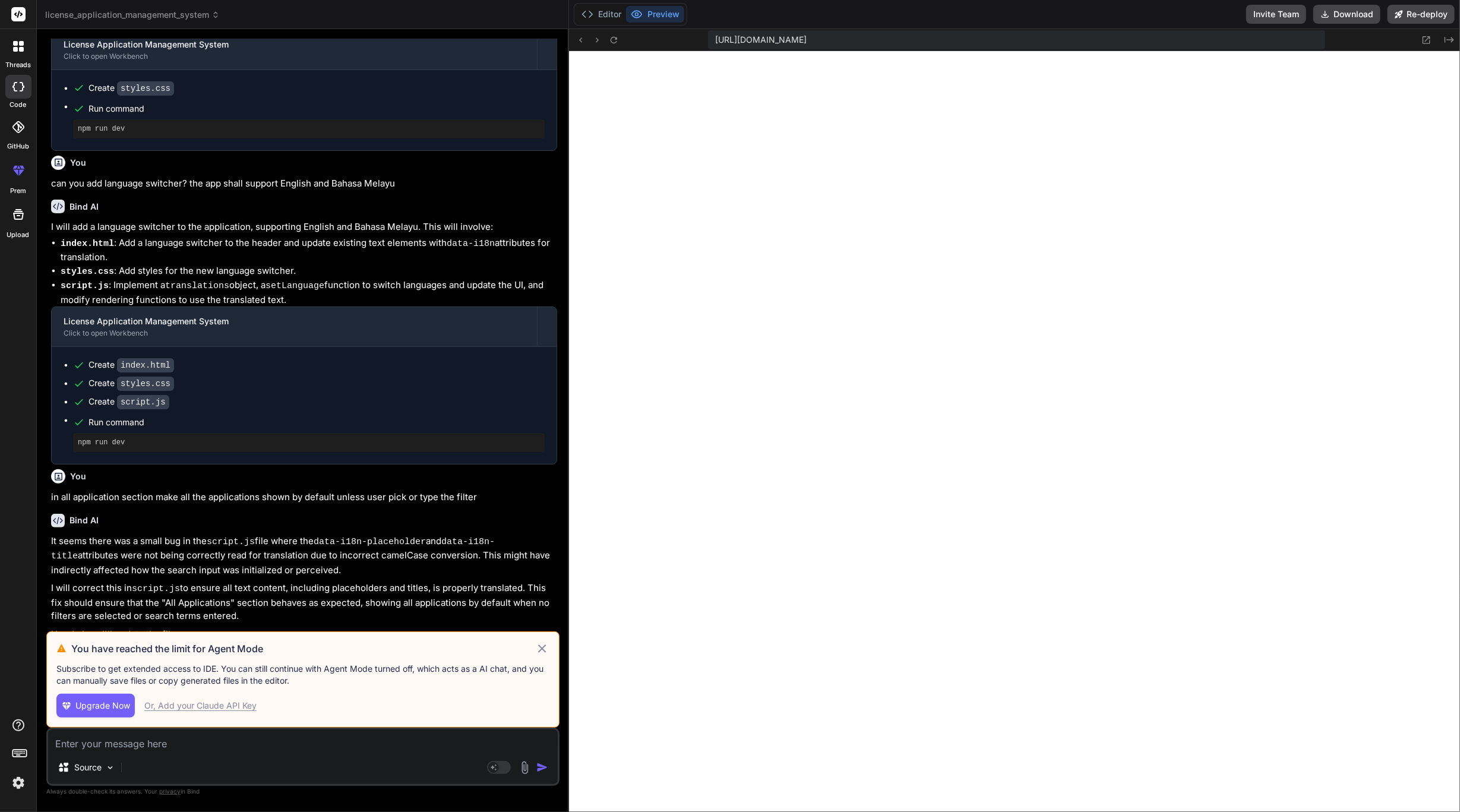
scroll to position [183, 0]
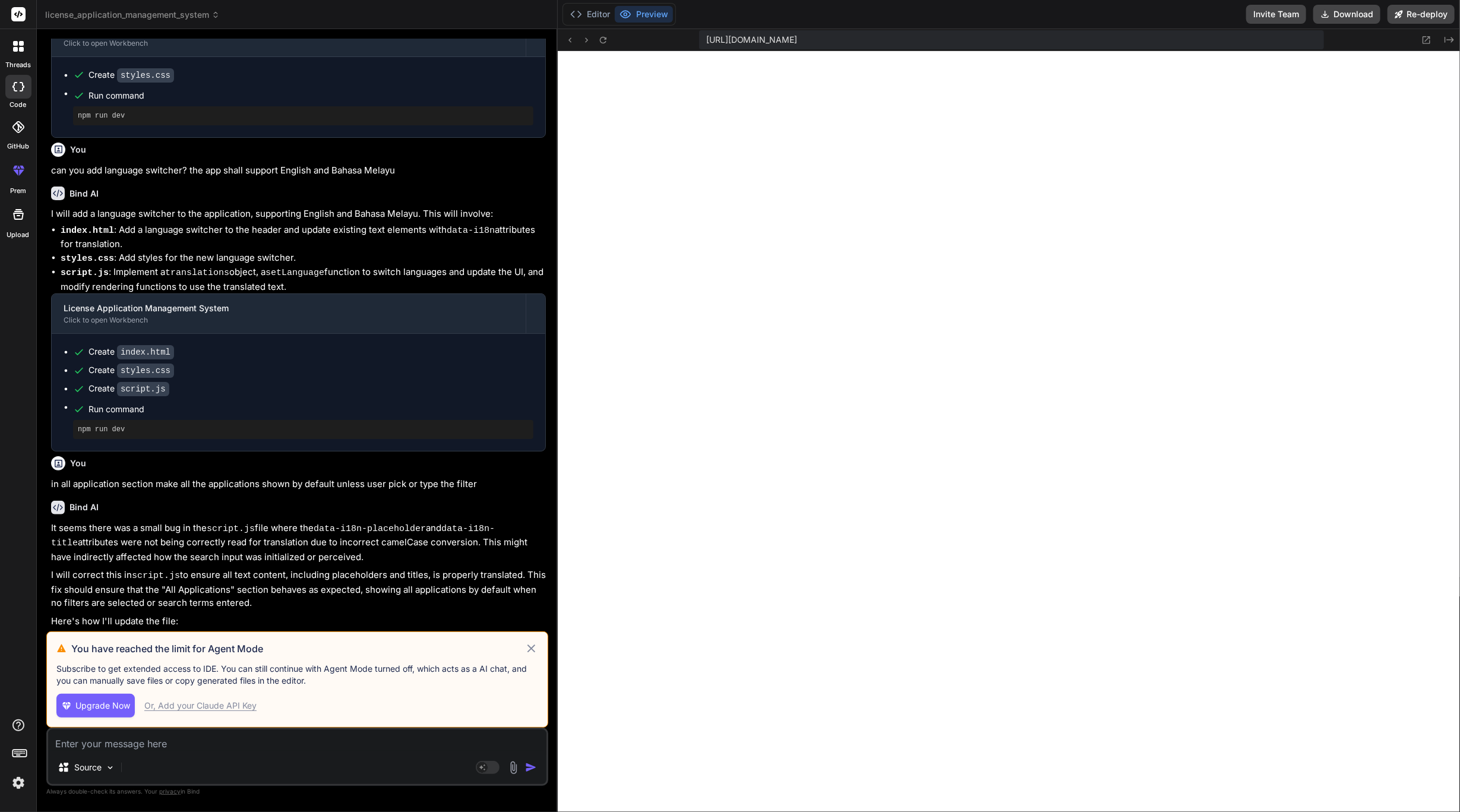
drag, startPoint x: 506, startPoint y: 200, endPoint x: 533, endPoint y: 213, distance: 30.0
click at [533, 213] on div "Bind AI Web Search Created with Pixso. Code Generator You can you add respectiv…" at bounding box center [297, 421] width 521 height 783
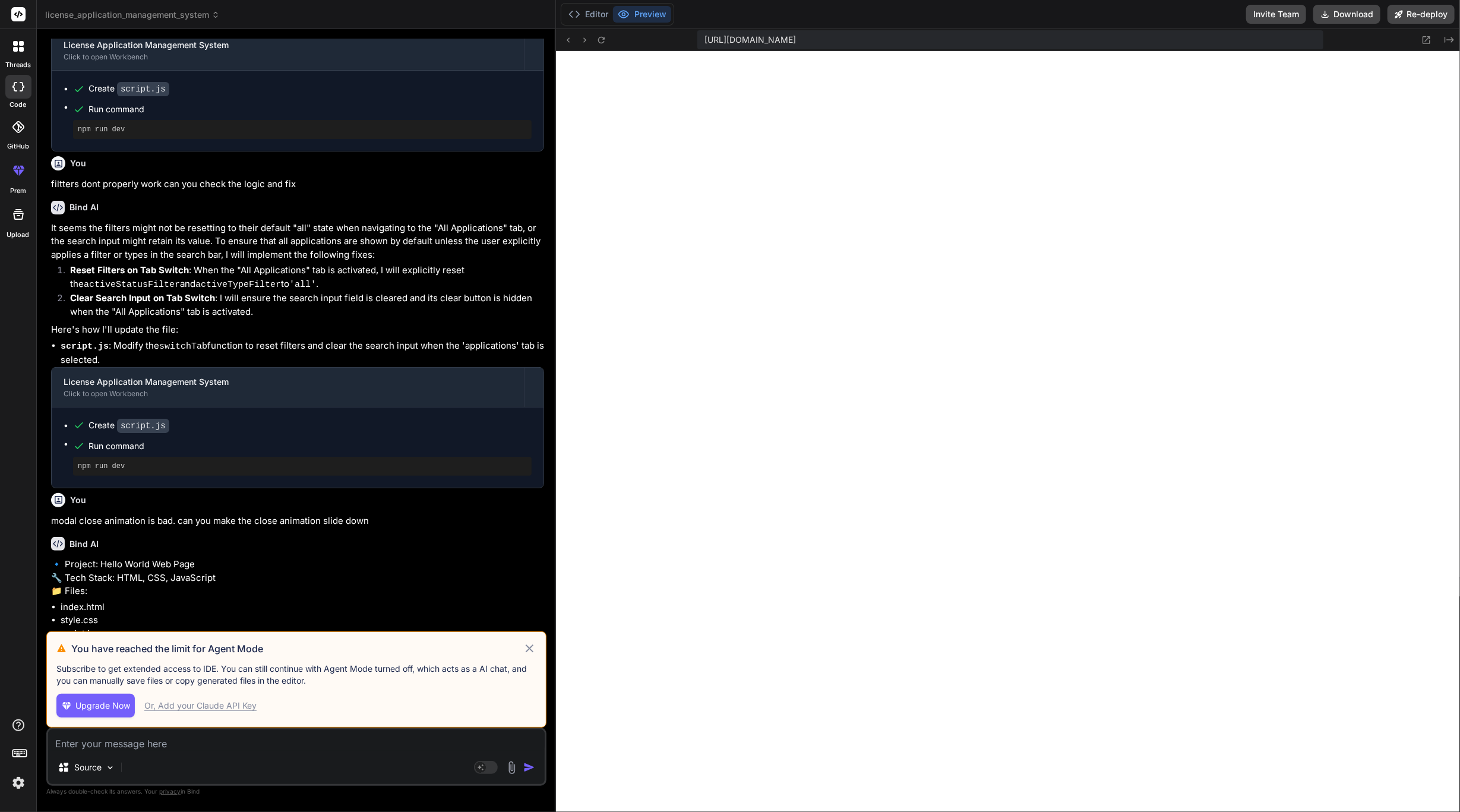
scroll to position [823, 0]
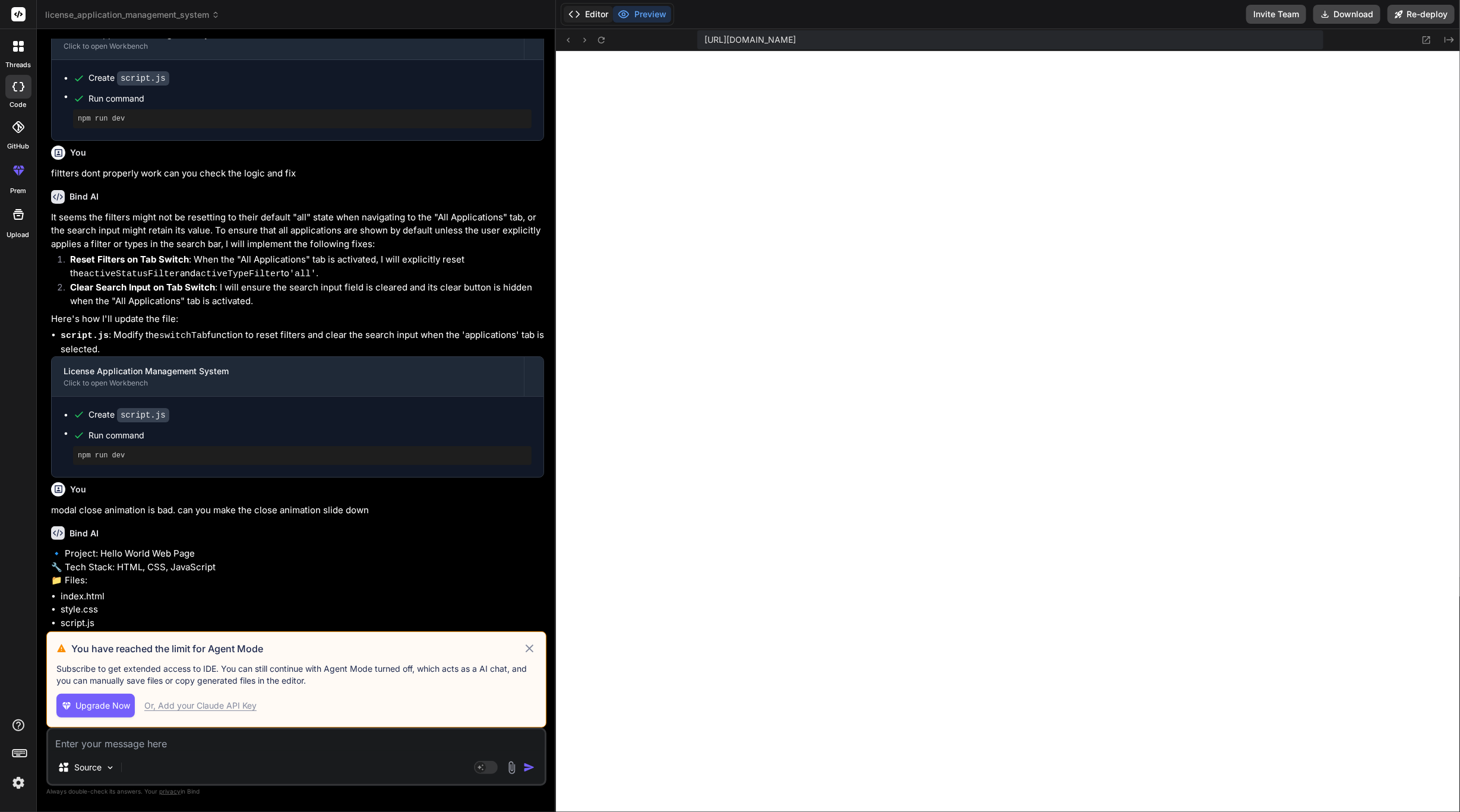
click at [592, 18] on button "Editor" at bounding box center [588, 14] width 50 height 17
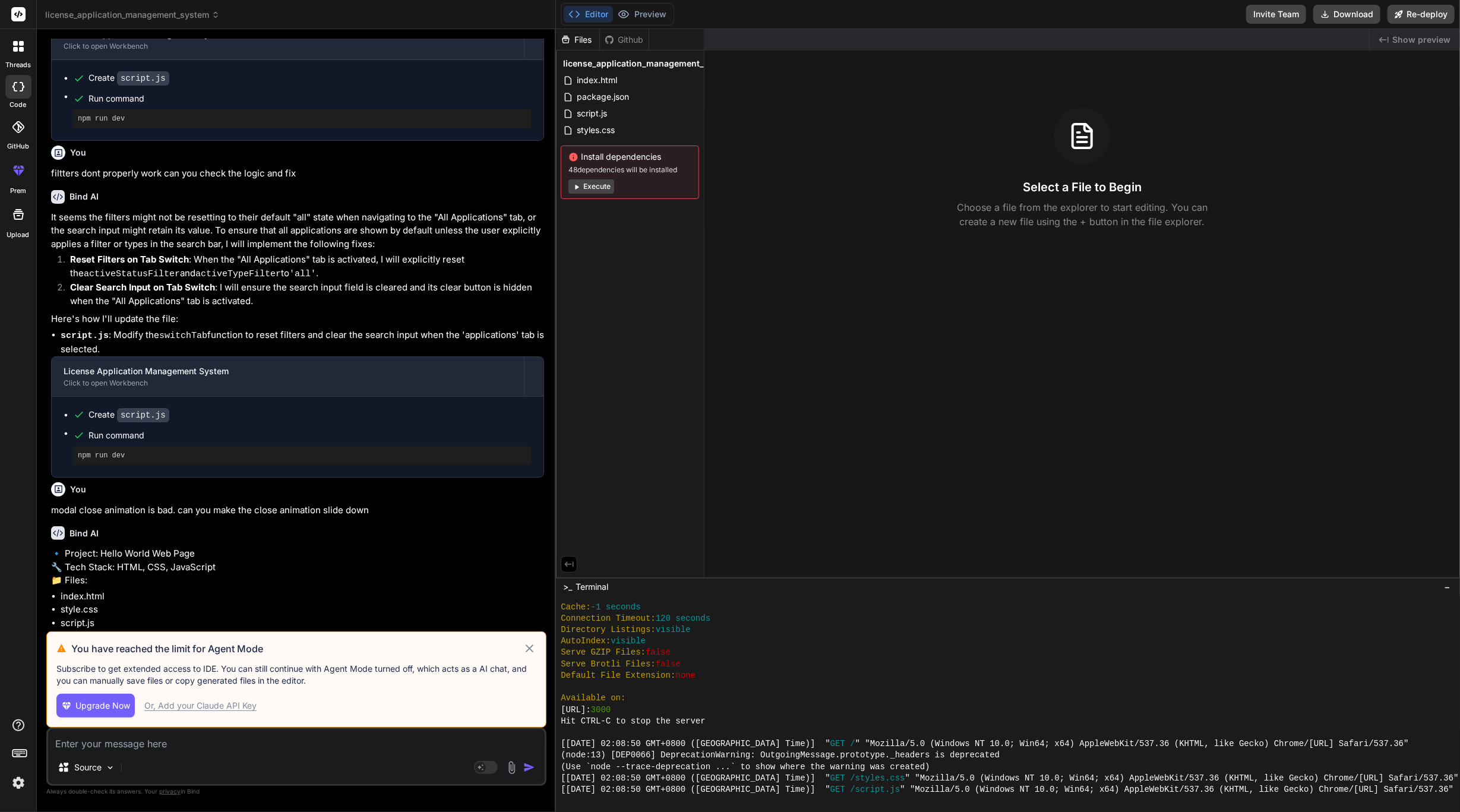
drag, startPoint x: 585, startPoint y: 285, endPoint x: 599, endPoint y: 252, distance: 35.8
click at [599, 252] on div "Files Github license_application_management_system index.html package.json scri…" at bounding box center [630, 303] width 149 height 548
drag, startPoint x: 602, startPoint y: 292, endPoint x: 583, endPoint y: 35, distance: 257.7
click at [583, 35] on div "Files" at bounding box center [577, 39] width 43 height 12
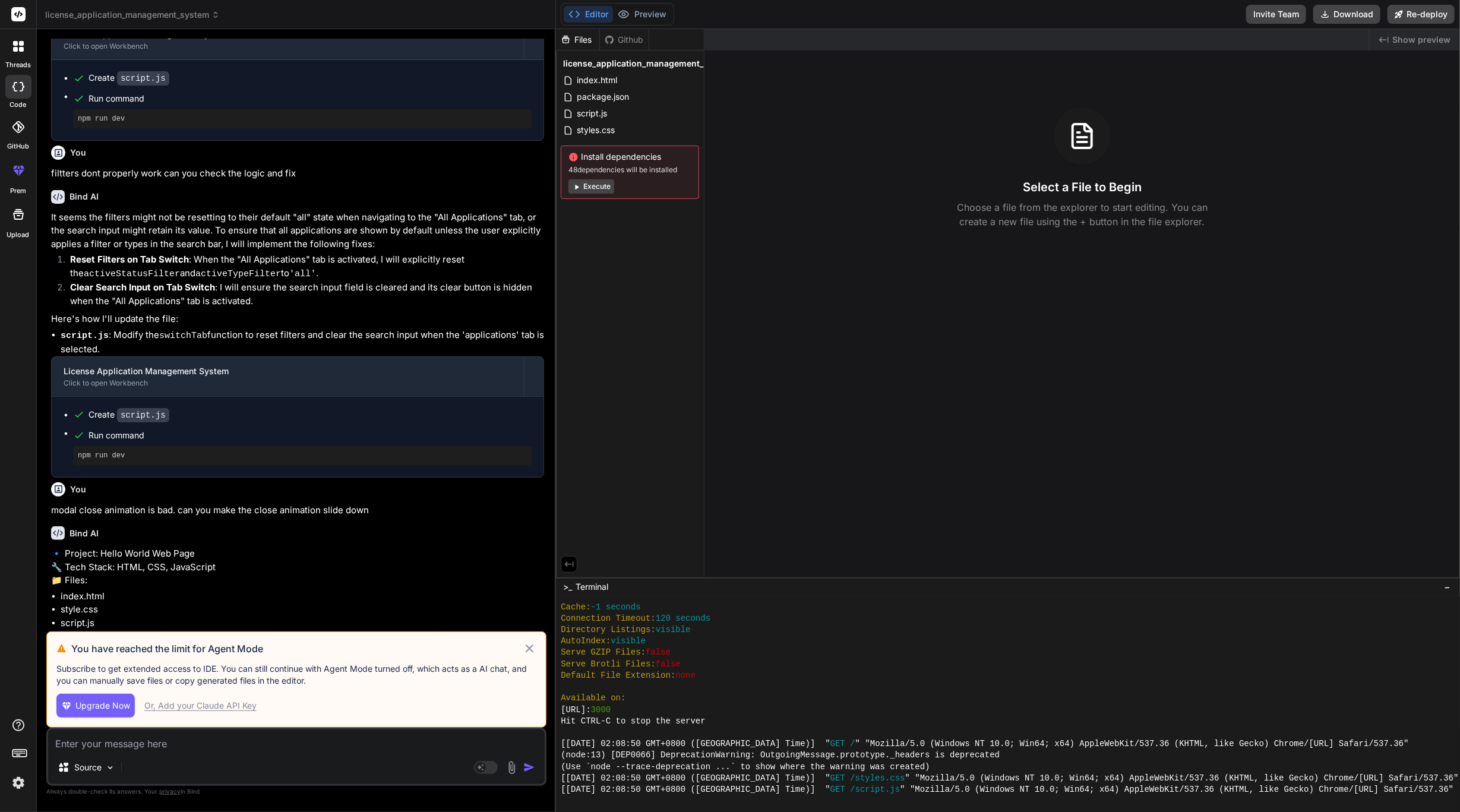
click at [580, 45] on div "Files" at bounding box center [577, 39] width 43 height 12
click at [580, 41] on div "Files" at bounding box center [577, 39] width 43 height 12
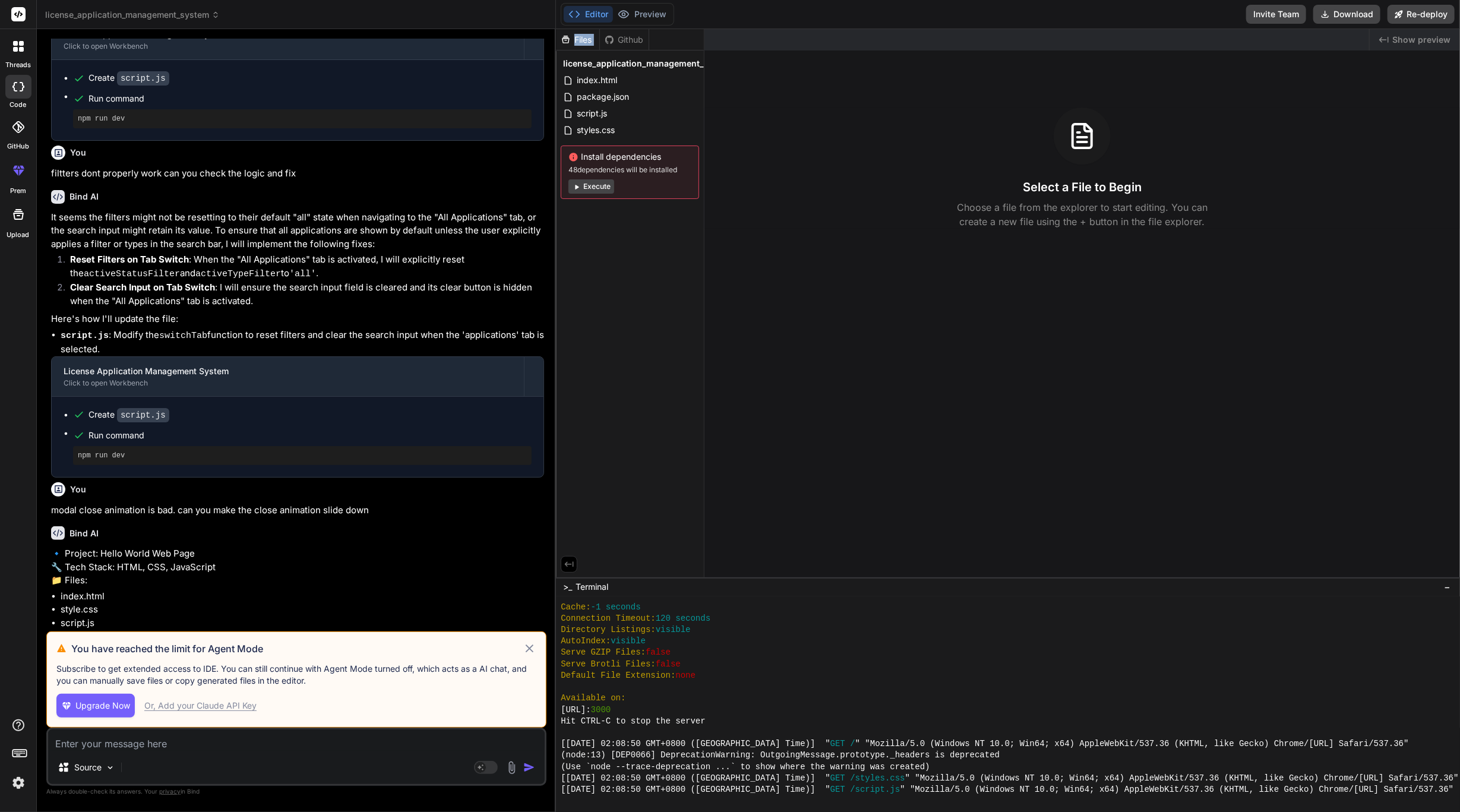
click at [580, 41] on div "Files" at bounding box center [577, 39] width 43 height 12
drag, startPoint x: 598, startPoint y: 252, endPoint x: 815, endPoint y: 160, distance: 235.7
click at [815, 160] on div "Select a File to Begin Choose a file from the explorer to start editing. You ca…" at bounding box center [1082, 168] width 756 height 121
click at [632, 261] on div "Files Github license_application_management_system index.html package.json scri…" at bounding box center [630, 303] width 149 height 548
click at [584, 39] on div "Files" at bounding box center [577, 39] width 43 height 12
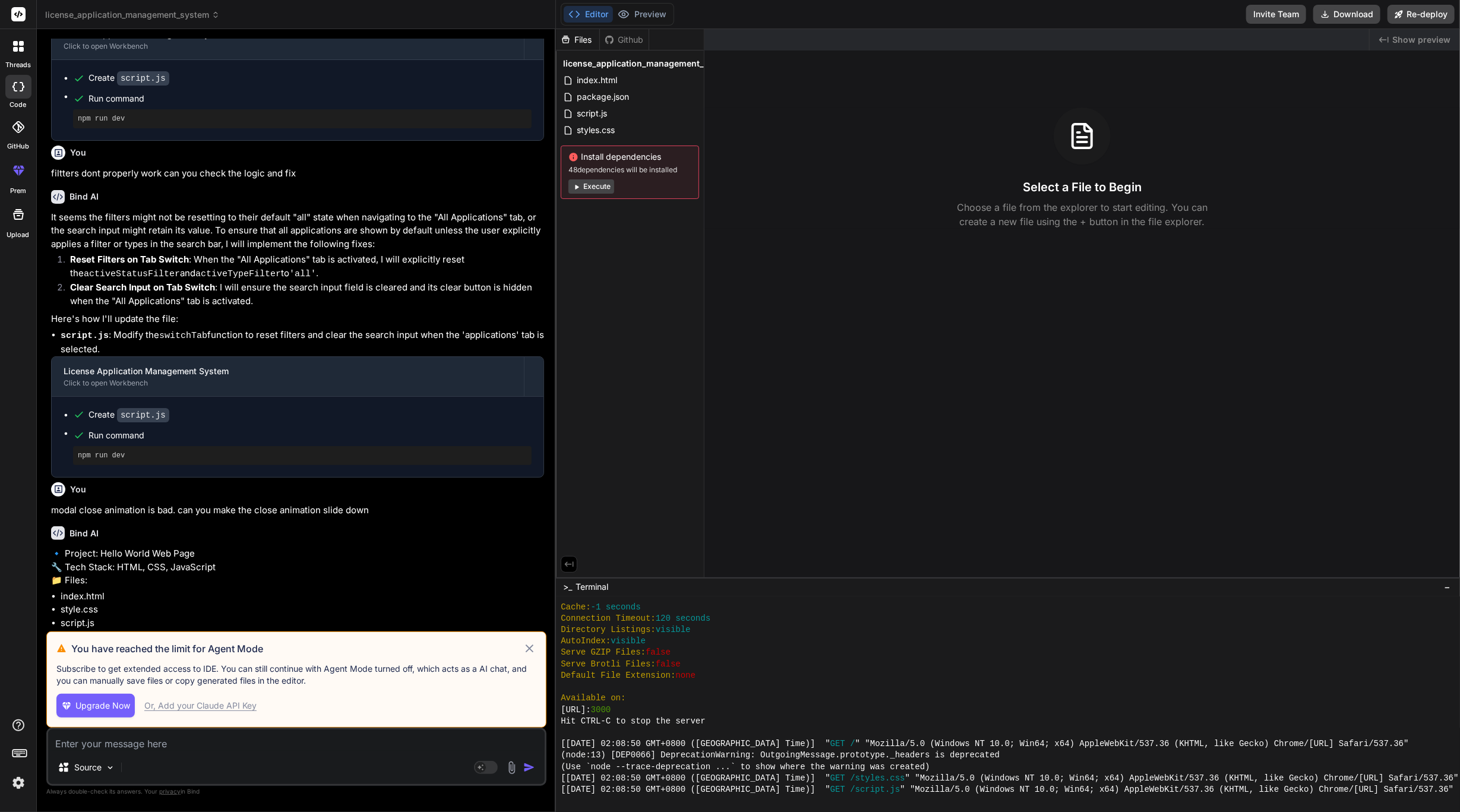
click at [584, 39] on div "Files" at bounding box center [577, 39] width 43 height 12
click at [18, 14] on icon at bounding box center [18, 14] width 9 height 7
click at [13, 41] on icon at bounding box center [16, 43] width 5 height 5
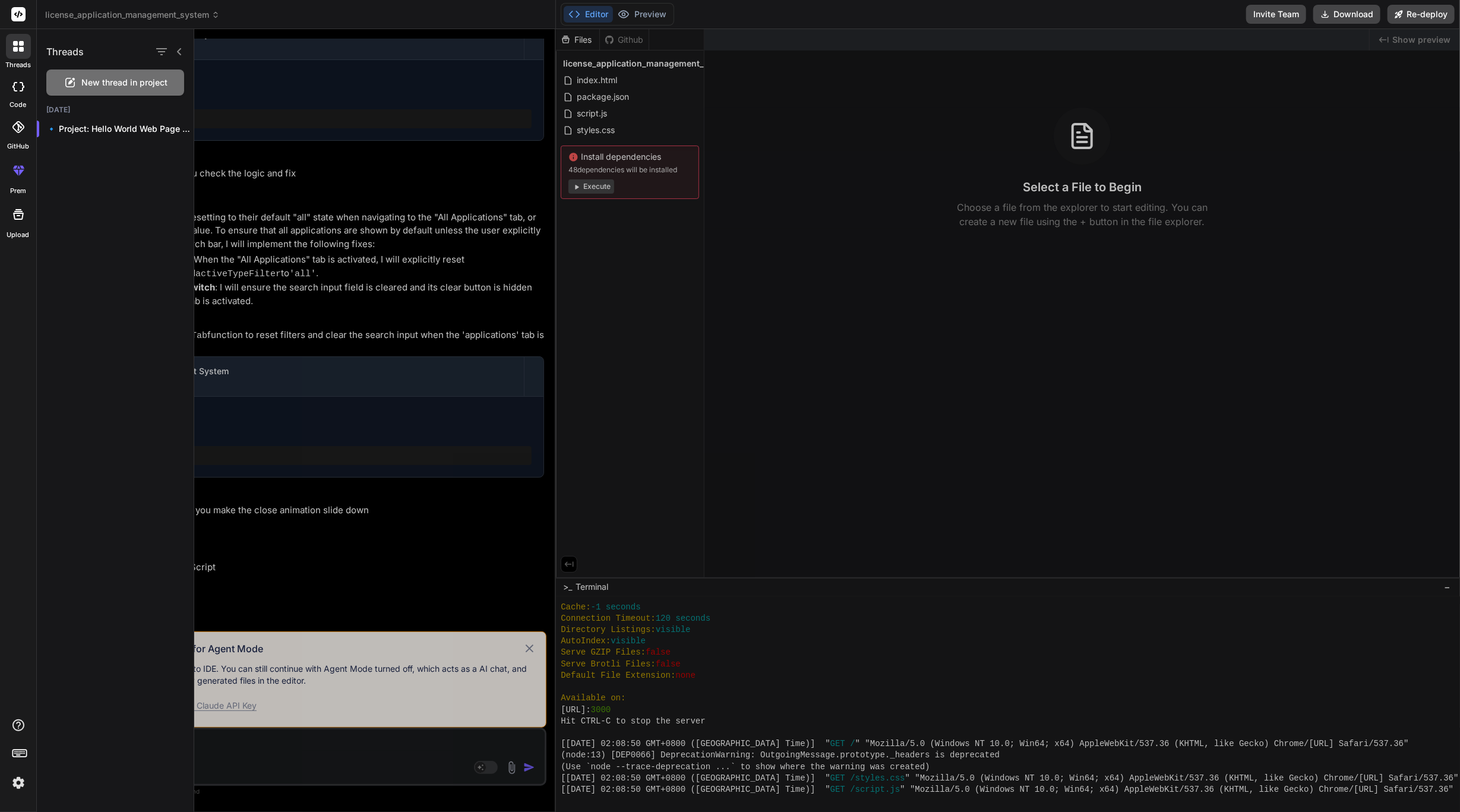
click at [13, 41] on icon at bounding box center [16, 43] width 5 height 5
click at [14, 92] on div at bounding box center [18, 86] width 26 height 24
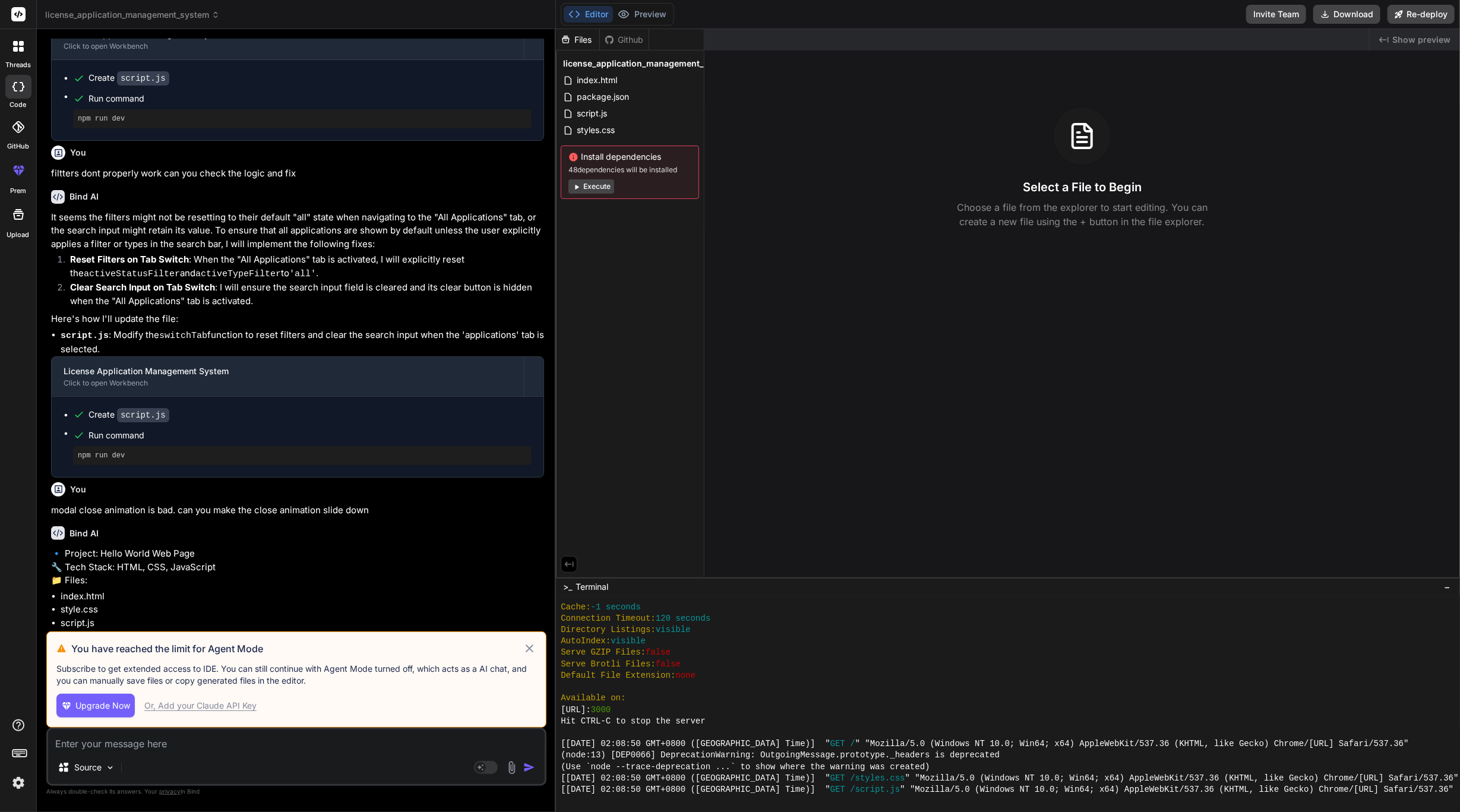
click at [14, 92] on div at bounding box center [18, 86] width 26 height 24
click at [10, 131] on div at bounding box center [18, 127] width 26 height 26
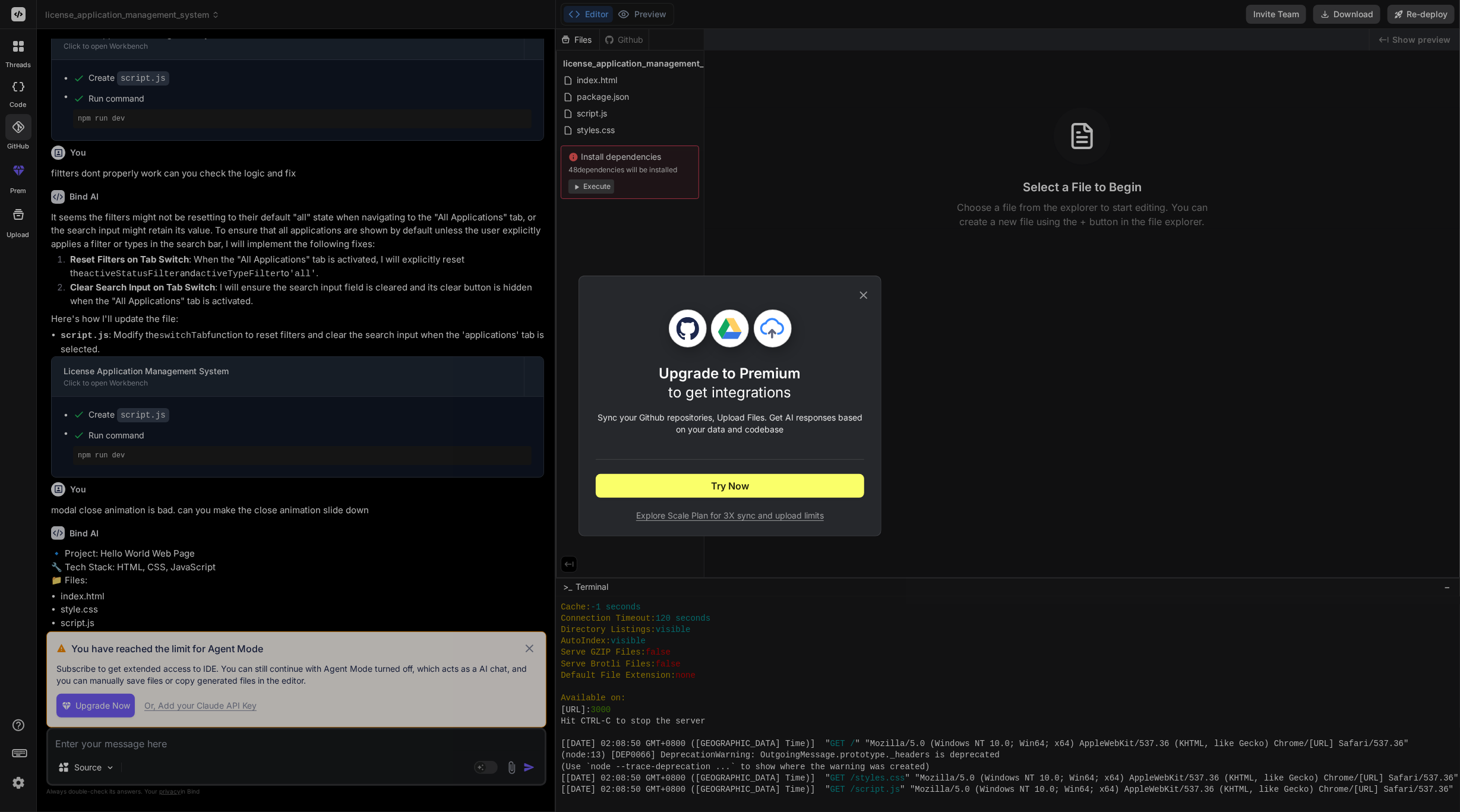
click at [10, 131] on div "Upgrade to Premium to get integrations Sync your Github repositories, Upload Fi…" at bounding box center [730, 406] width 1460 height 812
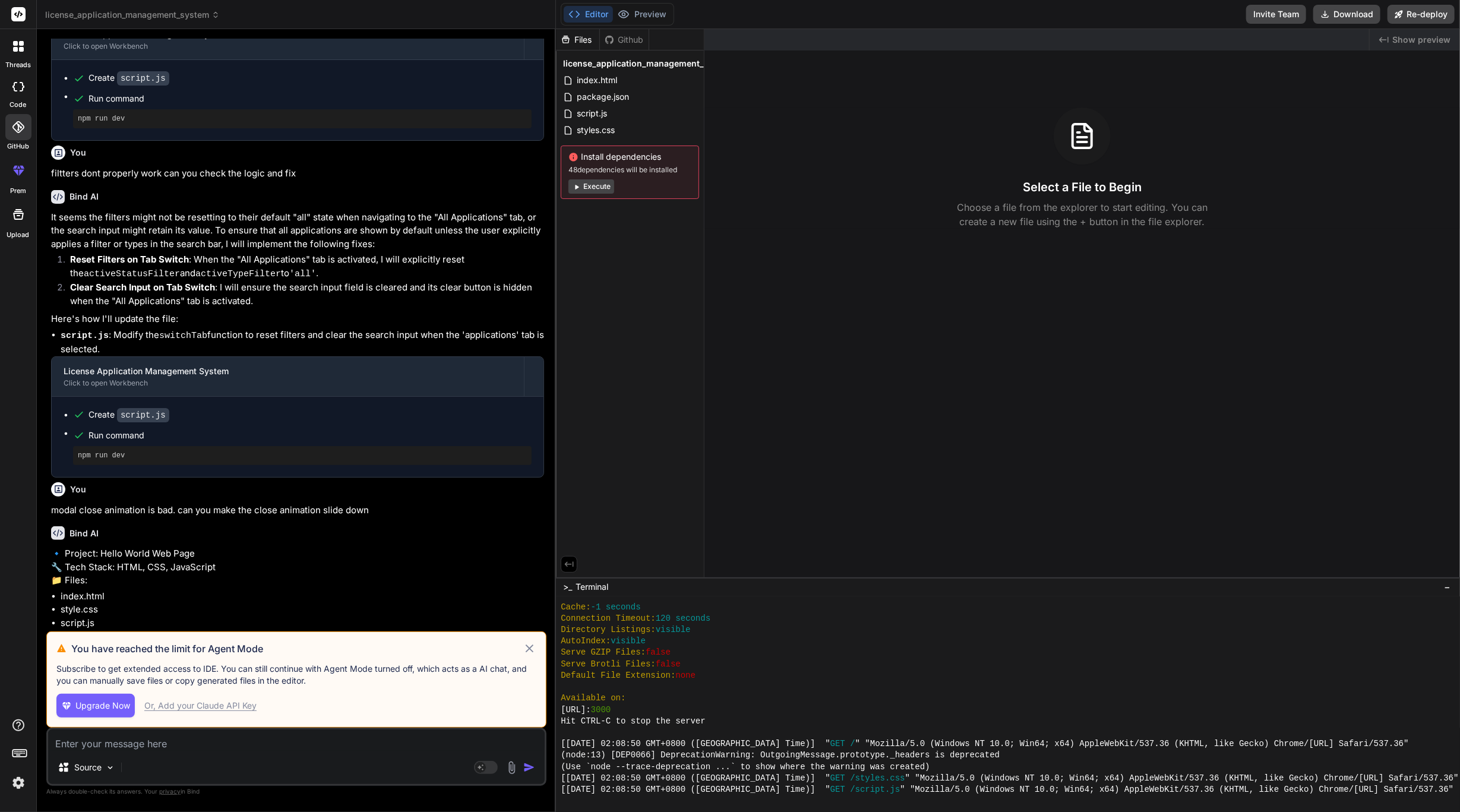
click at [10, 131] on div at bounding box center [18, 127] width 26 height 26
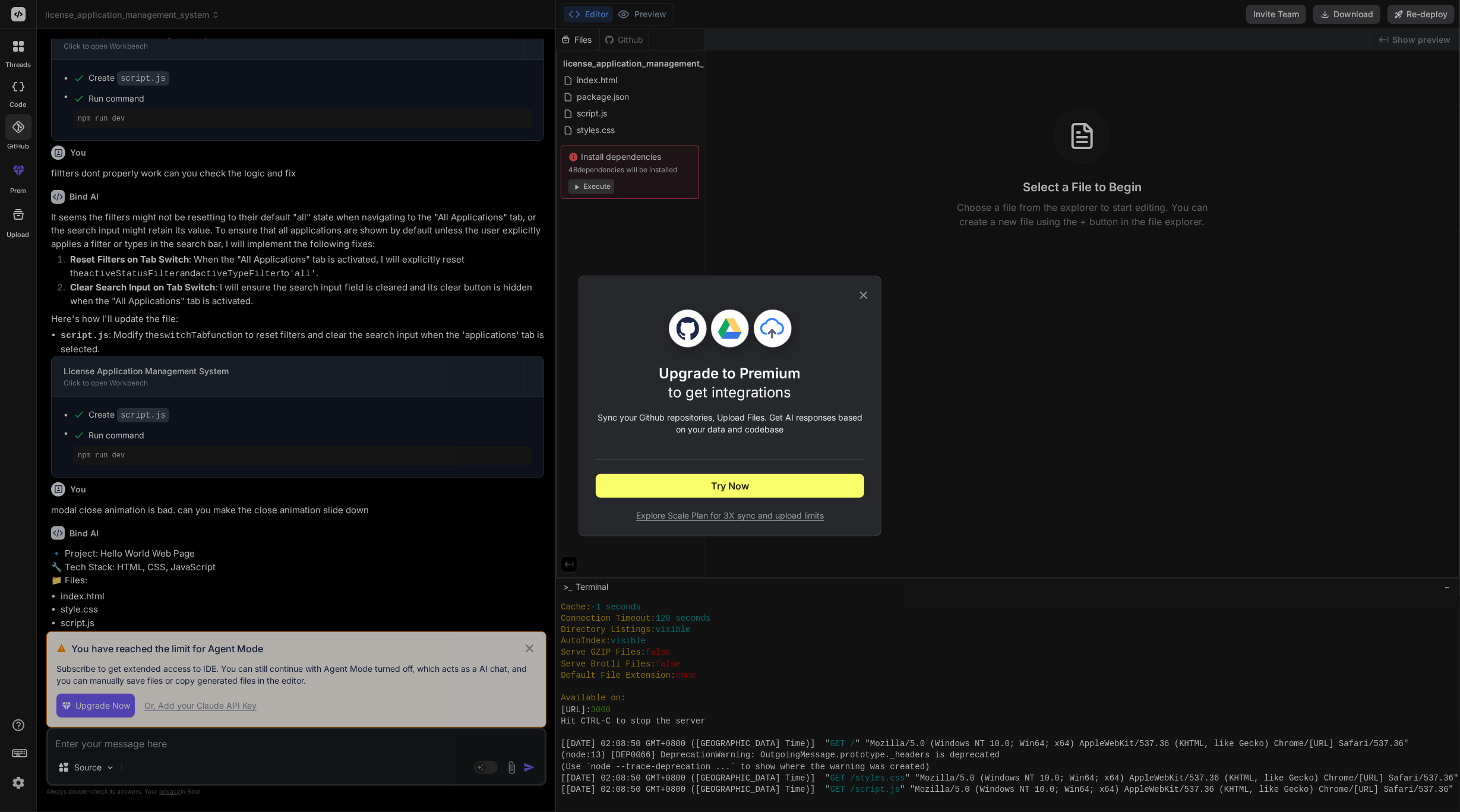
click at [10, 131] on div "Upgrade to Premium to get integrations Sync your Github repositories, Upload Fi…" at bounding box center [730, 406] width 1460 height 812
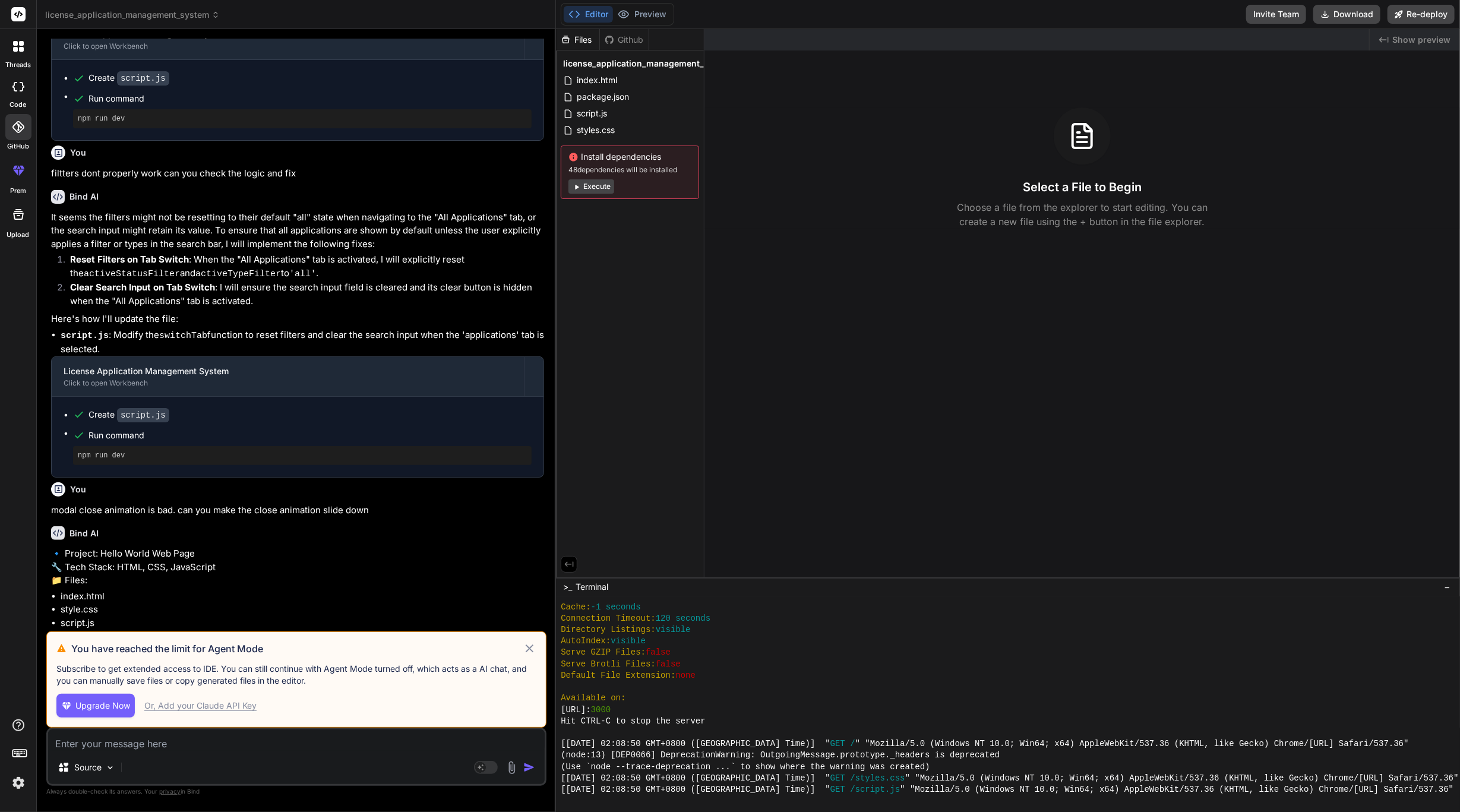
click at [17, 174] on icon at bounding box center [16, 172] width 6 height 6
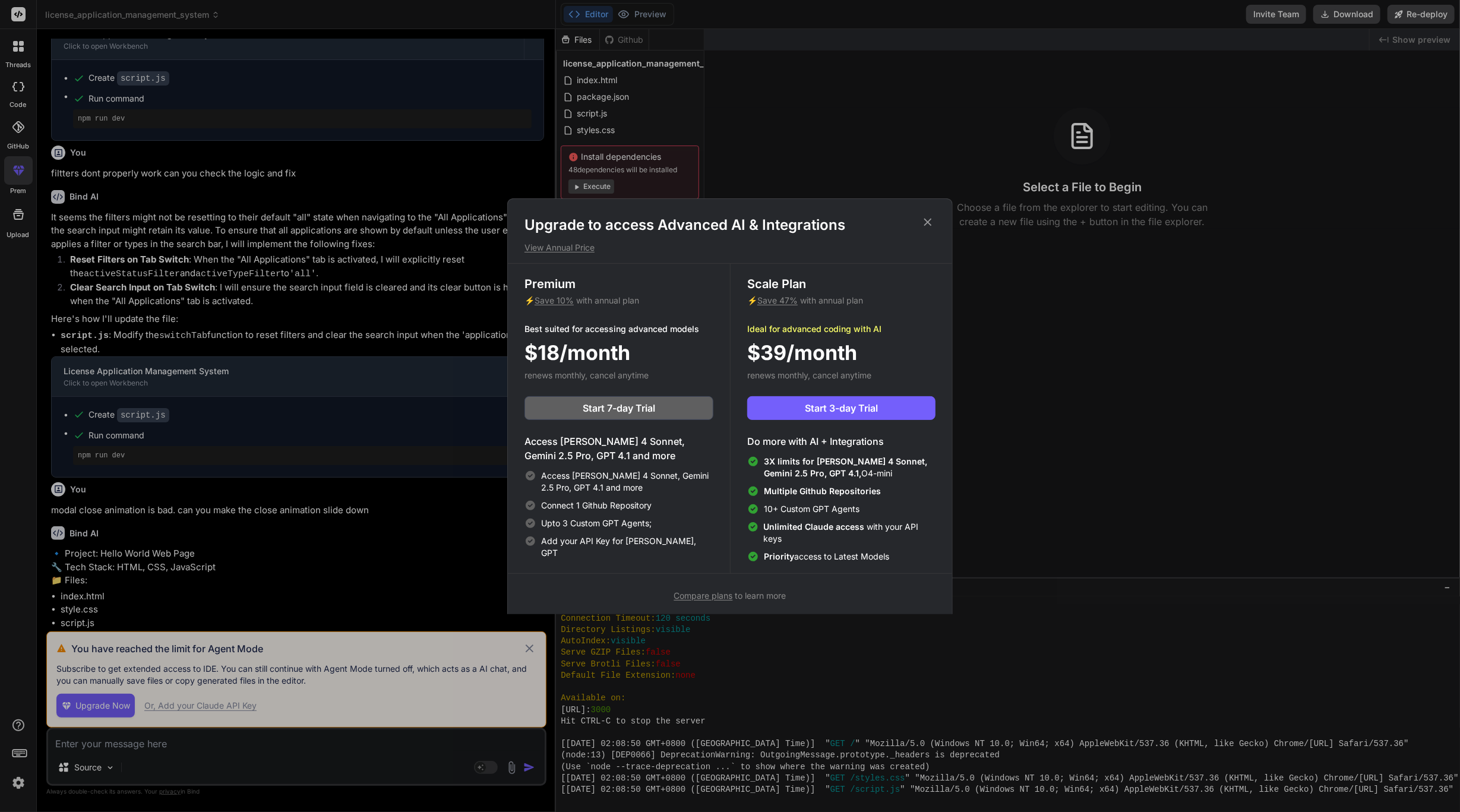
click at [17, 211] on div "Upgrade to access Advanced AI & Integrations View Annual Price Premium ⚡ Save 1…" at bounding box center [730, 406] width 1460 height 812
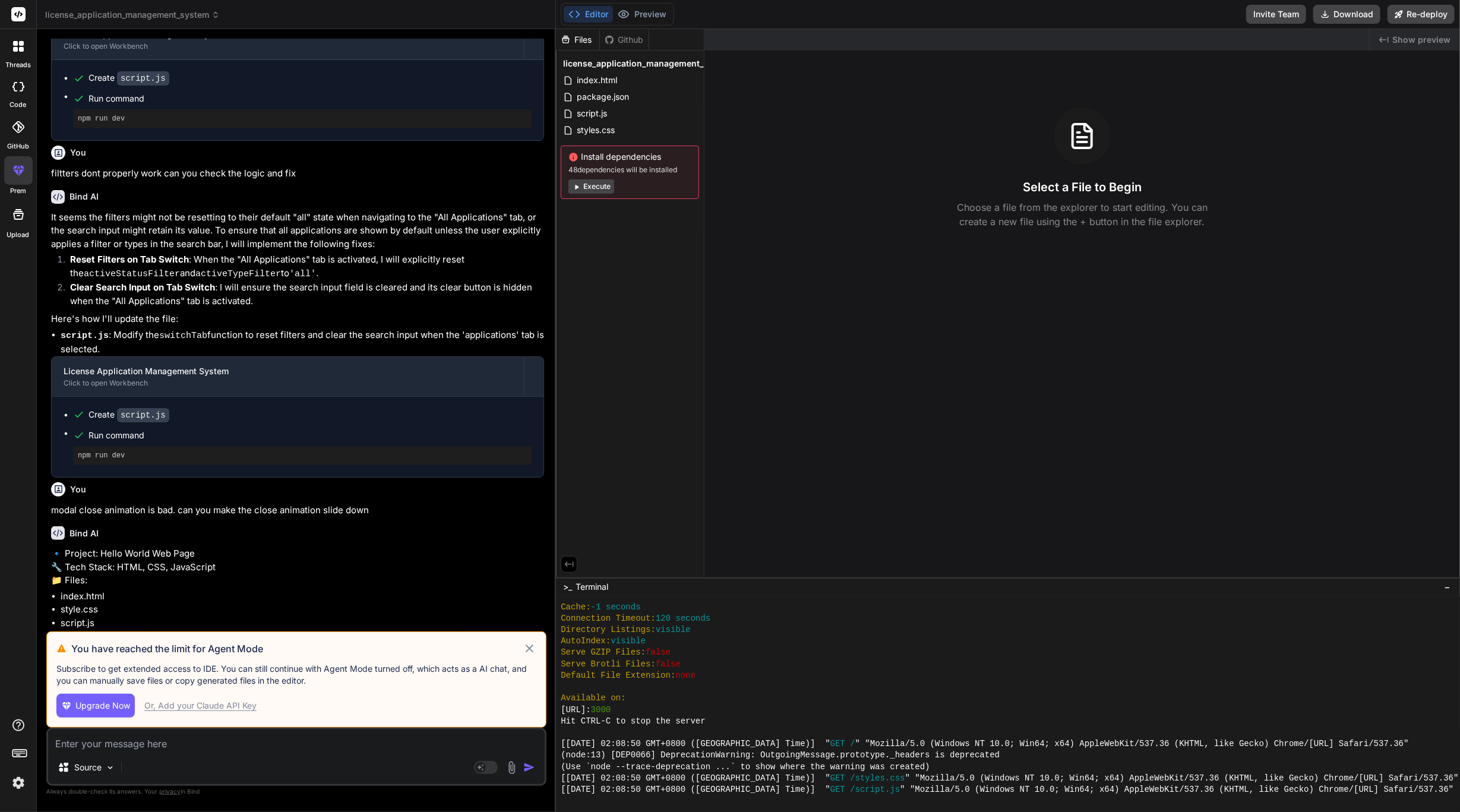
drag, startPoint x: 632, startPoint y: 244, endPoint x: 594, endPoint y: 242, distance: 38.1
click at [594, 242] on div "Files Github license_application_management_system index.html package.json scri…" at bounding box center [630, 303] width 149 height 548
drag, startPoint x: 587, startPoint y: 242, endPoint x: 580, endPoint y: 180, distance: 62.4
click at [580, 180] on button "Execute" at bounding box center [591, 186] width 46 height 14
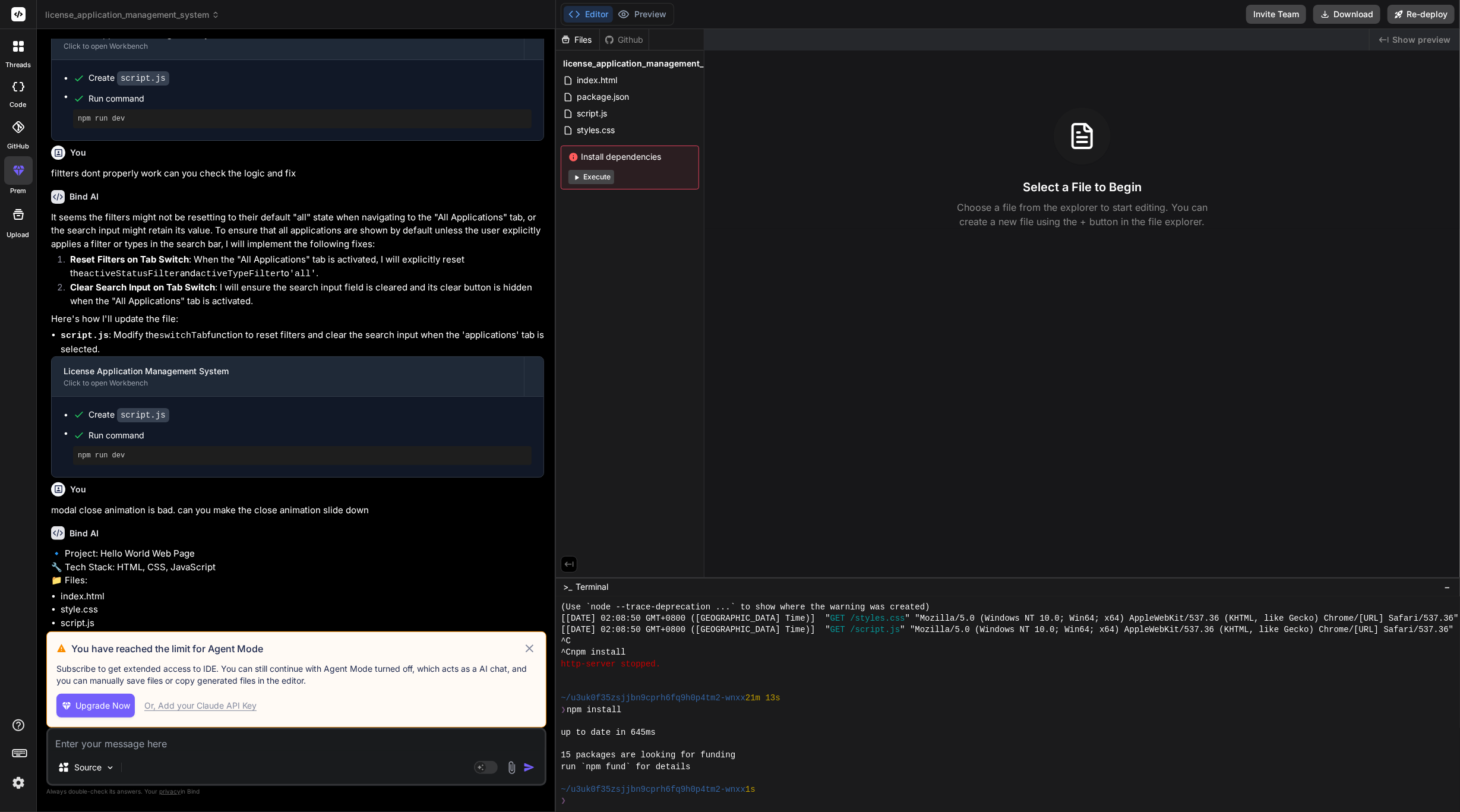
scroll to position [502, 0]
type textarea "x"
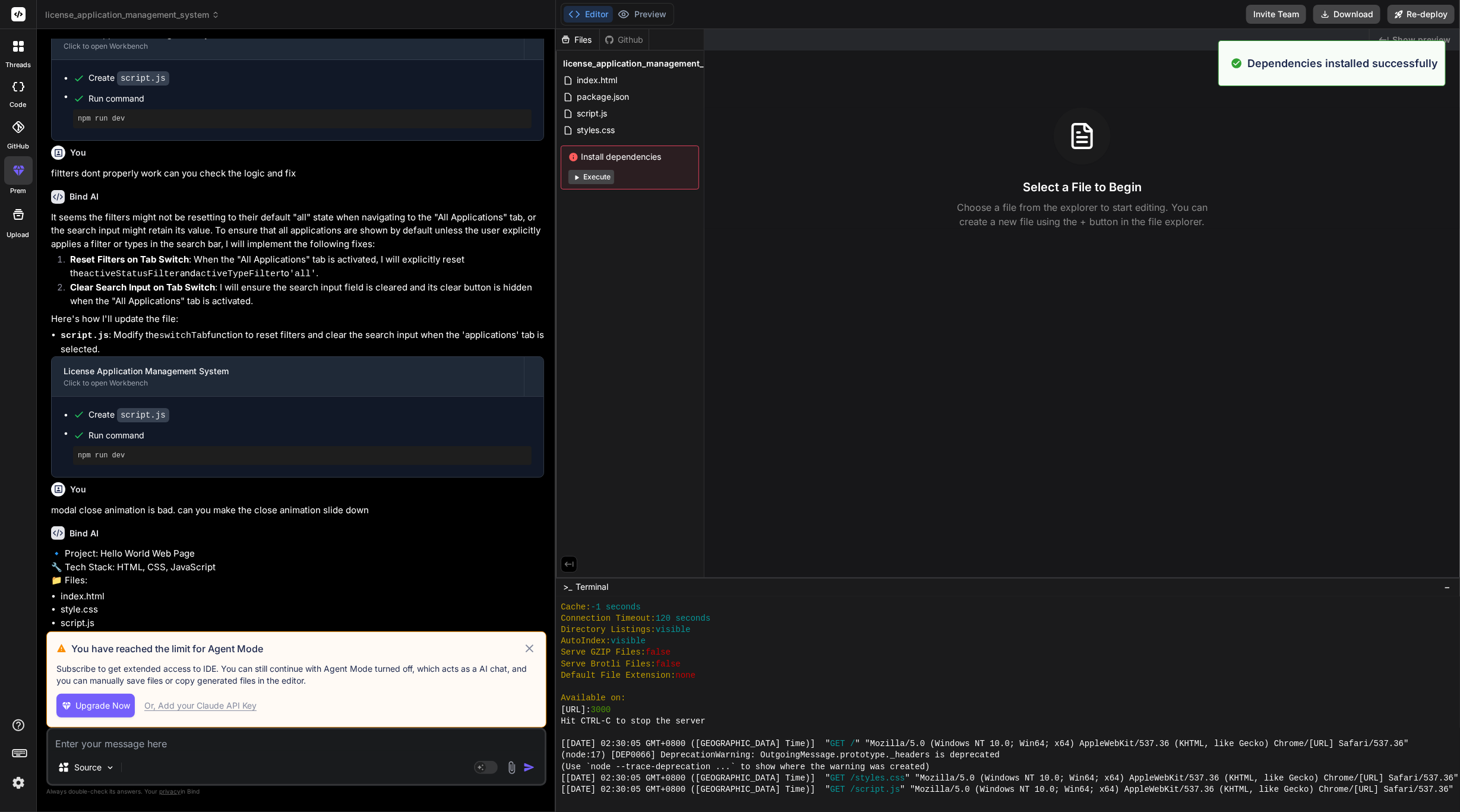
scroll to position [821, 0]
drag, startPoint x: 617, startPoint y: 253, endPoint x: 587, endPoint y: 256, distance: 30.1
click at [587, 256] on div "Files Github license_application_management_system index.html package.json scri…" at bounding box center [630, 303] width 149 height 548
click at [589, 252] on div "Files Github license_application_management_system index.html package.json scri…" at bounding box center [630, 303] width 149 height 548
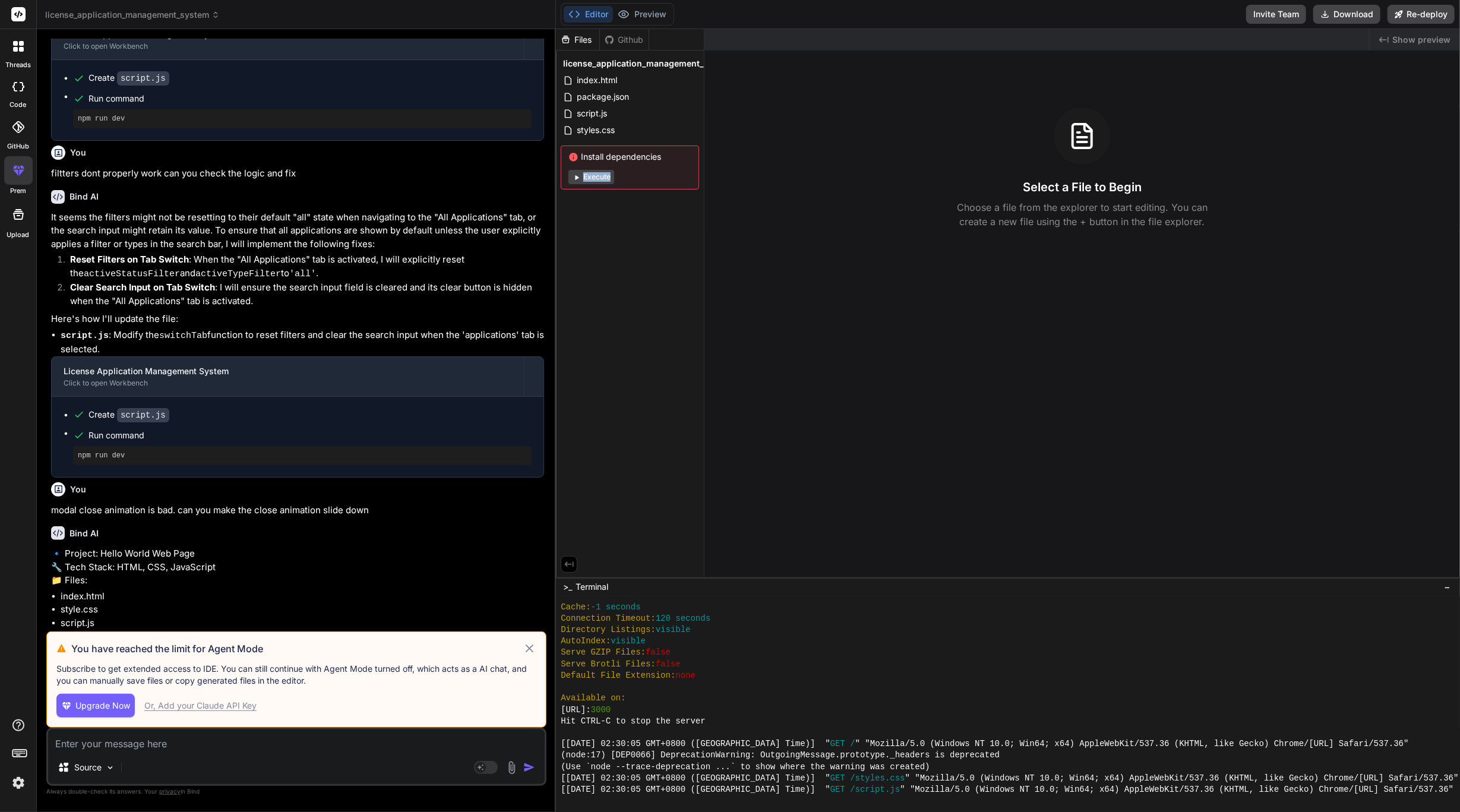
click at [589, 252] on div "Files Github license_application_management_system index.html package.json scri…" at bounding box center [630, 303] width 149 height 548
click at [593, 252] on div "Files Github license_application_management_system index.html package.json scri…" at bounding box center [630, 303] width 149 height 548
